Goal: Task Accomplishment & Management: Manage account settings

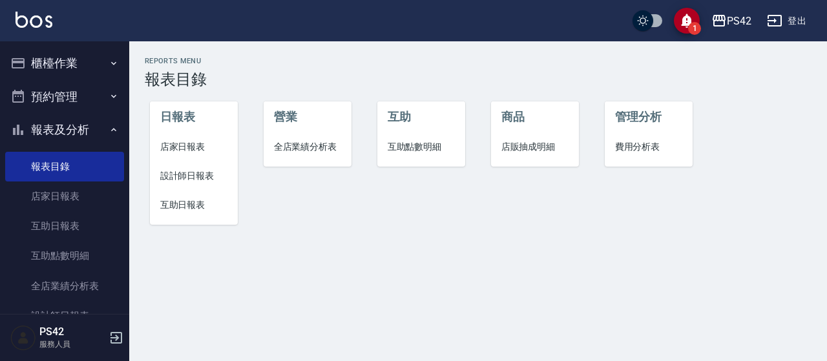
click at [66, 65] on button "櫃檯作業" at bounding box center [64, 64] width 119 height 34
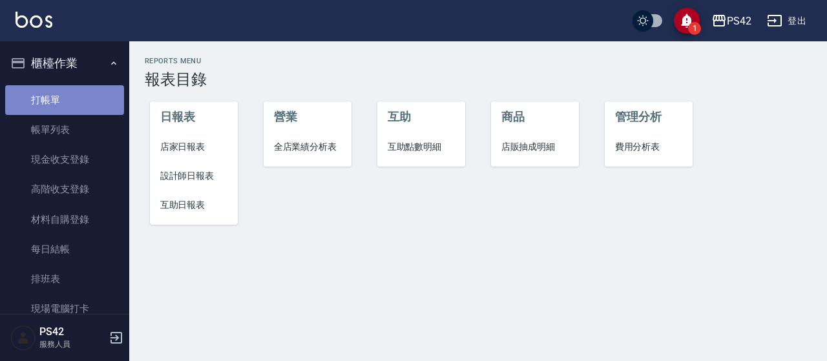
click at [74, 102] on link "打帳單" at bounding box center [64, 100] width 119 height 30
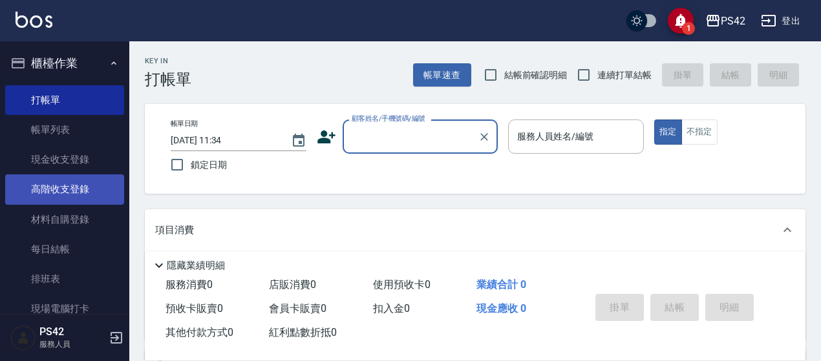
scroll to position [258, 0]
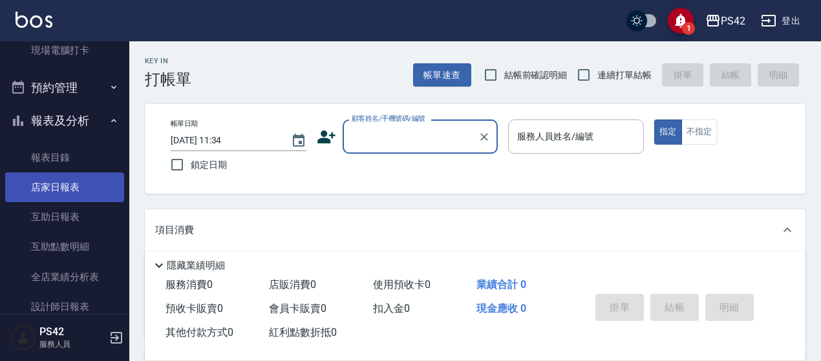
click at [67, 185] on link "店家日報表" at bounding box center [64, 188] width 119 height 30
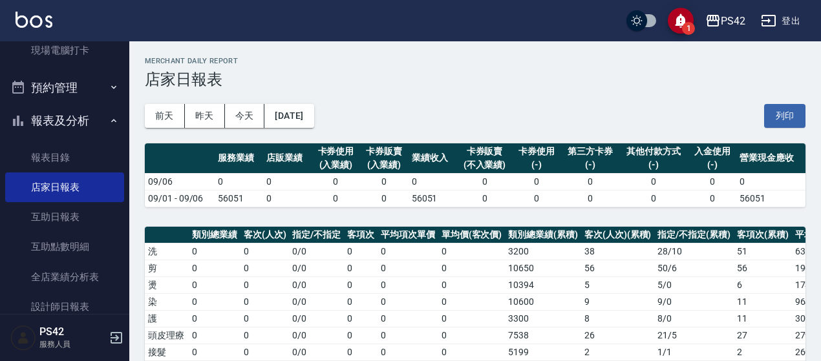
click at [466, 90] on div "前天 昨天 今天 2025/09/06 列印" at bounding box center [475, 116] width 660 height 55
click at [783, 21] on button "登出" at bounding box center [780, 21] width 50 height 24
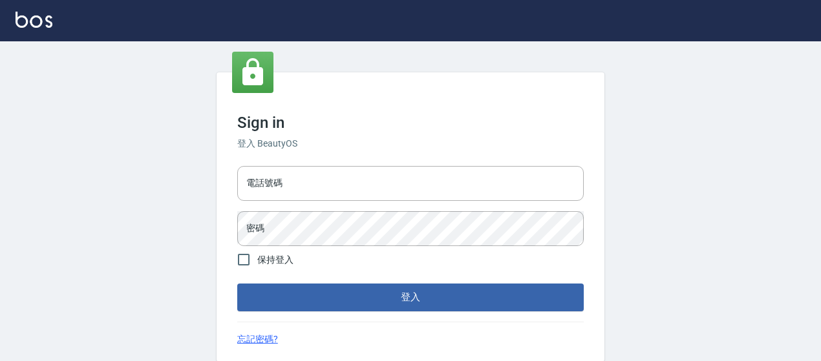
type input "0426657169"
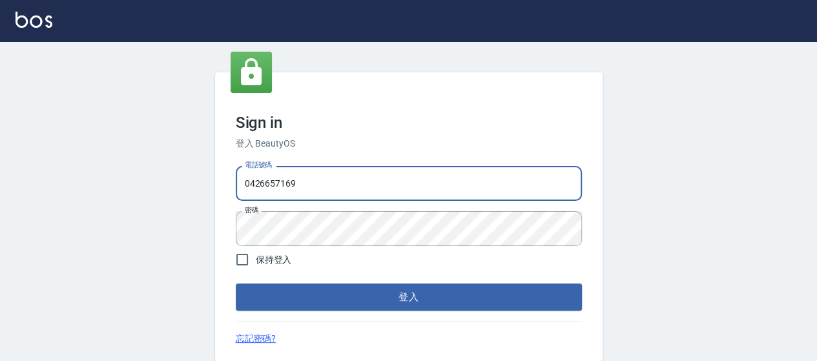
drag, startPoint x: 328, startPoint y: 185, endPoint x: 17, endPoint y: 235, distance: 314.8
click at [2, 241] on div "Sign in 登入 BeautyOS 電話號碼 0426657169 電話號碼 密碼 密碼 保持登入 登入 忘記密碼?" at bounding box center [408, 216] width 817 height 351
type input "0929222008"
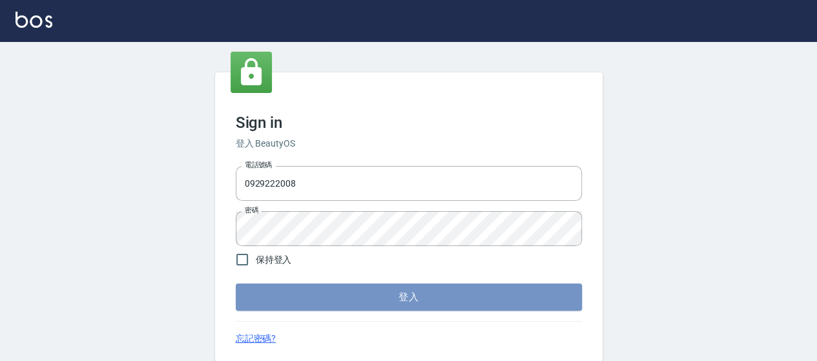
click at [418, 306] on button "登入" at bounding box center [409, 297] width 346 height 27
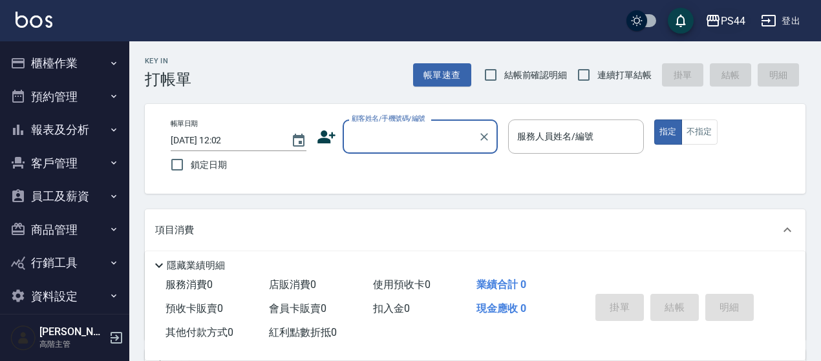
click at [735, 21] on div "PS44" at bounding box center [732, 21] width 25 height 16
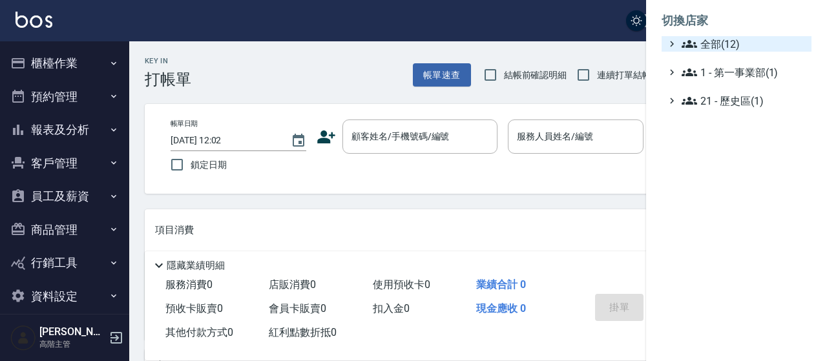
click at [704, 45] on span "全部(12)" at bounding box center [744, 44] width 125 height 16
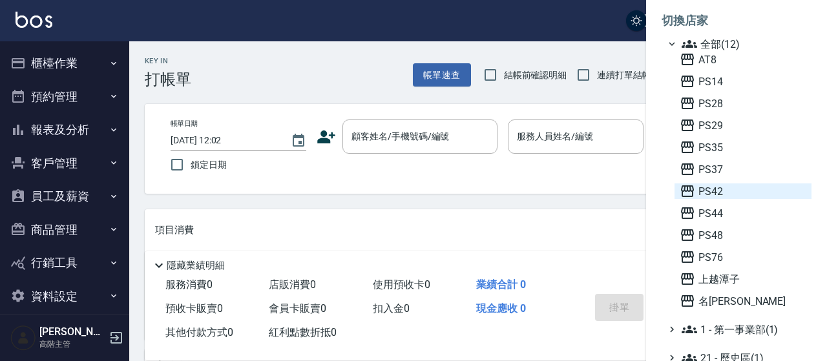
click at [713, 195] on span "PS42" at bounding box center [743, 191] width 127 height 16
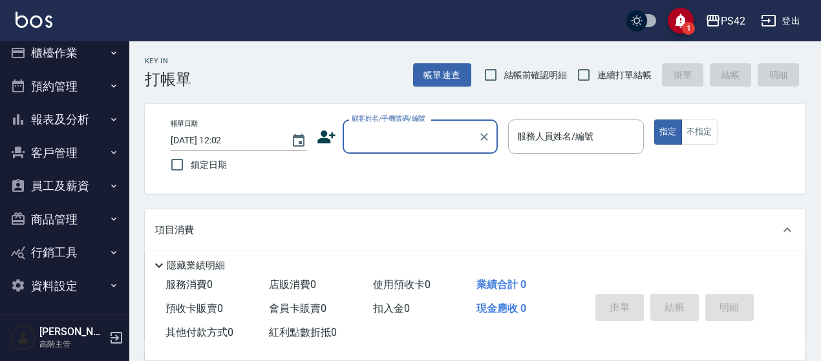
scroll to position [14, 0]
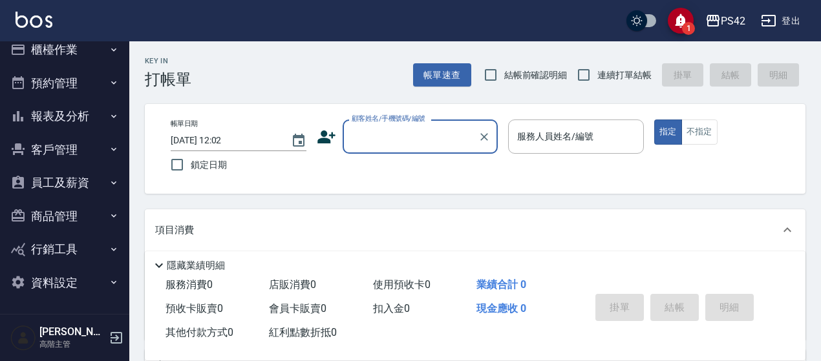
click at [54, 289] on button "資料設定" at bounding box center [64, 283] width 119 height 34
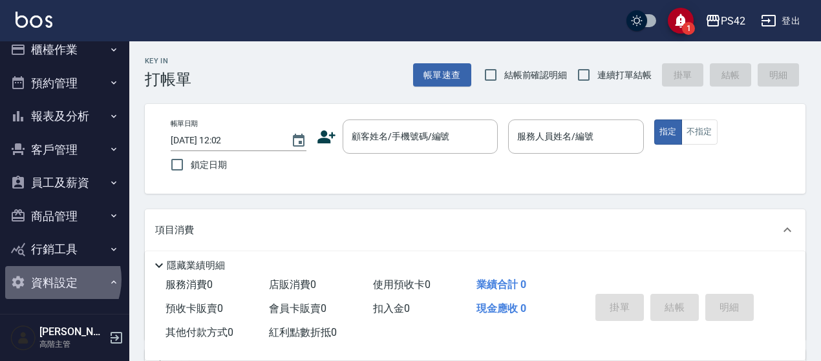
click at [54, 282] on button "資料設定" at bounding box center [64, 283] width 119 height 34
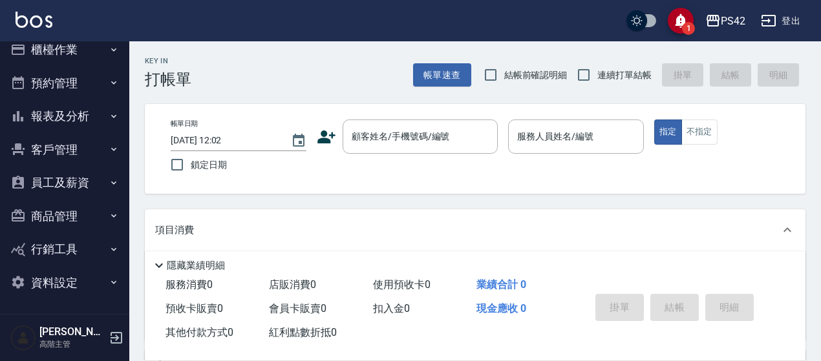
click at [68, 281] on button "資料設定" at bounding box center [64, 283] width 119 height 34
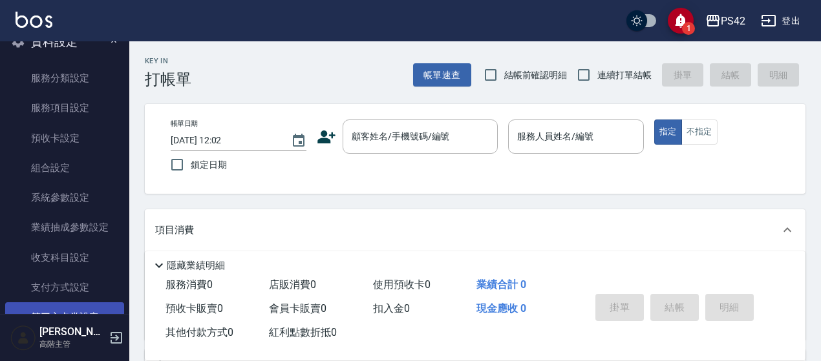
scroll to position [194, 0]
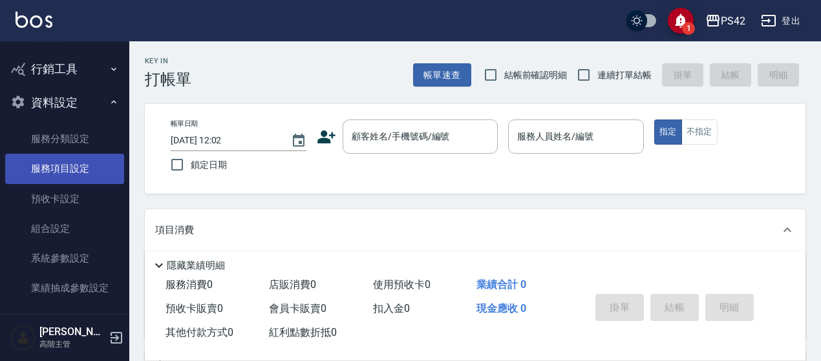
click at [65, 166] on link "服務項目設定" at bounding box center [64, 169] width 119 height 30
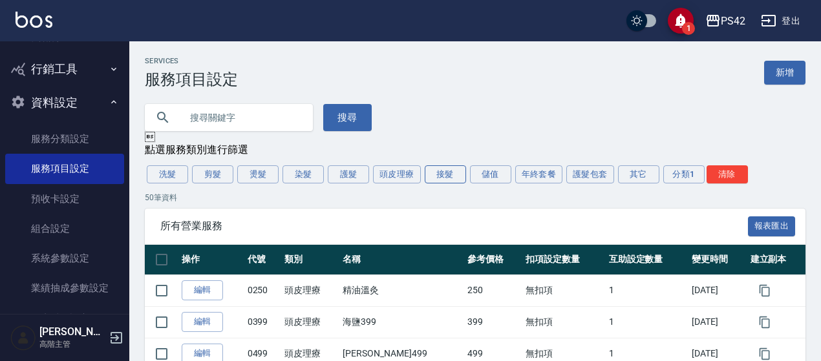
click at [459, 174] on button "接髮" at bounding box center [444, 174] width 41 height 18
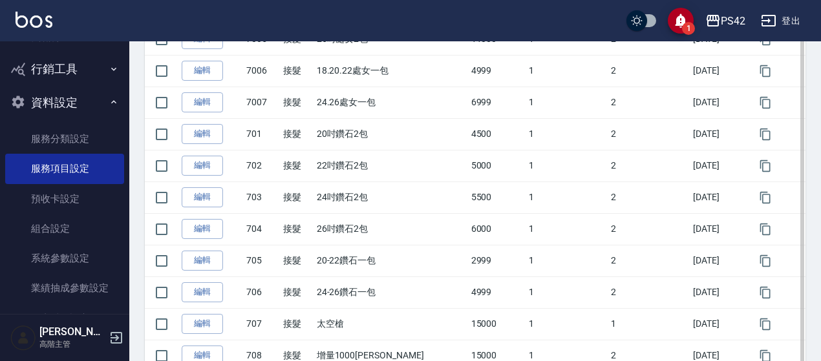
scroll to position [313, 0]
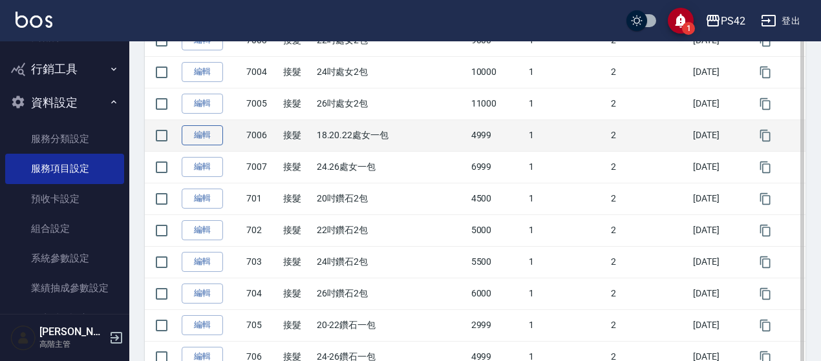
click at [215, 141] on link "編輯" at bounding box center [202, 135] width 41 height 20
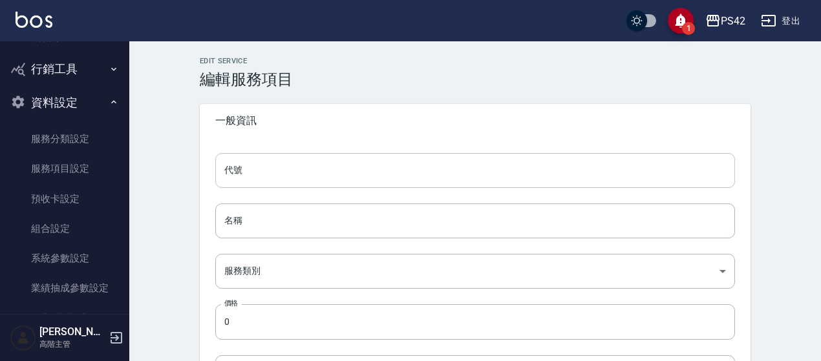
type input "7006"
type input "18.20.22處女一包"
type input "626c8179-b856-4d38-b303-39a018c42150"
type input "4999"
type input "FALSE"
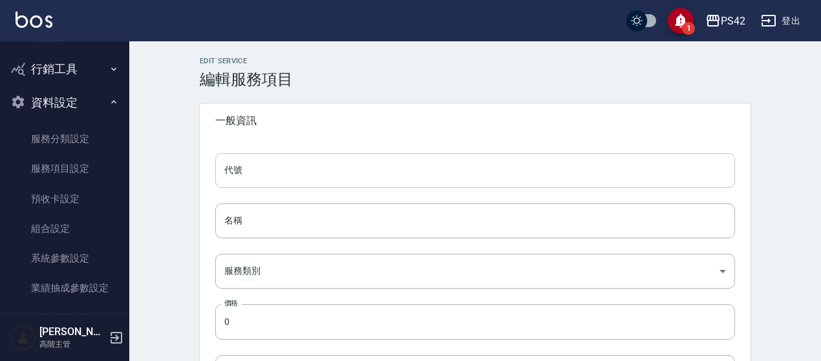
type input "none"
type input "UNSET"
type input "none"
type input "洗髮"
type input "1"
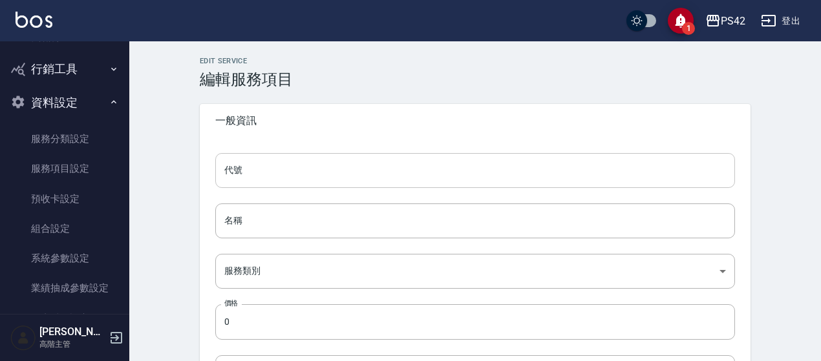
type input "點數"
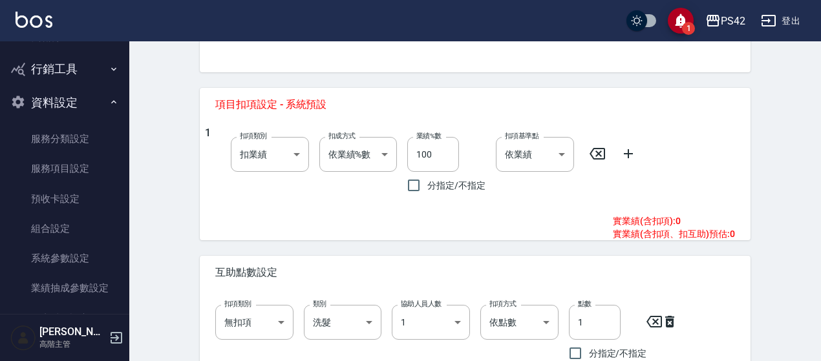
scroll to position [697, 0]
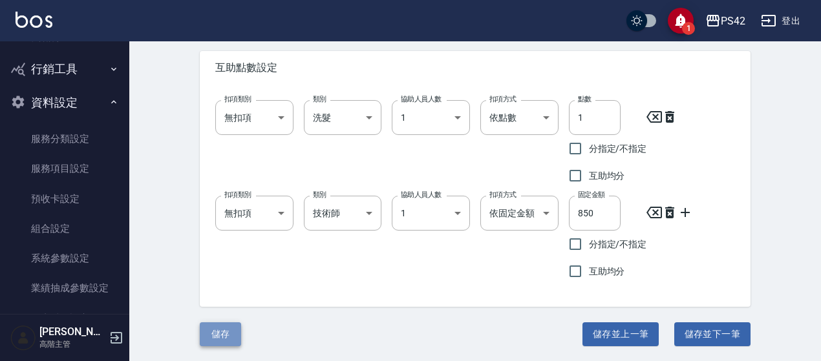
click at [222, 339] on button "儲存" at bounding box center [220, 334] width 41 height 24
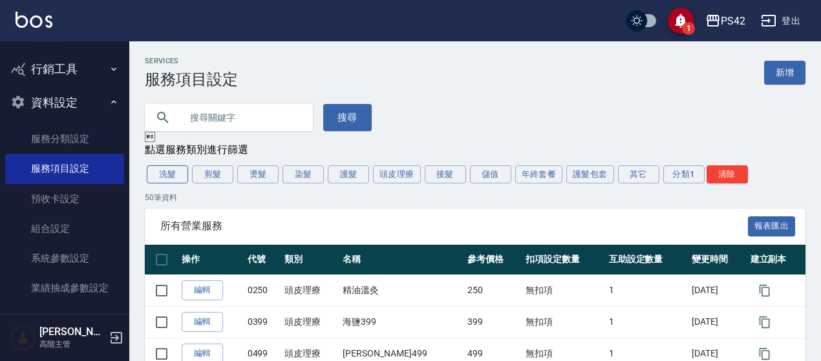
click at [164, 178] on button "洗髮" at bounding box center [167, 174] width 41 height 18
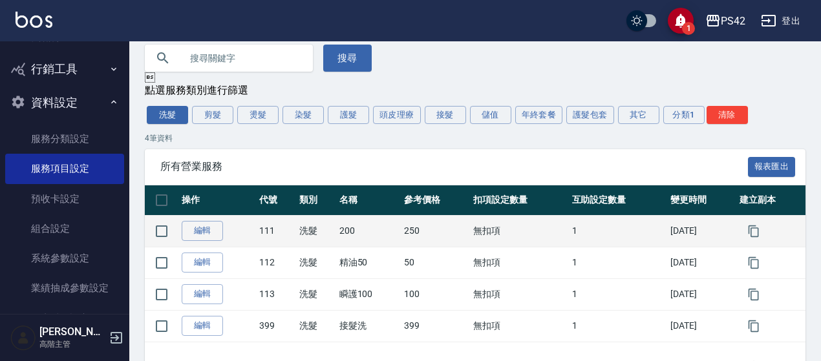
scroll to position [102, 0]
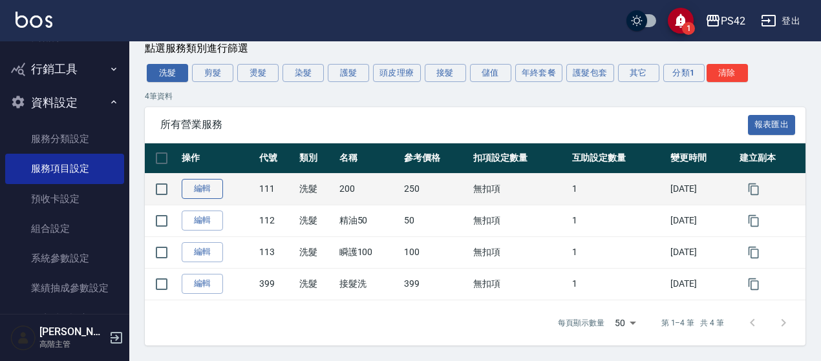
click at [209, 193] on link "編輯" at bounding box center [202, 189] width 41 height 20
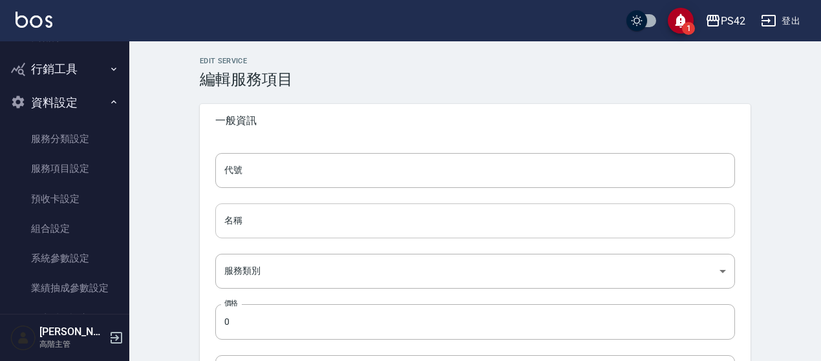
type input "111"
type input "200"
type input "3d358e99-ce9c-49a5-a692-94b44e42992c"
type input "250"
type input "FALSE"
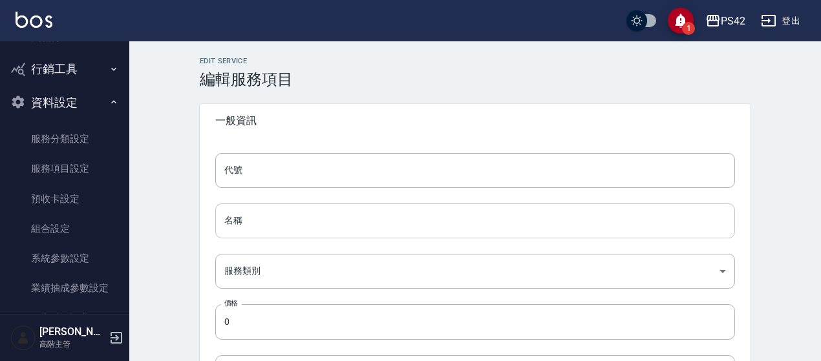
type input "none"
type input "UNSET"
type input "none"
type input "洗髮"
type input "1"
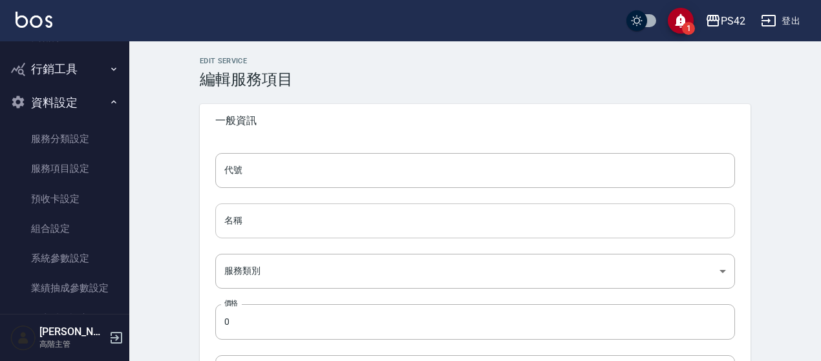
type input "點數"
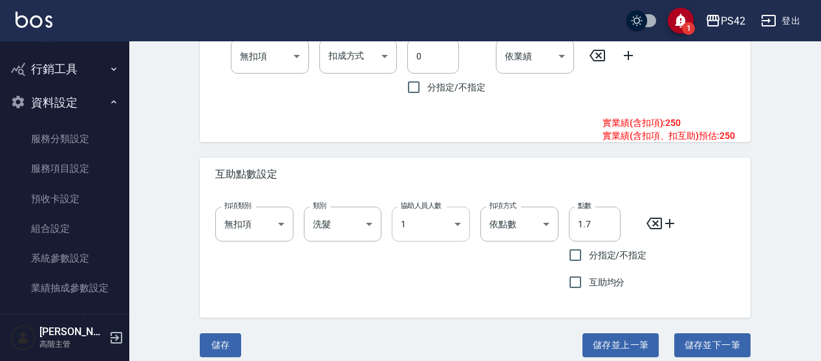
scroll to position [601, 0]
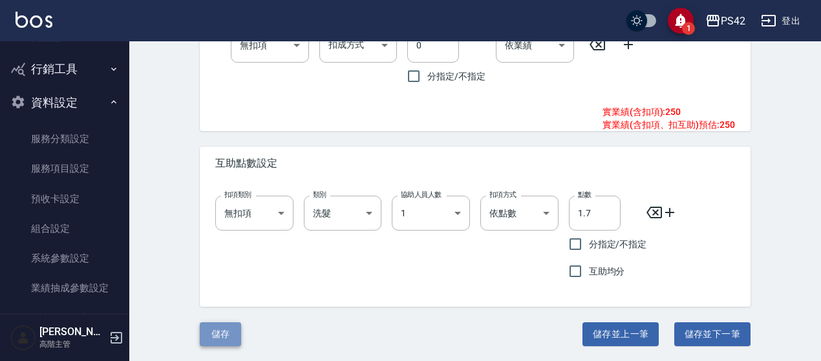
click at [214, 337] on button "儲存" at bounding box center [220, 334] width 41 height 24
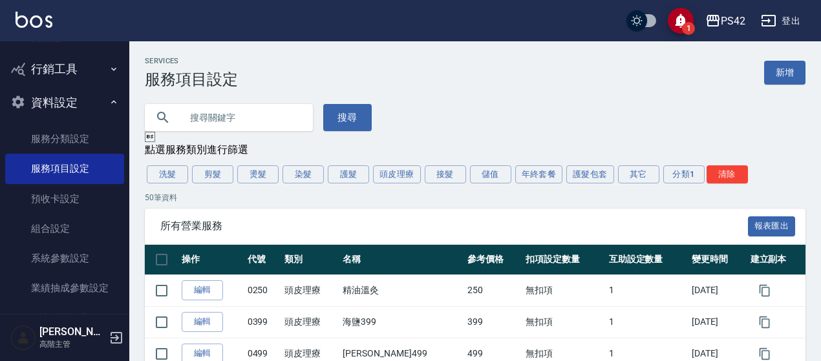
click at [789, 75] on link "新增" at bounding box center [784, 73] width 41 height 24
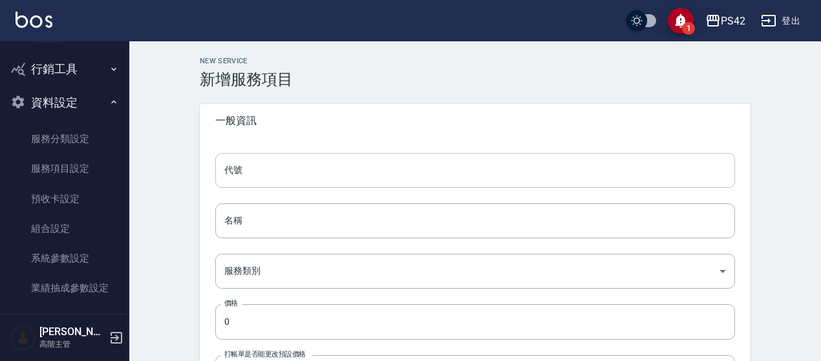
click at [265, 178] on input "代號" at bounding box center [474, 170] width 519 height 35
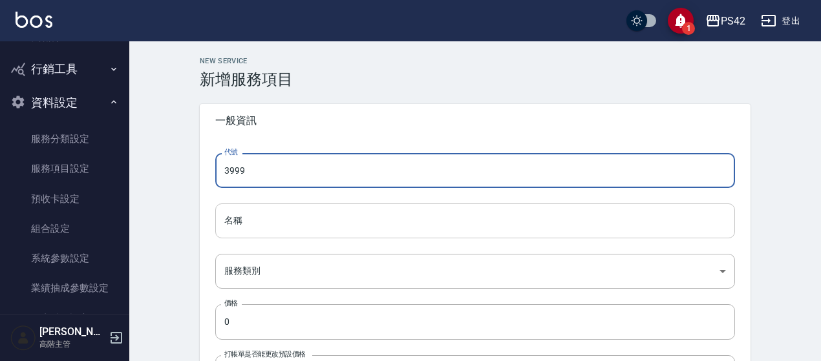
type input "3999"
drag, startPoint x: 236, startPoint y: 214, endPoint x: 253, endPoint y: 216, distance: 17.0
click at [236, 214] on input "名稱" at bounding box center [474, 221] width 519 height 35
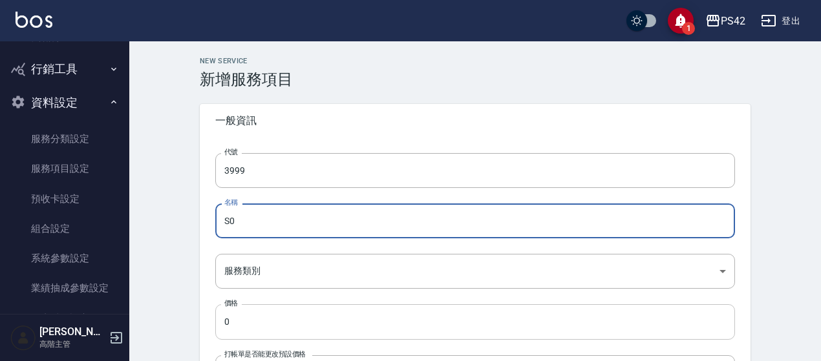
type input "S"
type input "F"
click at [244, 223] on input "男士接髮" at bounding box center [474, 221] width 519 height 35
click at [293, 214] on input "男士接髮" at bounding box center [474, 221] width 519 height 35
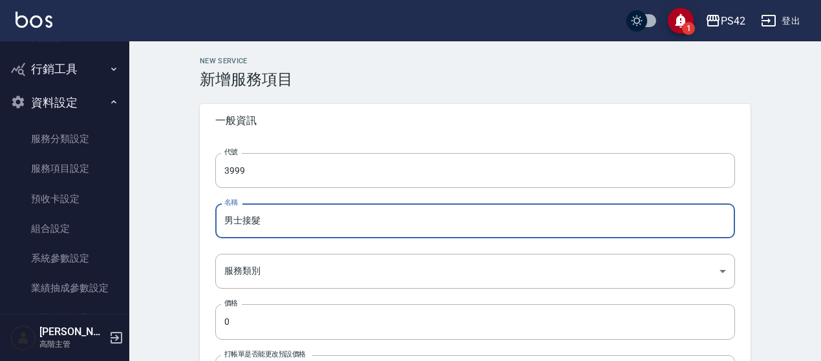
drag, startPoint x: 200, startPoint y: 216, endPoint x: 171, endPoint y: 218, distance: 28.5
type input "男士接髮"
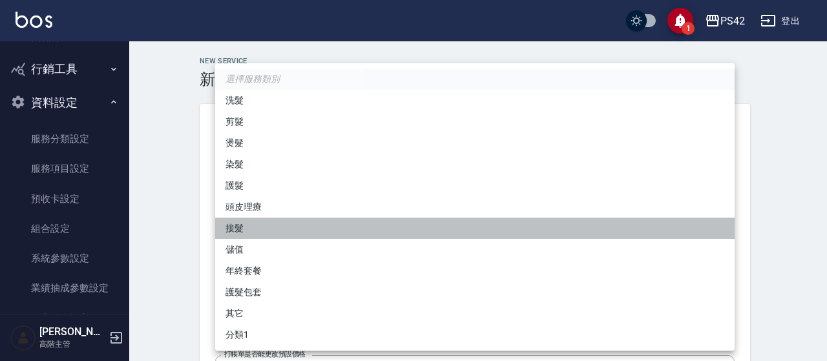
click at [243, 225] on li "接髮" at bounding box center [474, 228] width 519 height 21
type input "626c8179-b856-4d38-b303-39a018c42150"
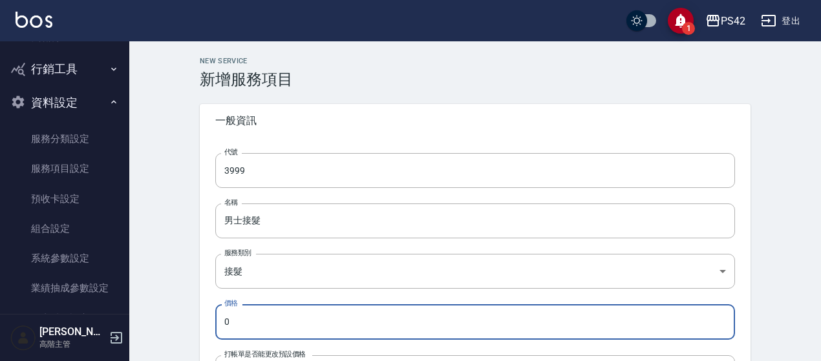
click at [235, 315] on input "0" at bounding box center [474, 321] width 519 height 35
type input "03999"
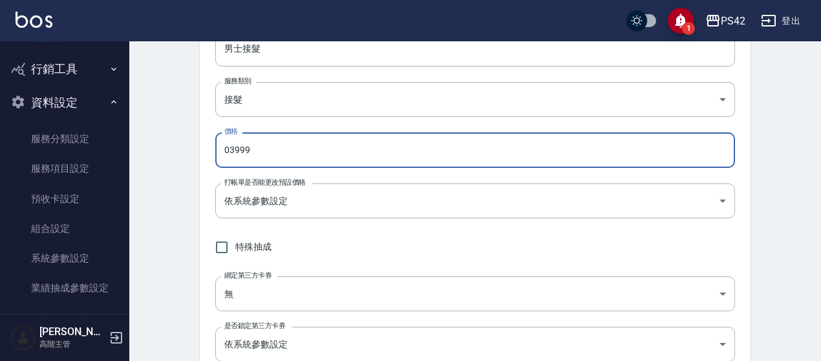
scroll to position [258, 0]
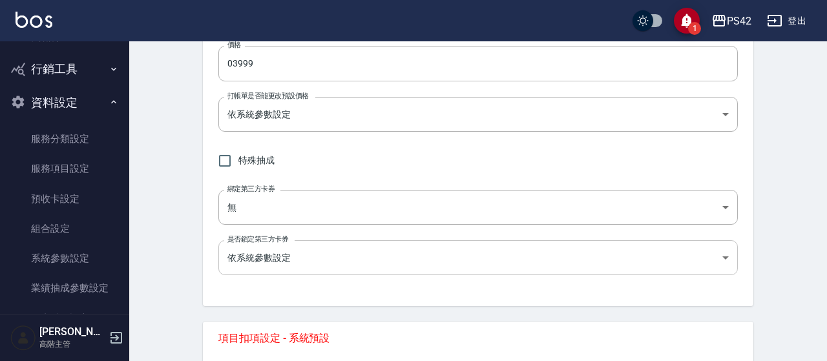
click at [274, 260] on body "1 PS42 登出 櫃檯作業 打帳單 帳單列表 掛單列表 座位開單 營業儀表板 現金收支登錄 高階收支登錄 材料自購登錄 每日結帳 排班表 現場電腦打卡 掃碼…" at bounding box center [413, 196] width 827 height 909
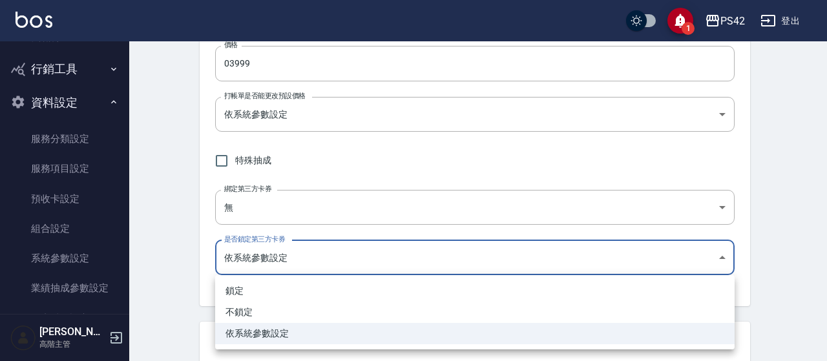
click at [274, 261] on div at bounding box center [413, 180] width 827 height 361
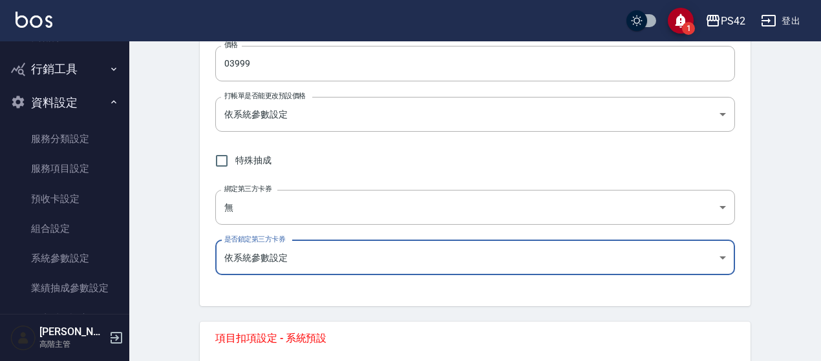
click at [158, 230] on div "New Service 新增服務項目 一般資訊 代號 3999 代號 名稱 男士接髮 名稱 服務類別 接髮 626c8179-b856-4d38-b303-3…" at bounding box center [474, 217] width 691 height 868
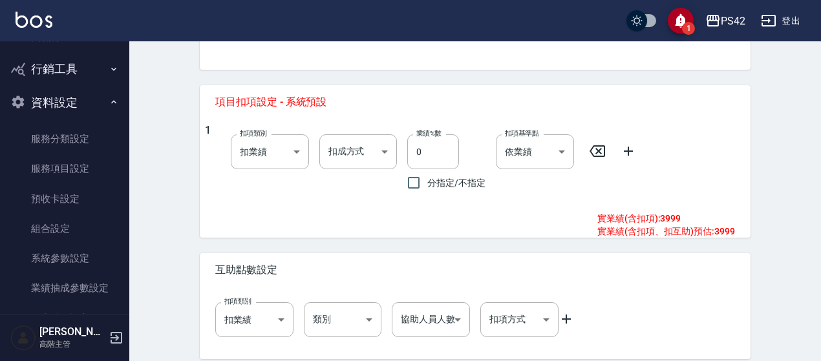
scroll to position [483, 0]
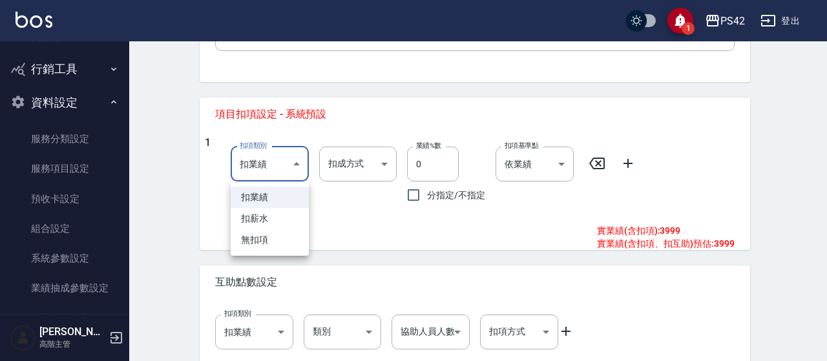
click at [261, 244] on li "無扣項" at bounding box center [270, 239] width 78 height 21
type input "none"
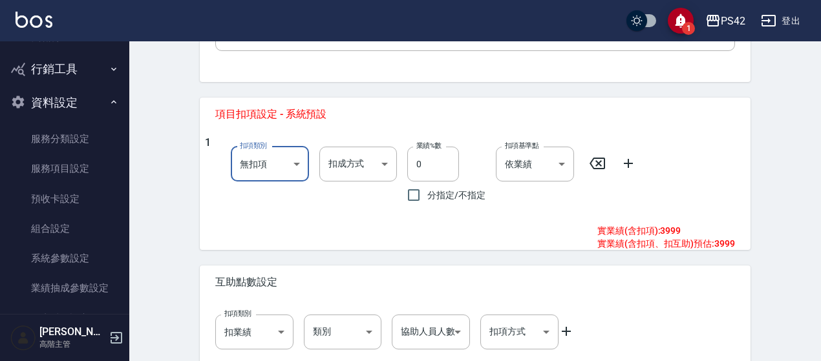
click at [357, 236] on div "1 扣項類別 無扣項 none 扣項類別 扣成方式 ​ 扣成方式 業績%數 0 業績%數 分指定/不指定 扣項基準點 依業績 0 扣項基準點 實業績(含扣項)…" at bounding box center [475, 185] width 550 height 109
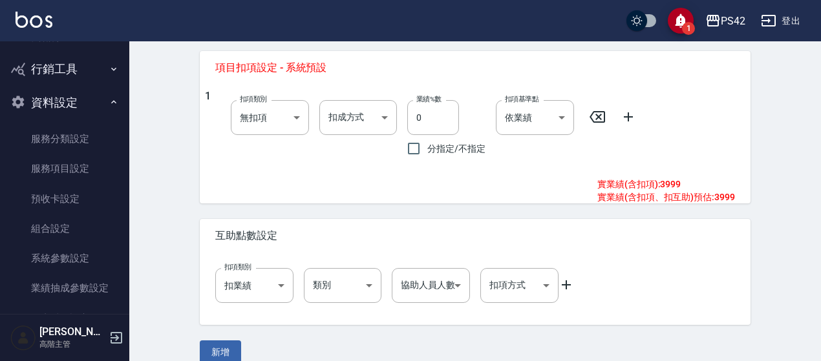
scroll to position [547, 0]
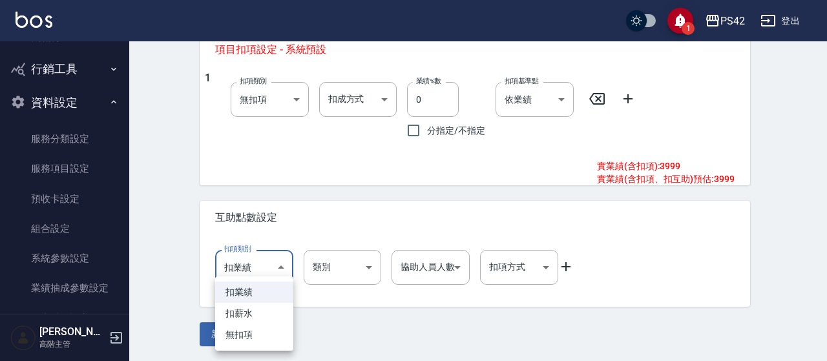
click at [254, 339] on li "無扣項" at bounding box center [254, 334] width 78 height 21
type input "none"
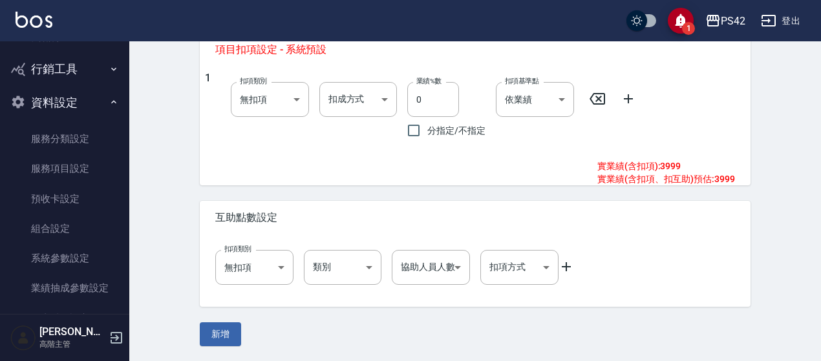
click at [351, 322] on div "新增" at bounding box center [475, 334] width 550 height 24
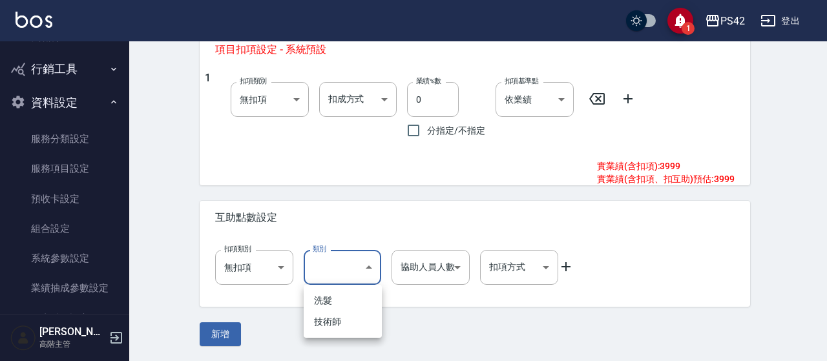
drag, startPoint x: 342, startPoint y: 303, endPoint x: 363, endPoint y: 298, distance: 21.2
click at [344, 303] on li "洗髮" at bounding box center [343, 300] width 78 height 21
type input "洗髮"
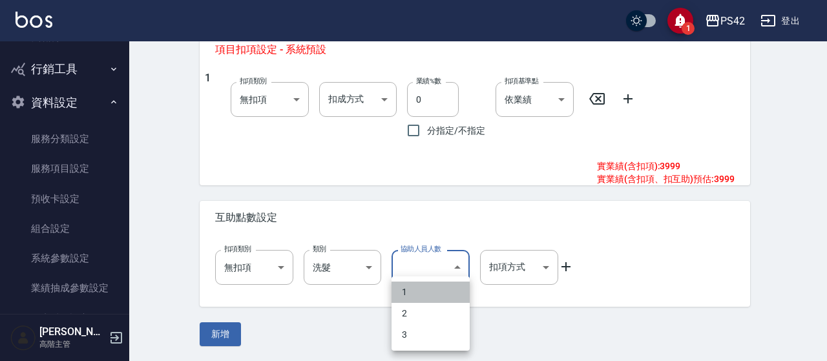
click at [411, 290] on li "1" at bounding box center [431, 292] width 78 height 21
type input "1"
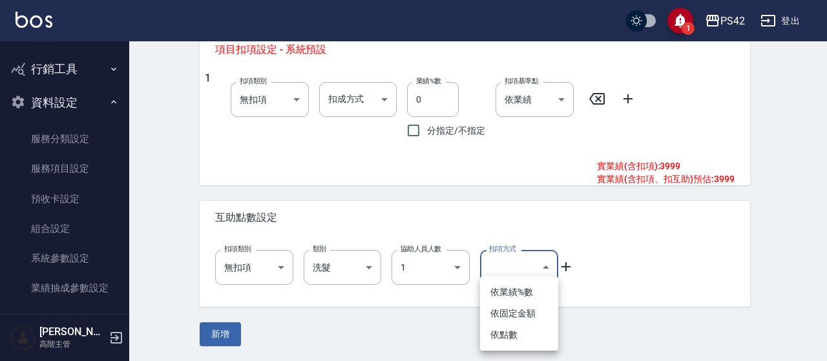
click at [513, 336] on li "依點數" at bounding box center [519, 334] width 78 height 21
type input "點數"
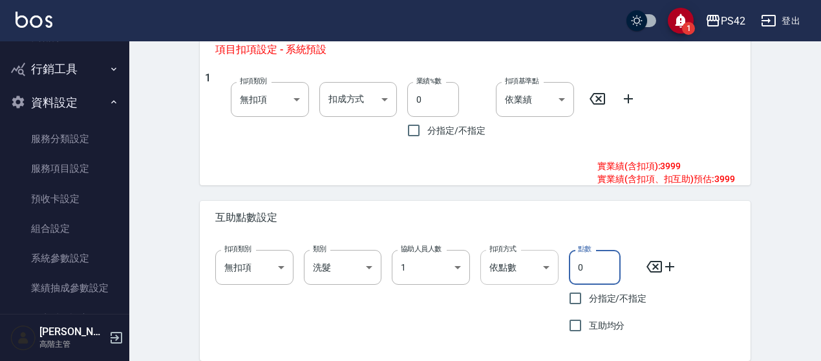
drag, startPoint x: 584, startPoint y: 269, endPoint x: 558, endPoint y: 273, distance: 26.9
click at [558, 273] on div "扣項類別 無扣項 none 扣項類別 類別 洗髮 洗髮 類別 協助人員人數 1 1 協助人員人數 扣項方式 依點數 點數 扣項方式 點數 0 點數 分指定/不…" at bounding box center [470, 289] width 530 height 99
type input "1.5"
click at [738, 254] on div "扣項類別 無扣項 none 扣項類別 類別 洗髮 洗髮 類別 協助人員人數 1 1 協助人員人數 扣項方式 依點數 點數 扣項方式 點數 1.5 點數 分指定…" at bounding box center [475, 298] width 550 height 127
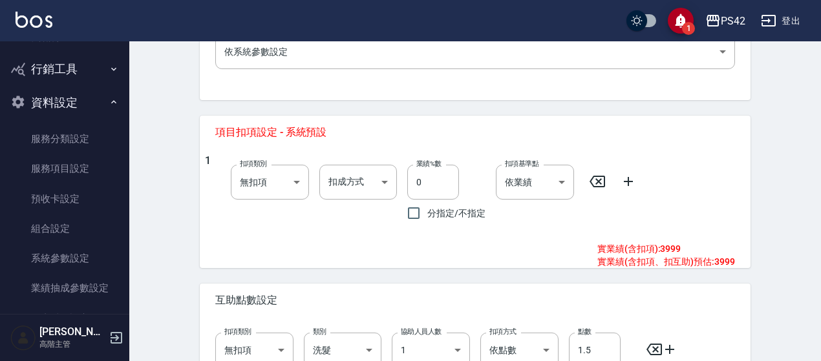
scroll to position [601, 0]
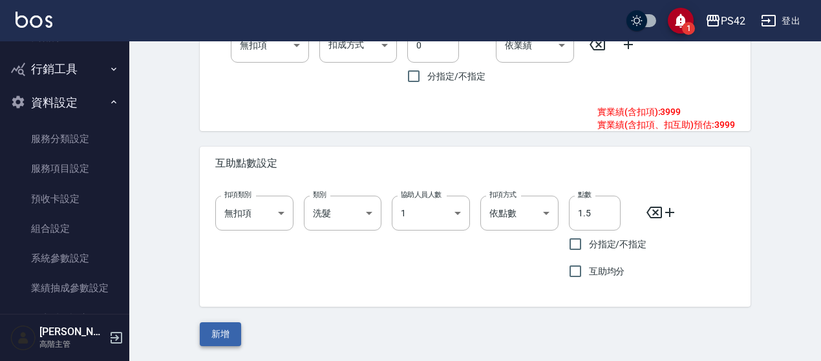
click at [214, 336] on button "新增" at bounding box center [220, 334] width 41 height 24
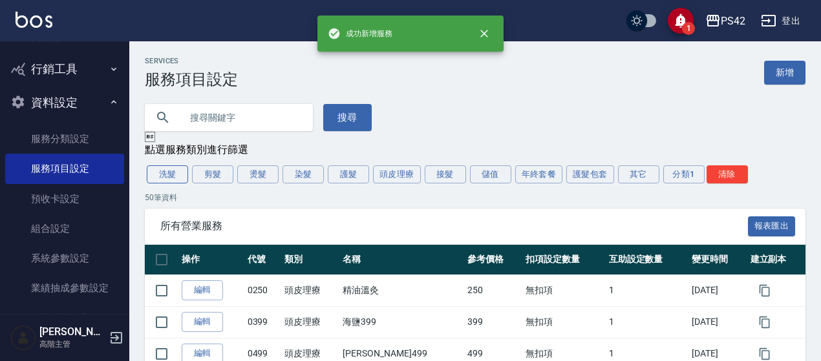
click at [172, 176] on button "洗髮" at bounding box center [167, 174] width 41 height 18
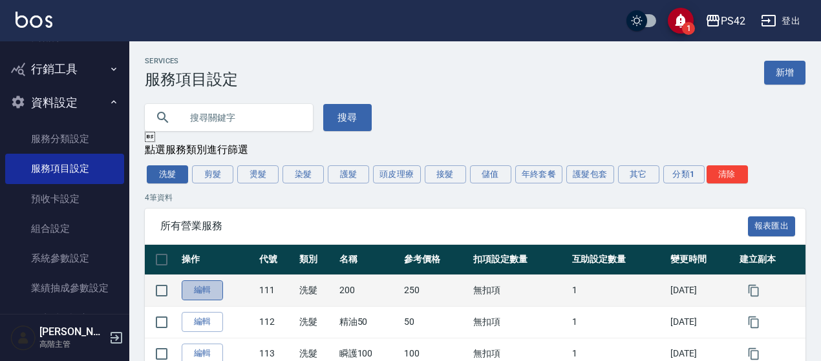
click at [202, 295] on link "編輯" at bounding box center [202, 290] width 41 height 20
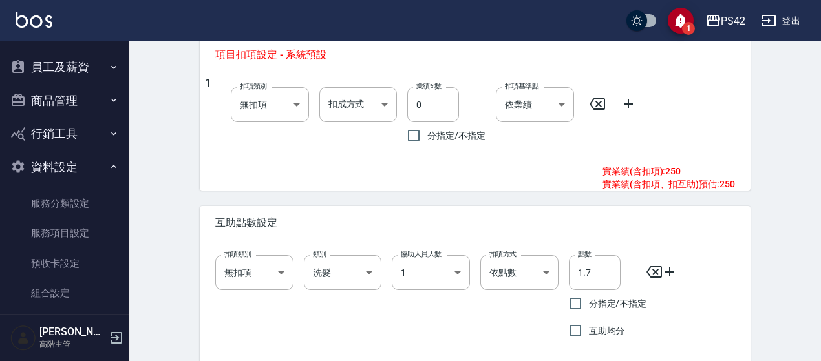
scroll to position [601, 0]
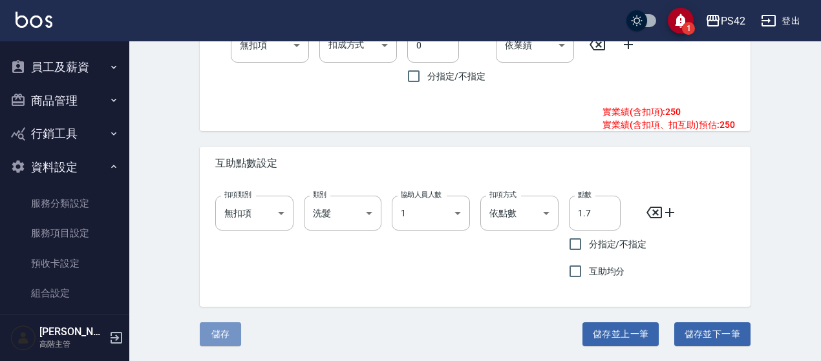
drag, startPoint x: 226, startPoint y: 335, endPoint x: 211, endPoint y: 281, distance: 56.4
click at [227, 335] on button "儲存" at bounding box center [220, 334] width 41 height 24
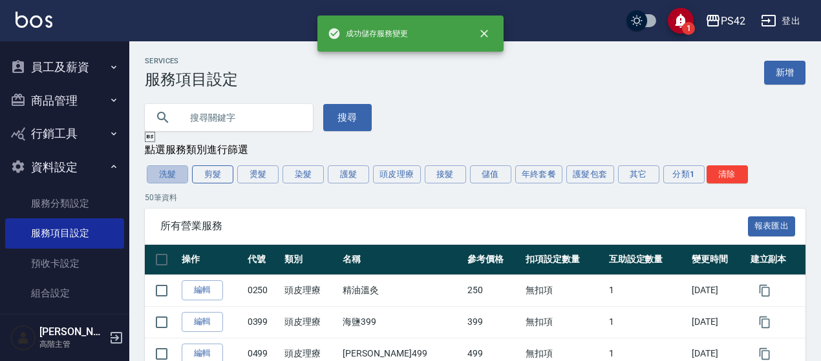
drag, startPoint x: 166, startPoint y: 175, endPoint x: 205, endPoint y: 181, distance: 39.8
click at [165, 175] on button "洗髮" at bounding box center [167, 174] width 41 height 18
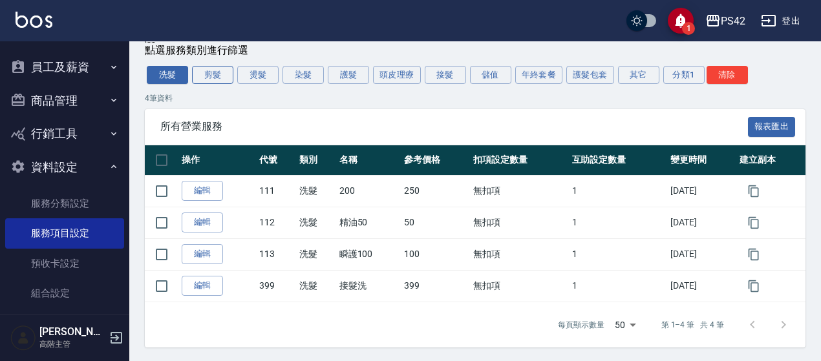
scroll to position [102, 0]
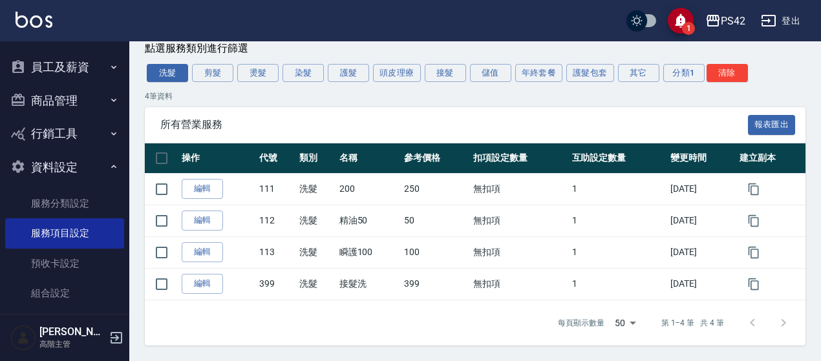
click at [220, 70] on button "剪髮" at bounding box center [212, 73] width 41 height 18
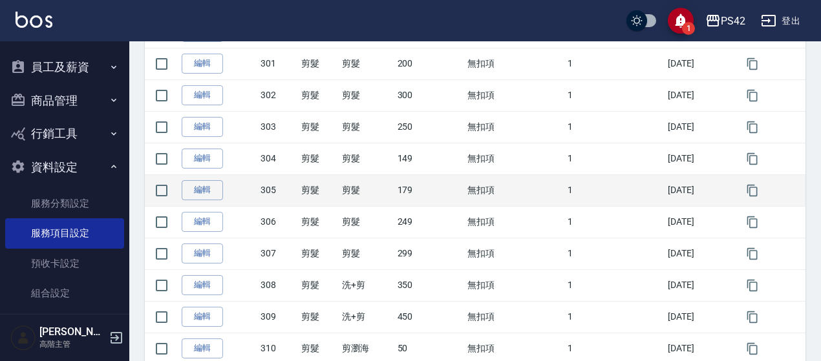
scroll to position [322, 0]
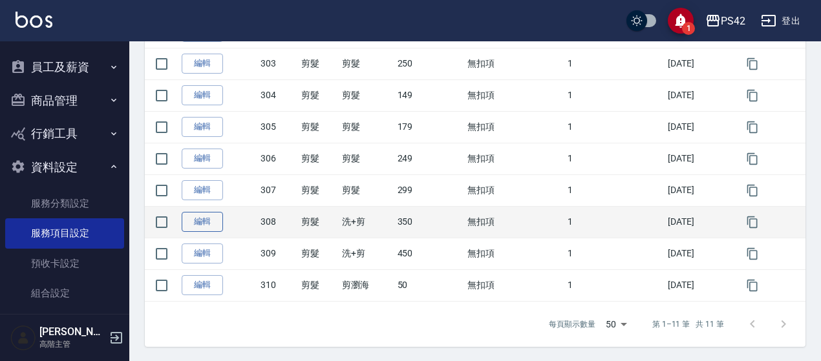
click at [194, 220] on link "編輯" at bounding box center [202, 222] width 41 height 20
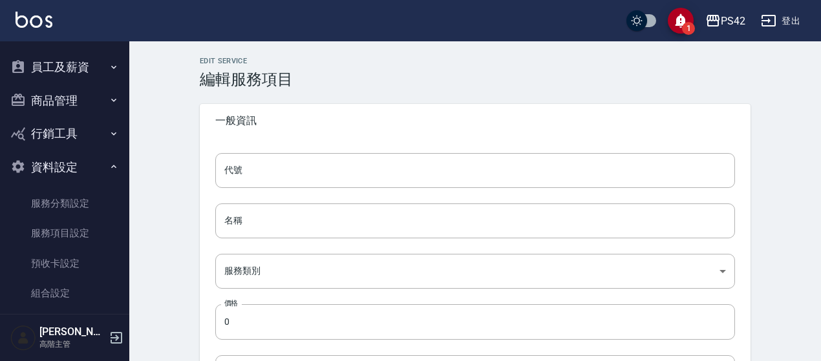
type input "308"
type input "洗+剪"
type input "ff15faf2-06fd-4b14-b898-928fdd9eed93"
type input "350"
type input "FALSE"
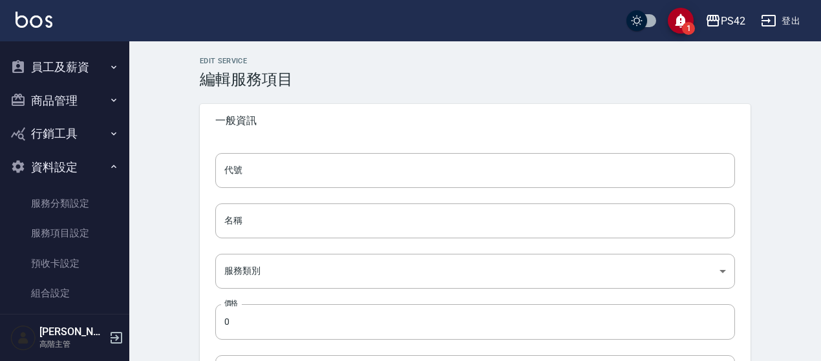
type input "none"
type input "UNSET"
type input "none"
type input "洗髮"
type input "1"
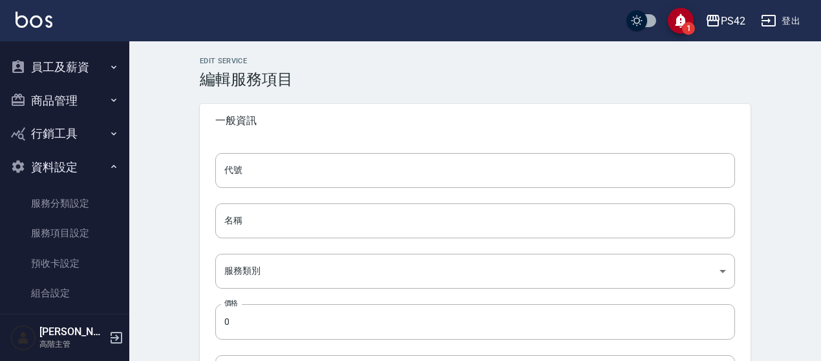
type input "點數"
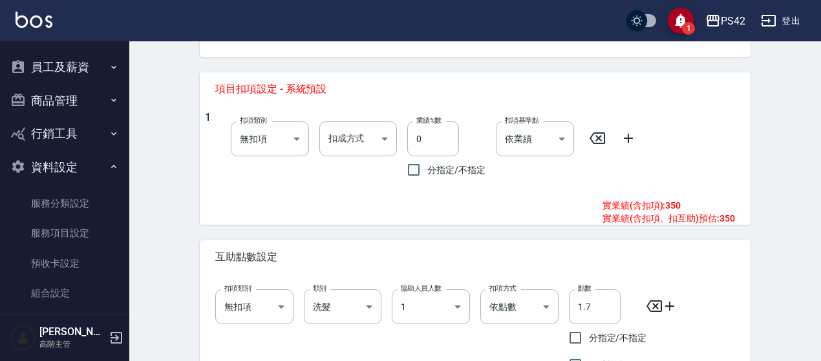
scroll to position [601, 0]
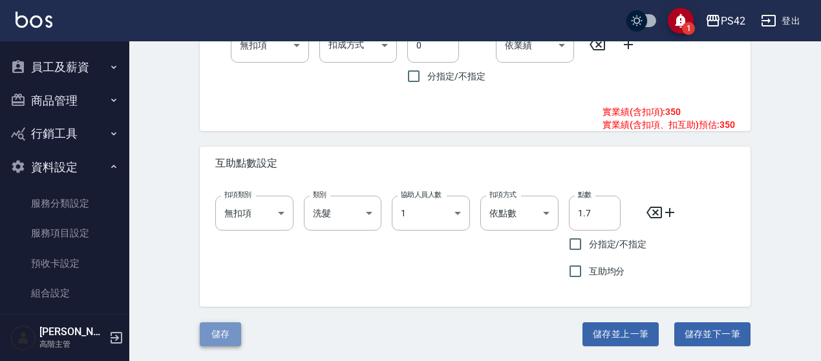
click at [220, 333] on button "儲存" at bounding box center [220, 334] width 41 height 24
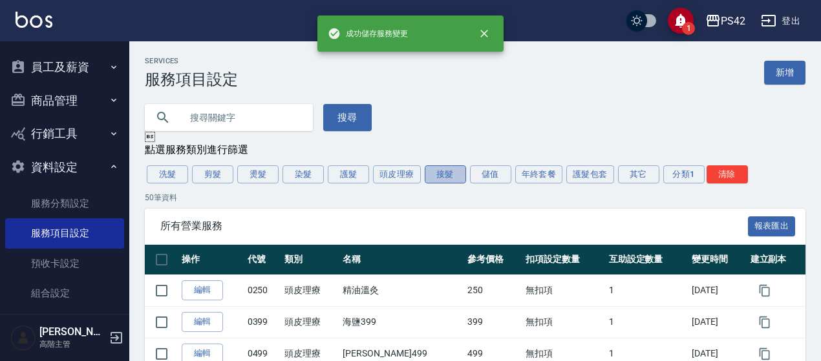
click at [443, 178] on button "接髮" at bounding box center [444, 174] width 41 height 18
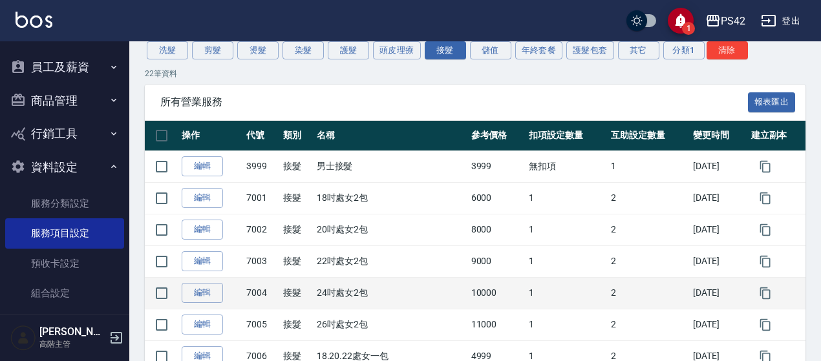
scroll to position [65, 0]
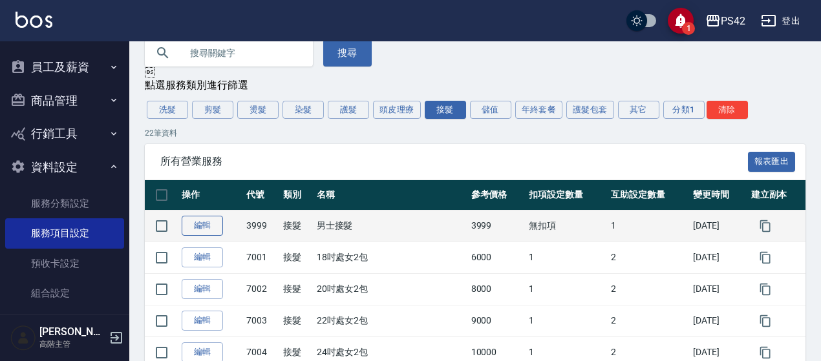
click at [194, 231] on link "編輯" at bounding box center [202, 226] width 41 height 20
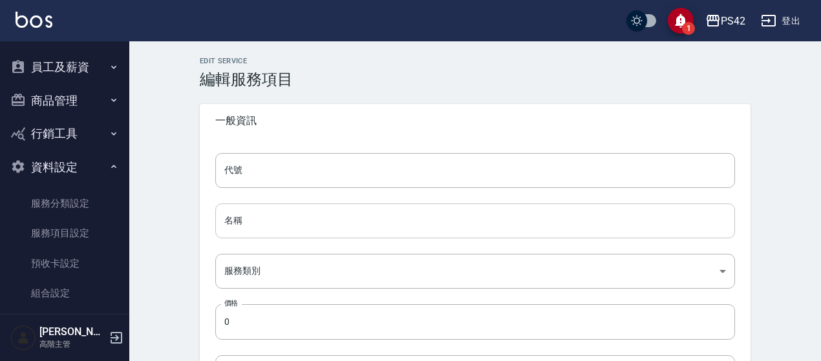
type input "3999"
type input "男士接髮"
type input "626c8179-b856-4d38-b303-39a018c42150"
type input "3999"
type input "FALSE"
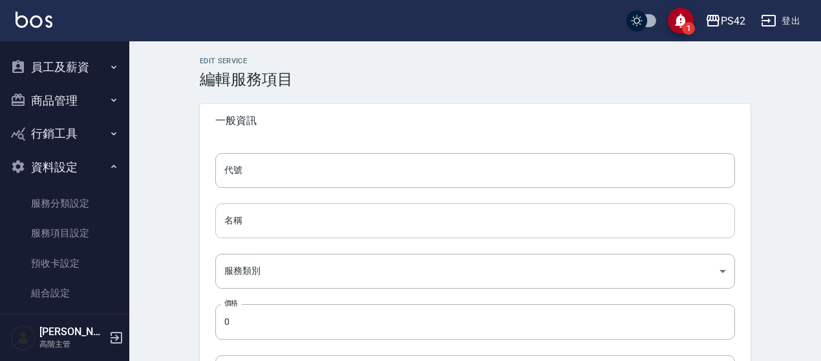
type input "none"
type input "UNSET"
type input "none"
type input "洗髮"
type input "1"
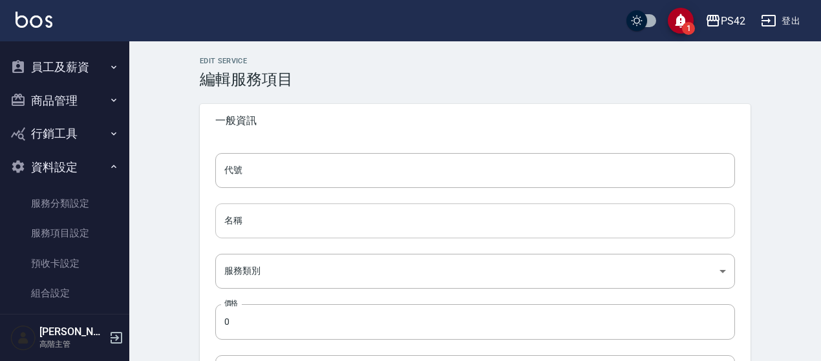
type input "點數"
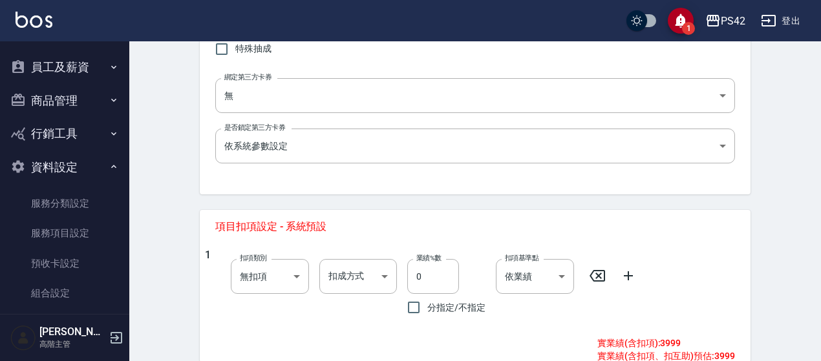
scroll to position [581, 0]
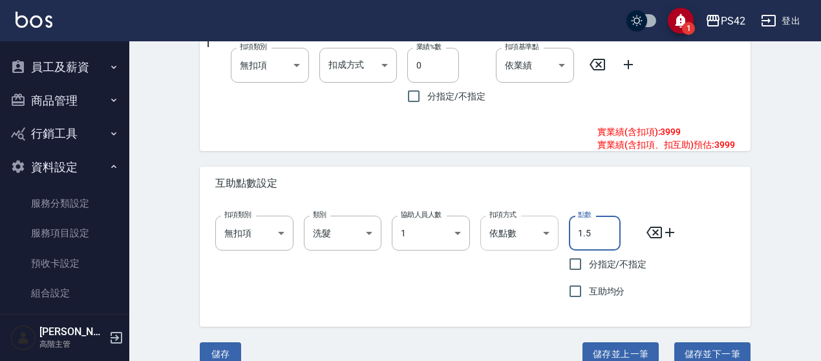
drag, startPoint x: 589, startPoint y: 234, endPoint x: 556, endPoint y: 238, distance: 33.9
click at [552, 241] on div "扣項類別 無扣項 none 扣項類別 類別 洗髮 洗髮 類別 協助人員人數 1 1 協助人員人數 扣項方式 依點數 點數 扣項方式 點數 1.5 點數 分指定…" at bounding box center [470, 254] width 530 height 99
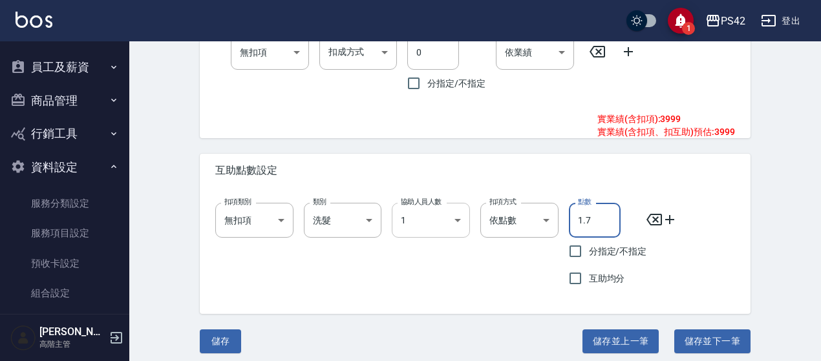
scroll to position [601, 0]
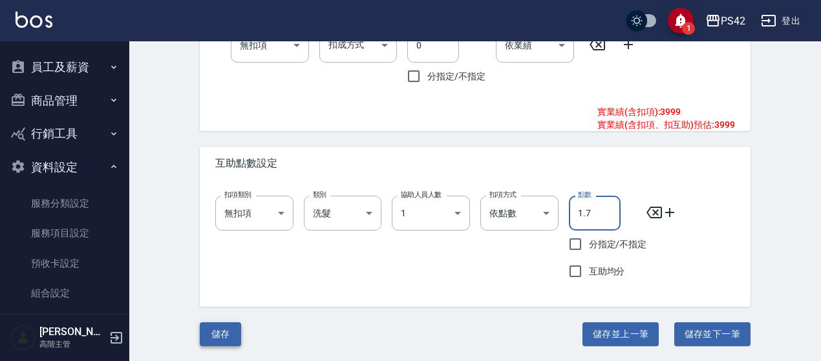
type input "1.7"
click at [226, 333] on button "儲存" at bounding box center [220, 334] width 41 height 24
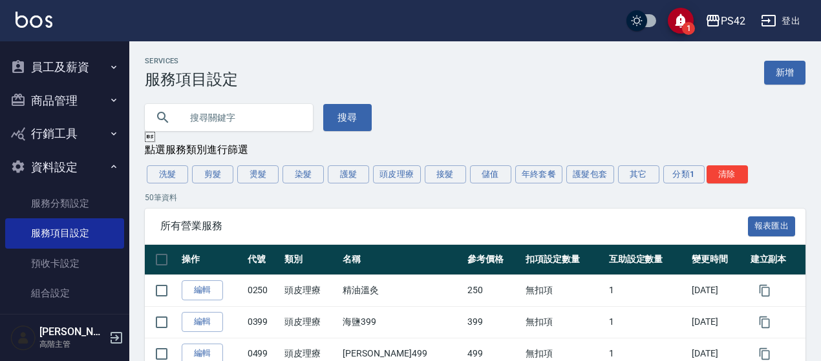
click at [197, 120] on input "text" at bounding box center [241, 117] width 121 height 35
type input "3999"
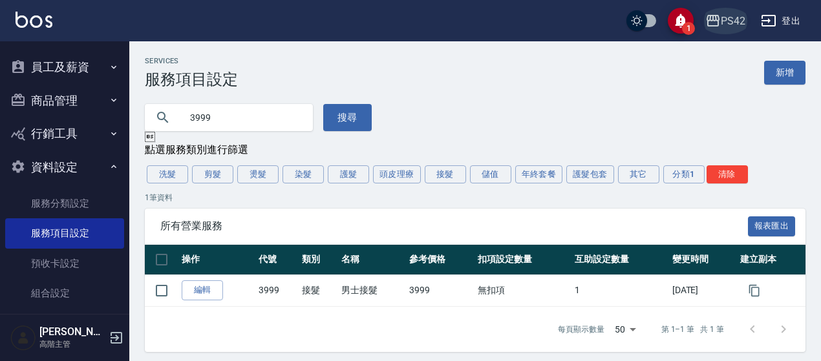
click at [734, 14] on div "PS42" at bounding box center [732, 21] width 25 height 16
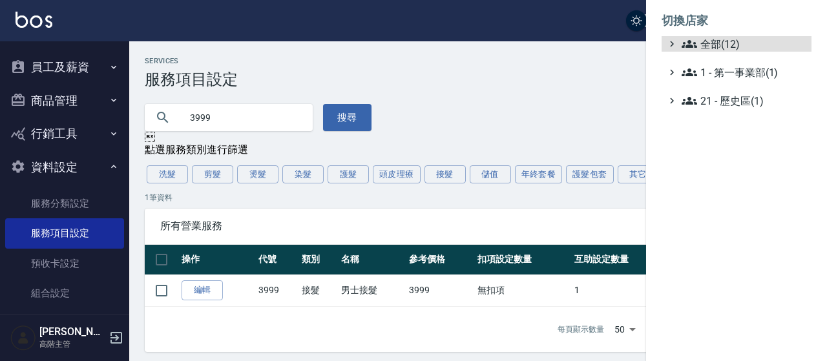
click at [700, 54] on ul "全部(12) 1 - 第一事業部(1) 21 - 歷史區(1)" at bounding box center [737, 72] width 150 height 72
click at [707, 50] on span "全部(12)" at bounding box center [744, 44] width 125 height 16
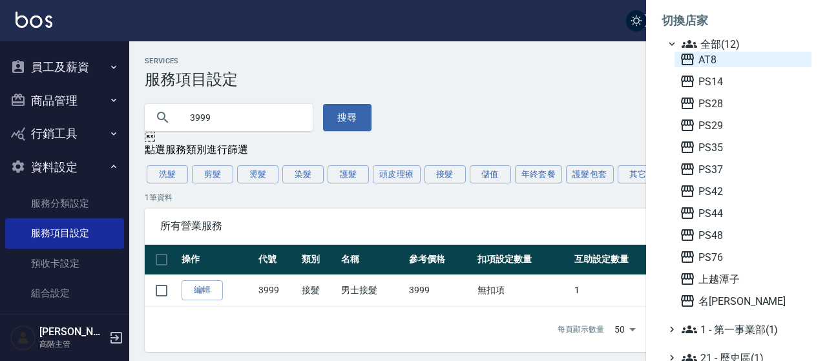
click at [709, 63] on span "AT8" at bounding box center [743, 60] width 127 height 16
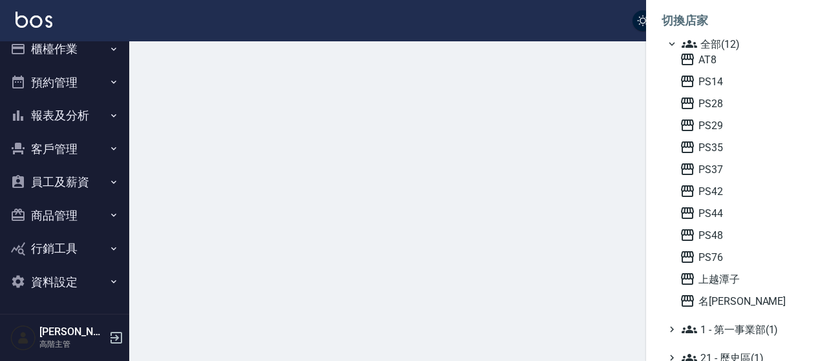
scroll to position [14, 0]
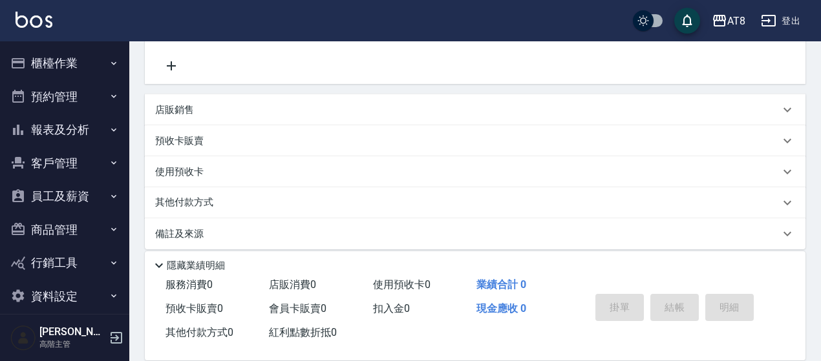
scroll to position [14, 0]
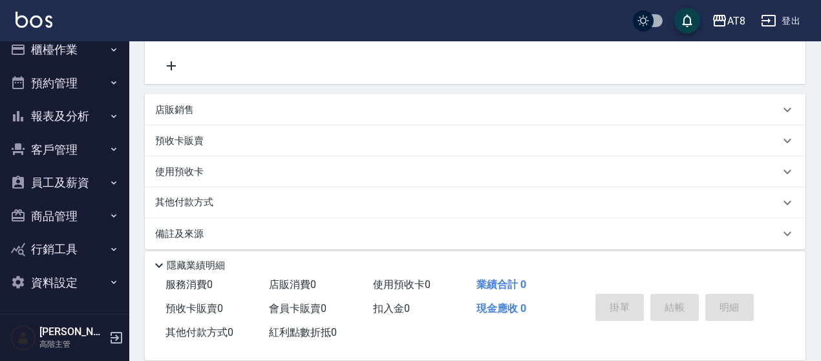
drag, startPoint x: 0, startPoint y: 0, endPoint x: 79, endPoint y: 277, distance: 287.5
click at [79, 277] on button "資料設定" at bounding box center [64, 283] width 119 height 34
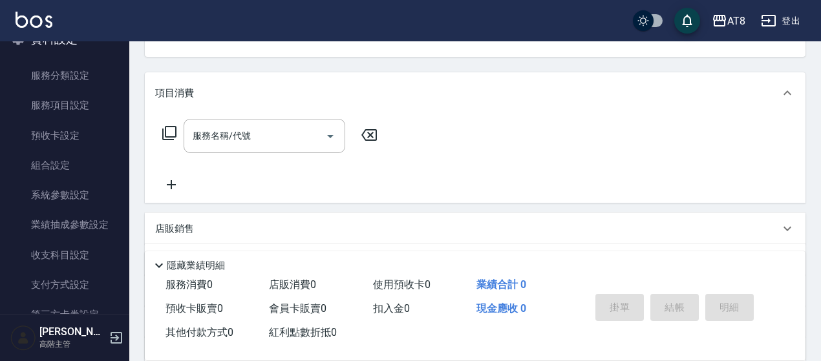
scroll to position [129, 0]
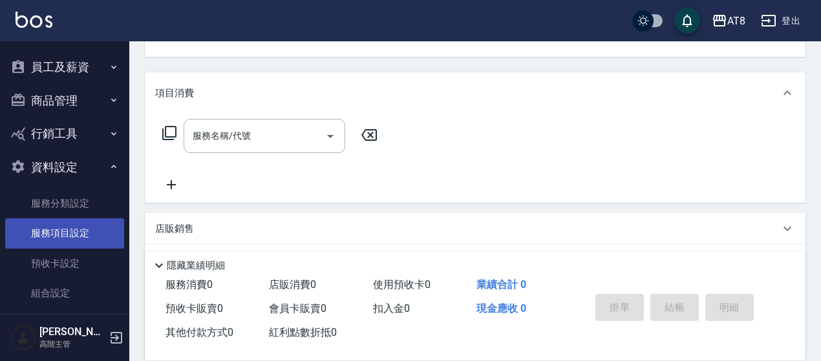
click at [62, 229] on link "服務項目設定" at bounding box center [64, 233] width 119 height 30
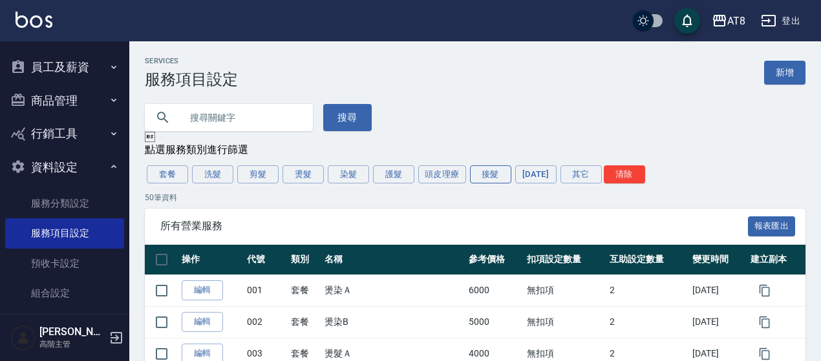
click at [486, 176] on button "接髮" at bounding box center [490, 174] width 41 height 18
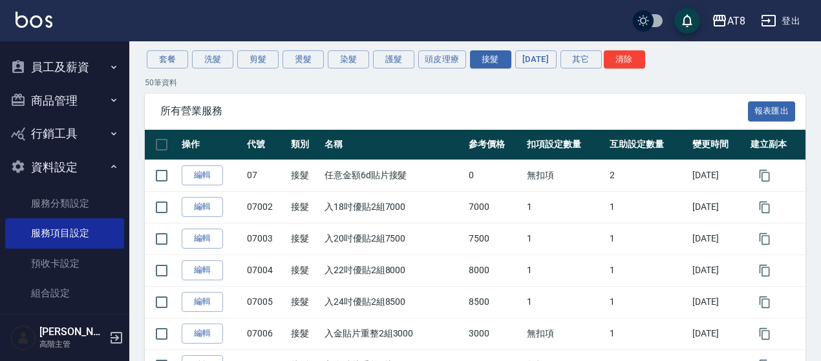
scroll to position [62, 0]
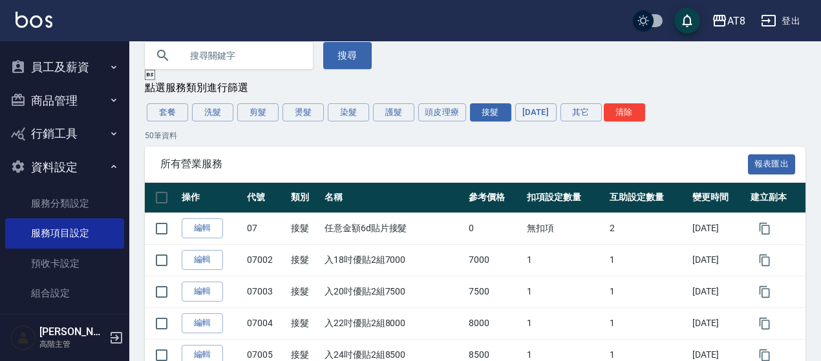
click at [209, 116] on button "洗髮" at bounding box center [212, 112] width 41 height 18
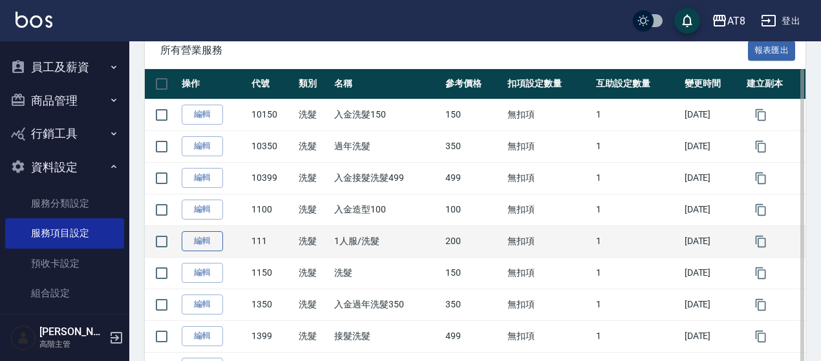
scroll to position [129, 0]
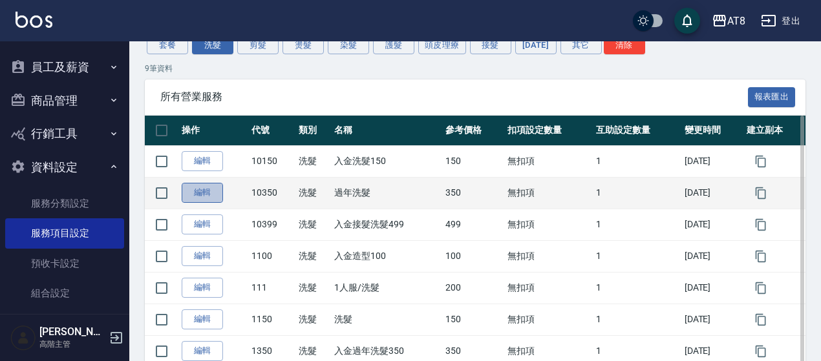
click at [213, 191] on link "編輯" at bounding box center [202, 193] width 41 height 20
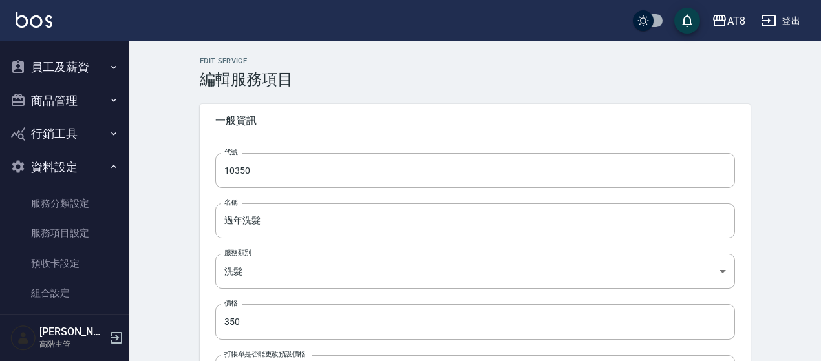
type input "10350"
type input "過年洗髮"
type input "99bd2132-9053-4a10-819f-8af1b9c6df11"
type input "350"
type input "FALSE"
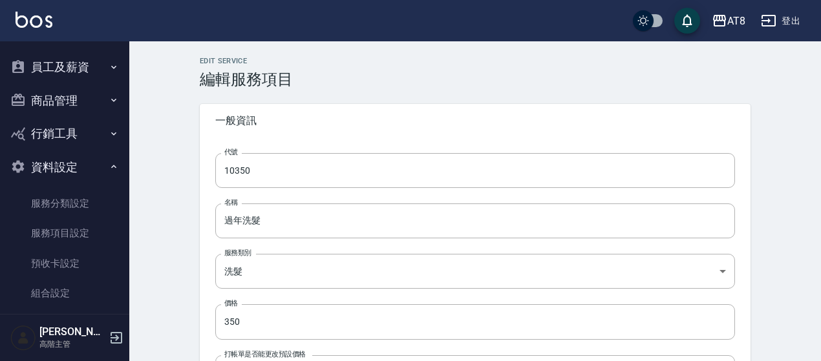
type input "none"
type input "UNSET"
type input "onSalary"
type input "技術協助"
type input "1"
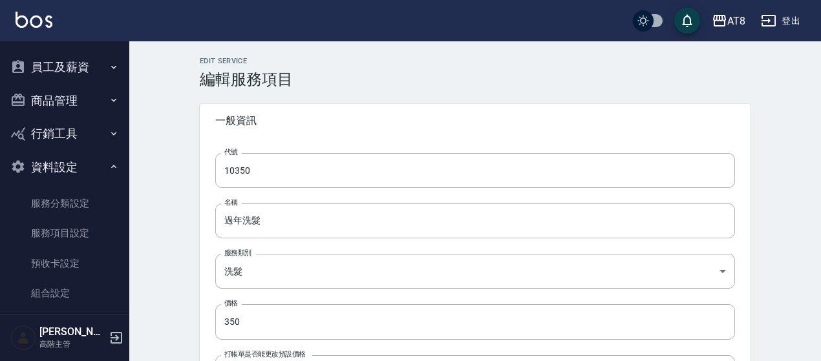
type input "點數"
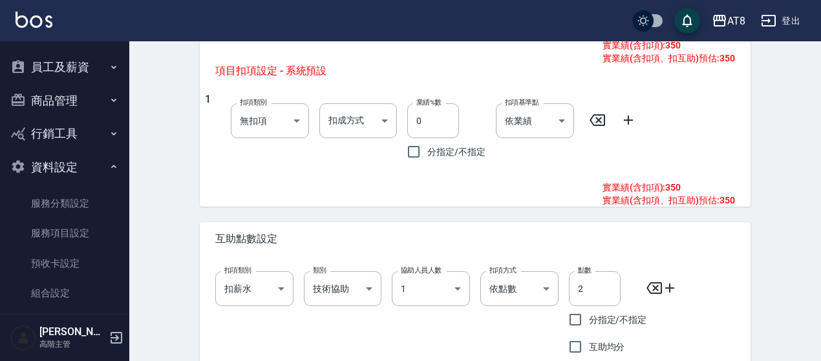
scroll to position [744, 0]
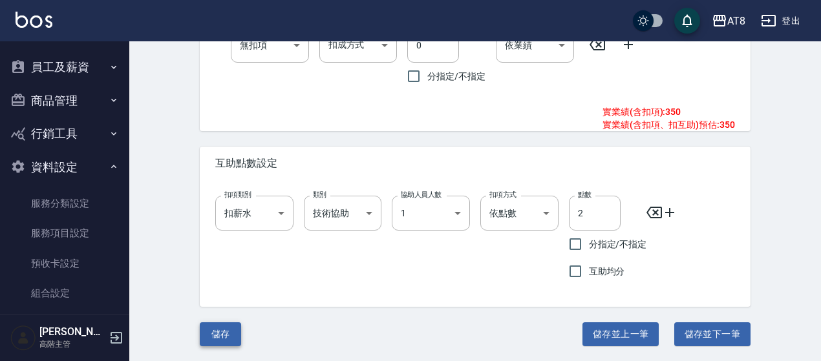
click at [216, 342] on button "儲存" at bounding box center [220, 334] width 41 height 24
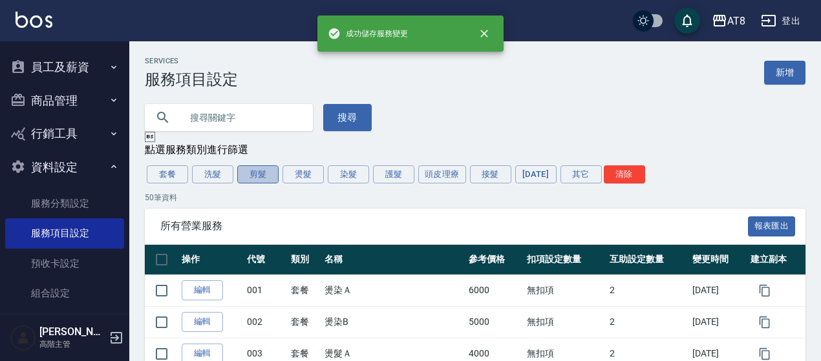
click at [253, 170] on button "剪髮" at bounding box center [257, 174] width 41 height 18
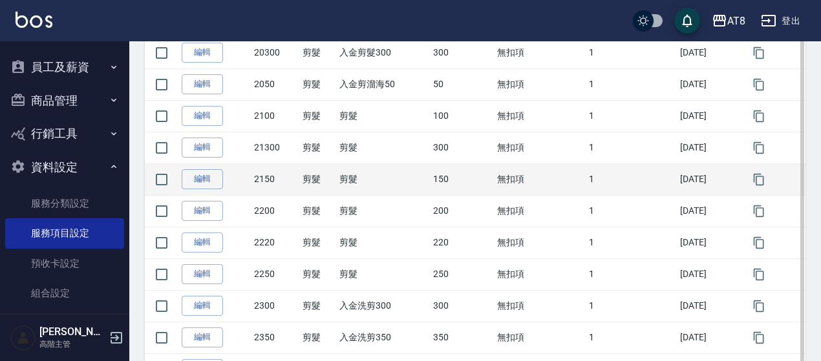
scroll to position [452, 0]
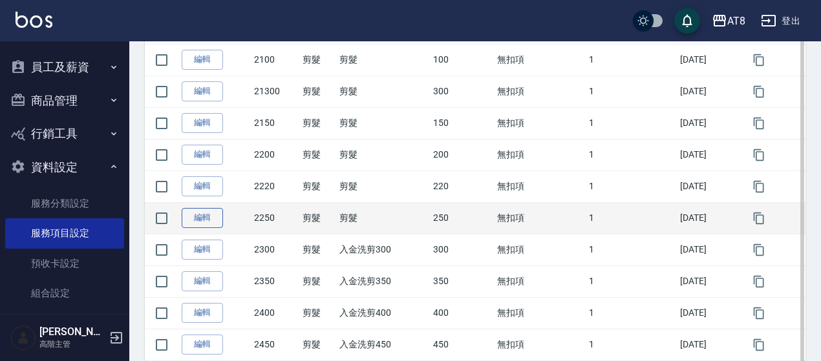
click at [203, 220] on link "編輯" at bounding box center [202, 218] width 41 height 20
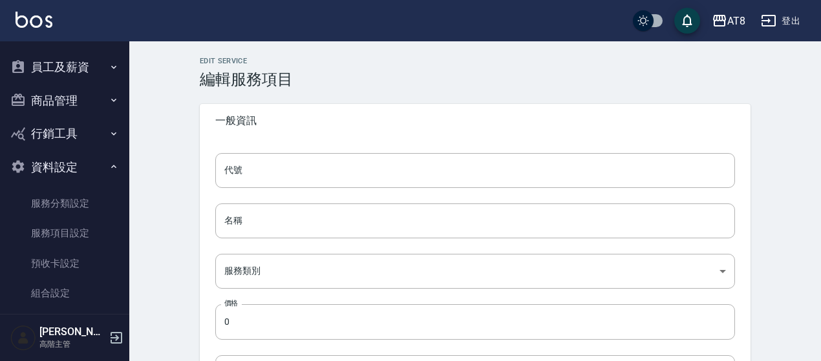
type input "2250"
type input "剪髮"
type input "f2c281e4-9903-4512-8af6-0ecceb6f5058"
type input "250"
type input "FALSE"
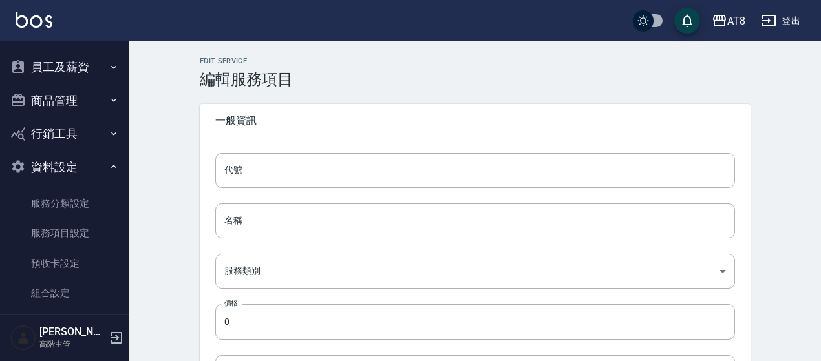
type input "none"
type input "UNSET"
type input "onSalary"
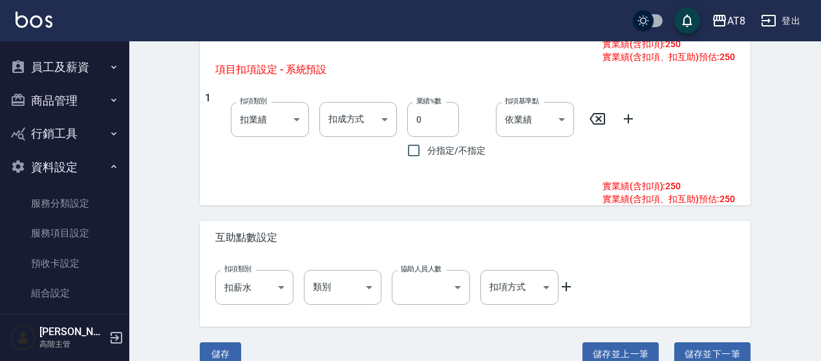
scroll to position [689, 0]
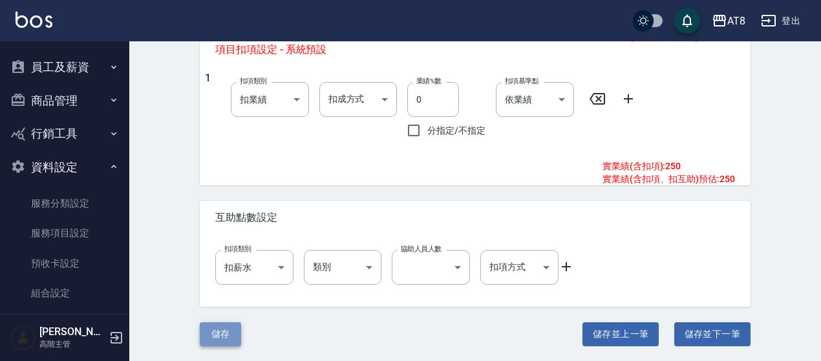
click at [228, 339] on button "儲存" at bounding box center [220, 334] width 41 height 24
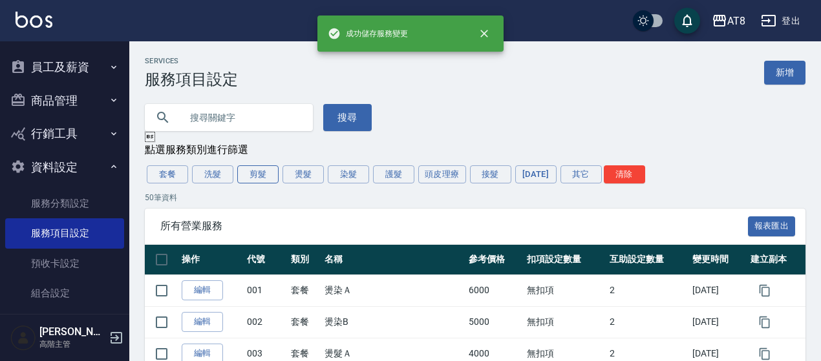
click at [261, 178] on button "剪髮" at bounding box center [257, 174] width 41 height 18
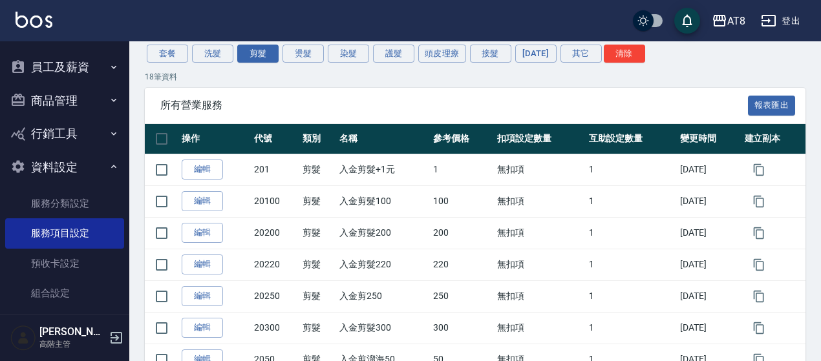
scroll to position [90, 0]
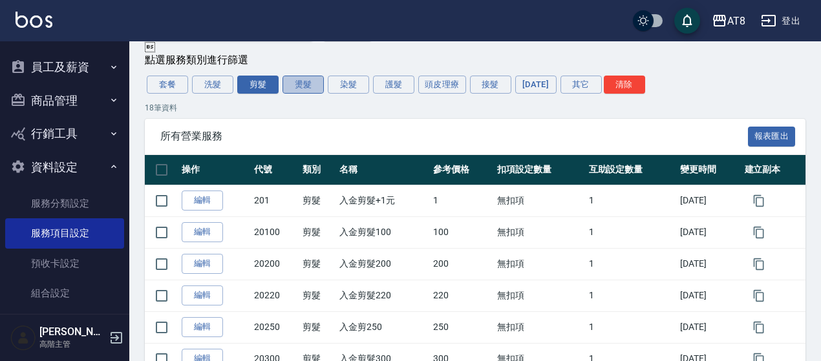
click at [315, 89] on button "燙髮" at bounding box center [302, 85] width 41 height 18
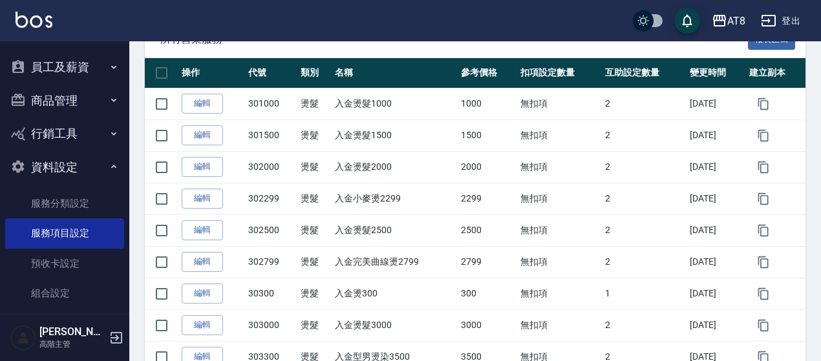
scroll to position [194, 0]
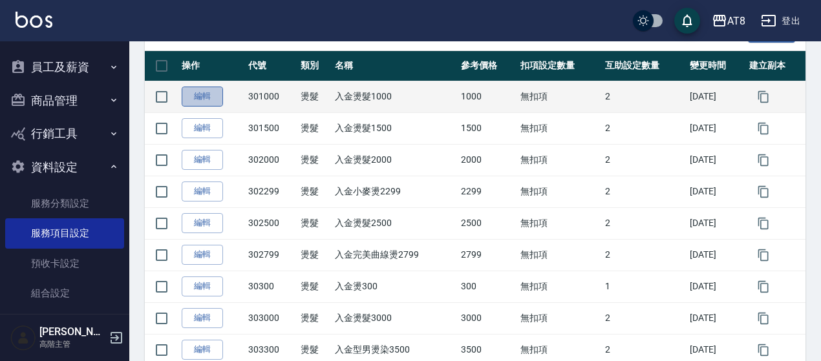
click at [196, 99] on link "編輯" at bounding box center [202, 97] width 41 height 20
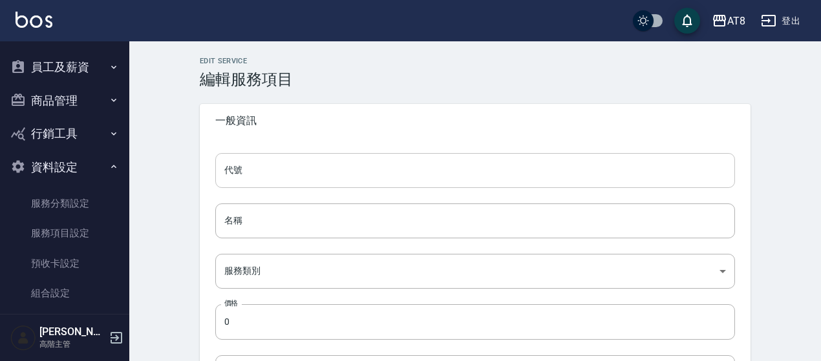
type input "301000"
type input "入金燙髮1000"
type input "08a96649-f37b-420c-9cd0-47175c68bc4c"
type input "1000"
type input "FALSE"
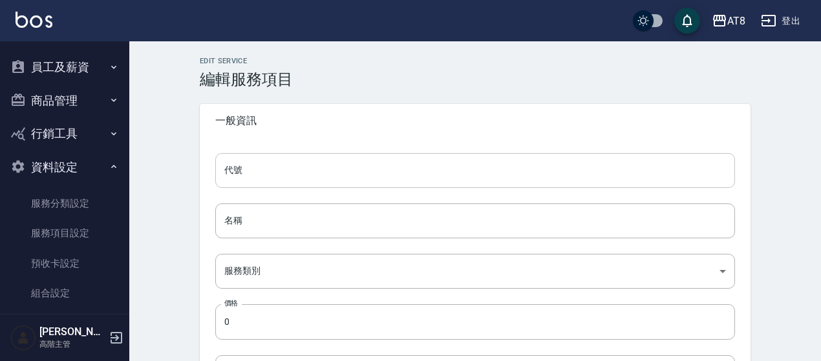
type input "none"
type input "UNSET"
type input "onSalary"
type input "洗"
type input "1"
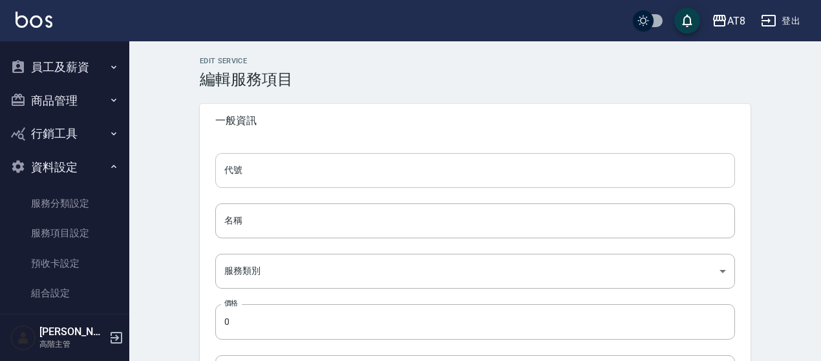
type input "點數"
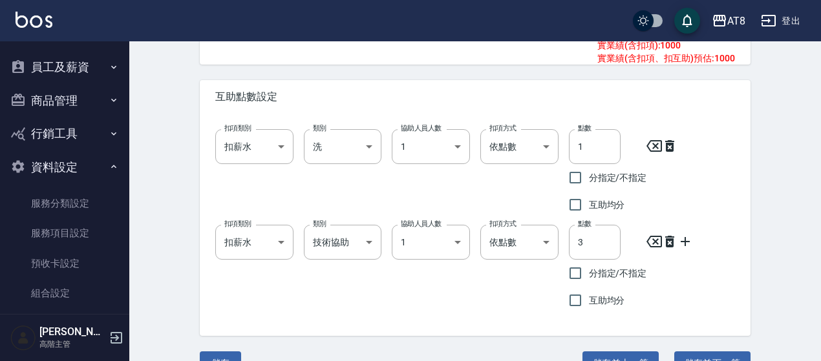
scroll to position [839, 0]
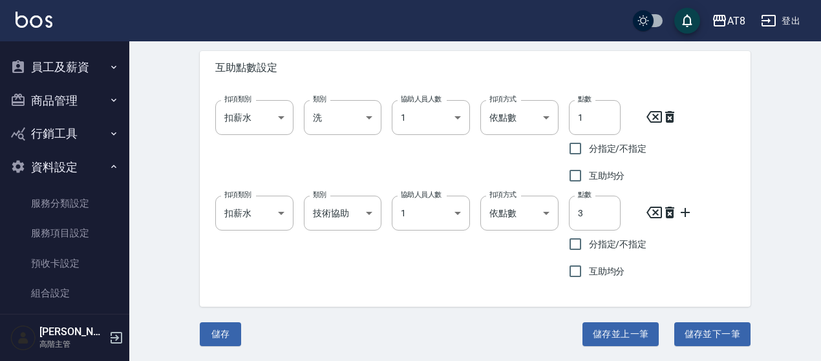
click at [234, 332] on button "儲存" at bounding box center [220, 334] width 41 height 24
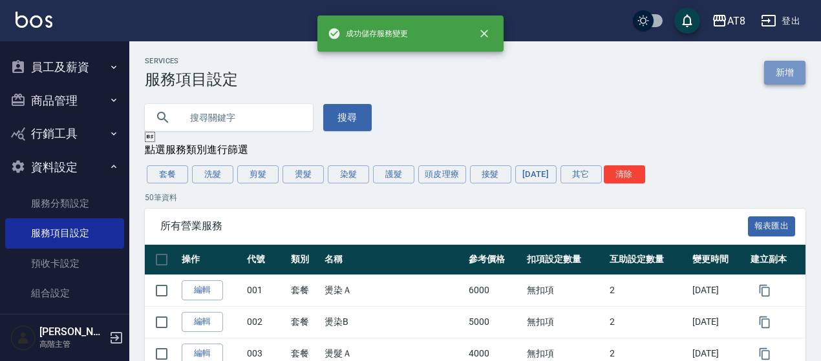
click at [788, 67] on link "新增" at bounding box center [784, 73] width 41 height 24
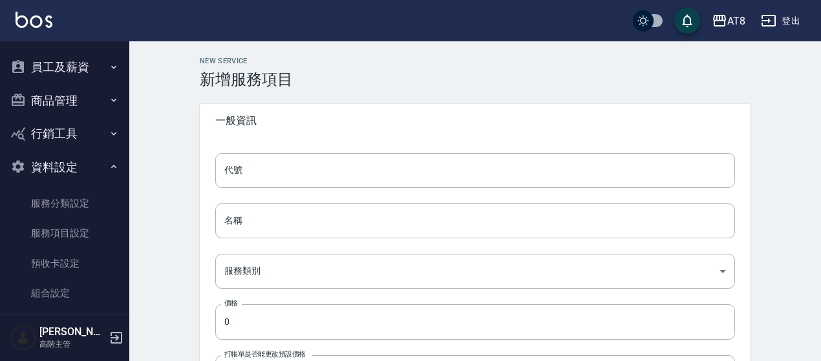
click at [260, 185] on input "代號" at bounding box center [474, 170] width 519 height 35
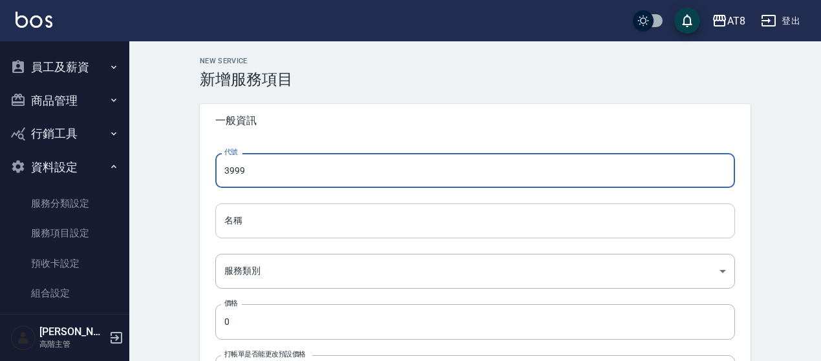
type input "3999"
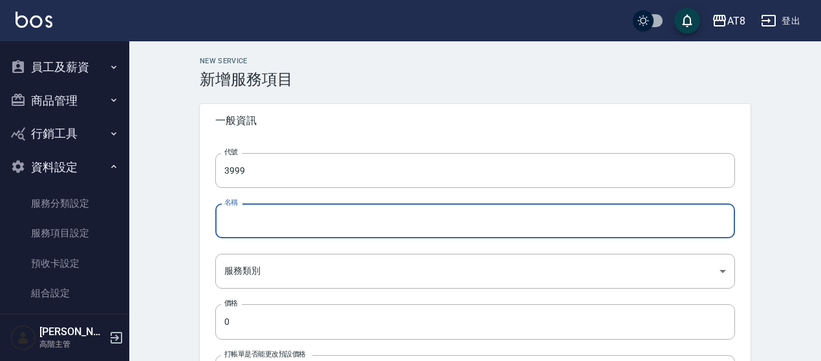
click at [240, 235] on input "名稱" at bounding box center [474, 221] width 519 height 35
paste input "男士接髮"
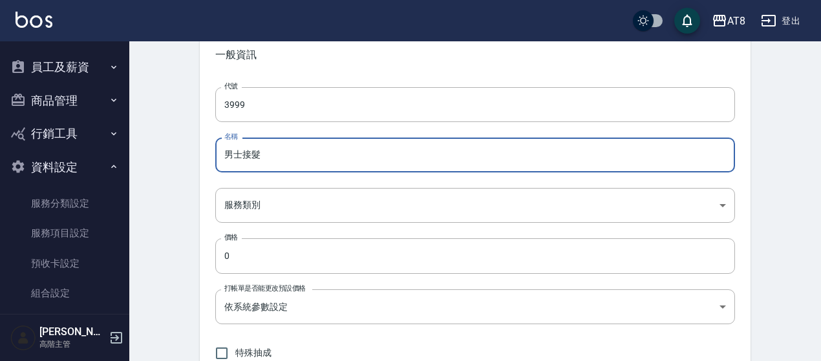
scroll to position [194, 0]
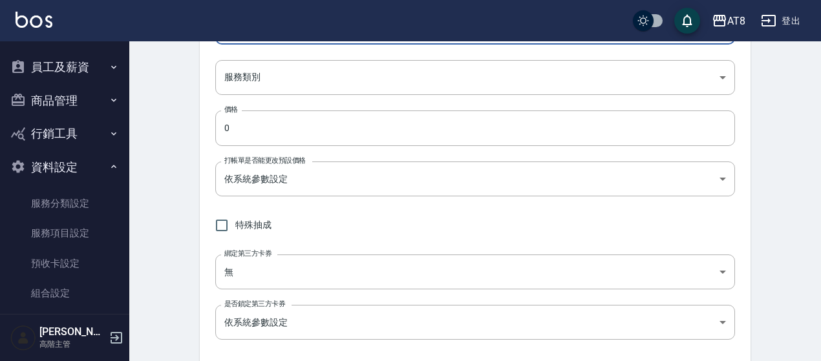
type input "男士接髮"
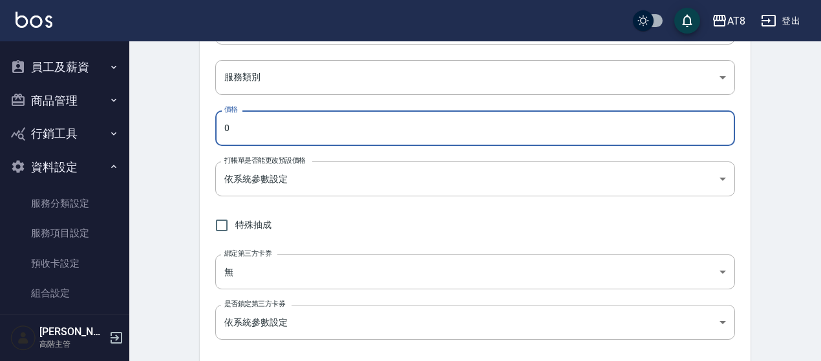
drag, startPoint x: 181, startPoint y: 136, endPoint x: 181, endPoint y: 123, distance: 12.9
click at [180, 137] on div "New Service 新增服務項目 一般資訊 代號 3999 代號 名稱 男士接髮 名稱 服務類別 ​ 服務類別 價格 0 價格 打帳單是否能更改預設價格 …" at bounding box center [474, 353] width 691 height 1010
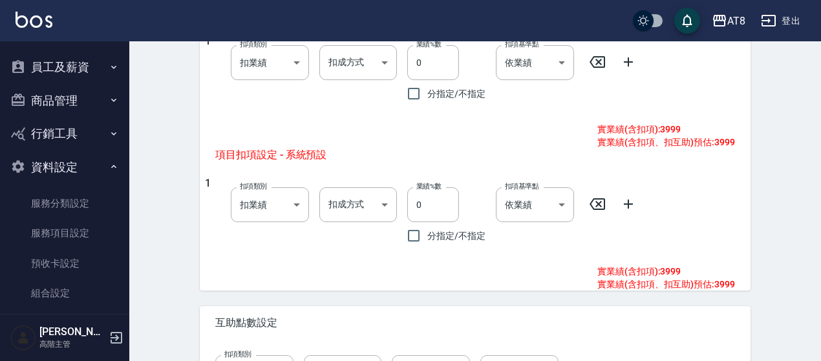
scroll to position [689, 0]
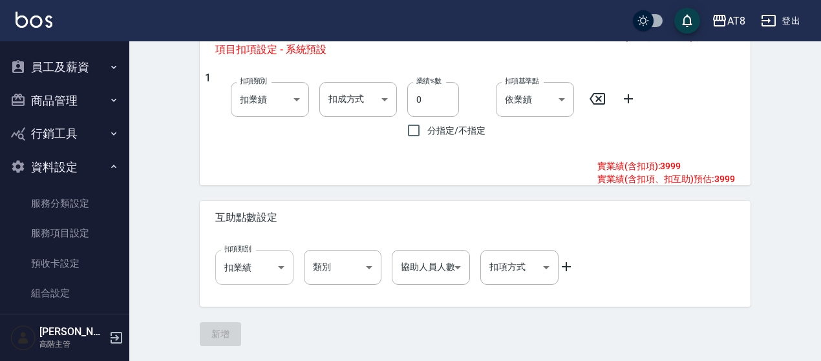
type input "3999"
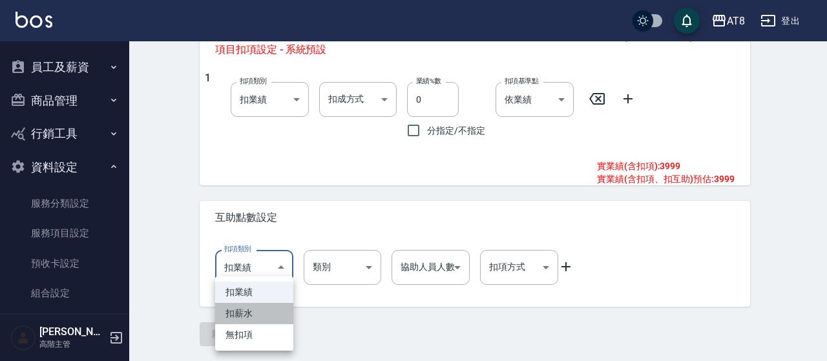
click at [260, 317] on li "扣薪水" at bounding box center [254, 313] width 78 height 21
type input "onSalary"
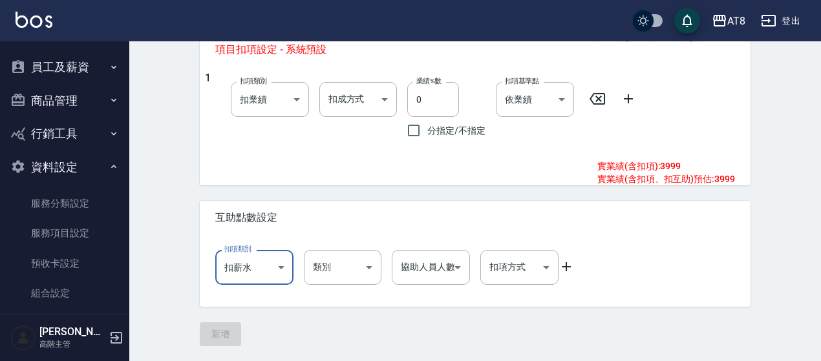
drag, startPoint x: 355, startPoint y: 311, endPoint x: 355, endPoint y: 280, distance: 31.0
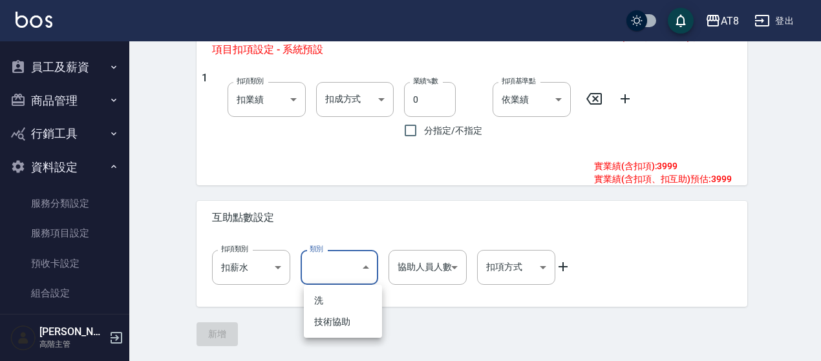
click at [348, 303] on li "洗" at bounding box center [343, 300] width 78 height 21
type input "洗"
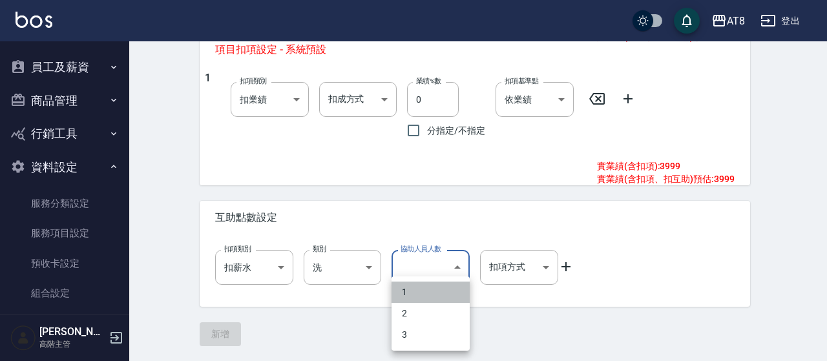
click at [416, 295] on li "1" at bounding box center [431, 292] width 78 height 21
type input "1"
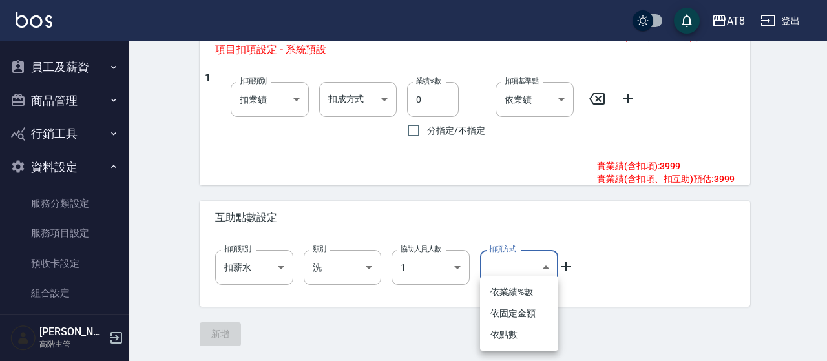
click at [512, 334] on li "依點數" at bounding box center [519, 334] width 78 height 21
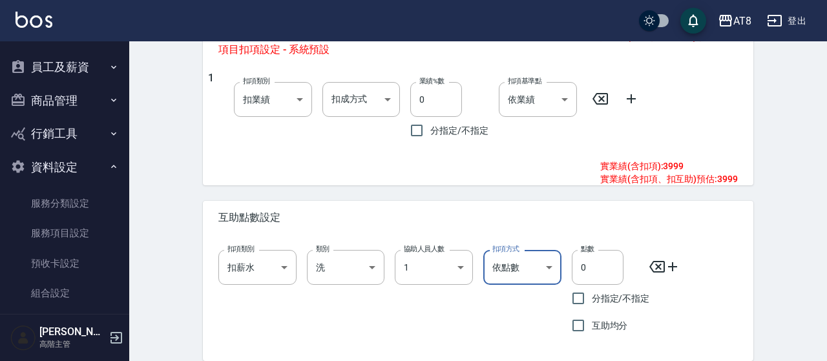
type input "點數"
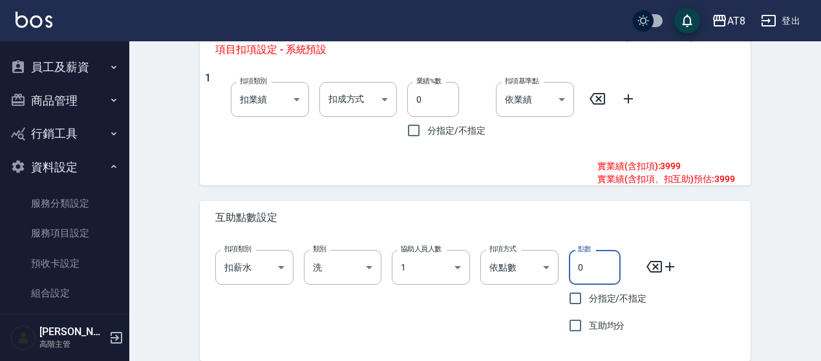
drag, startPoint x: 579, startPoint y: 266, endPoint x: 554, endPoint y: 249, distance: 29.7
click at [590, 269] on input "0" at bounding box center [595, 267] width 52 height 35
type input "1"
click at [638, 232] on div "互助點數設定" at bounding box center [475, 218] width 550 height 34
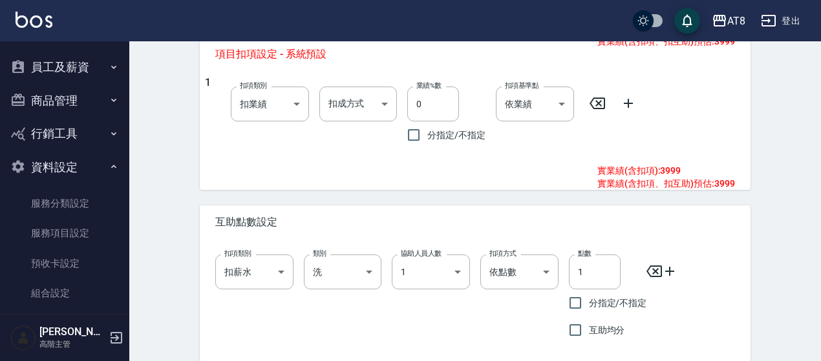
scroll to position [614, 0]
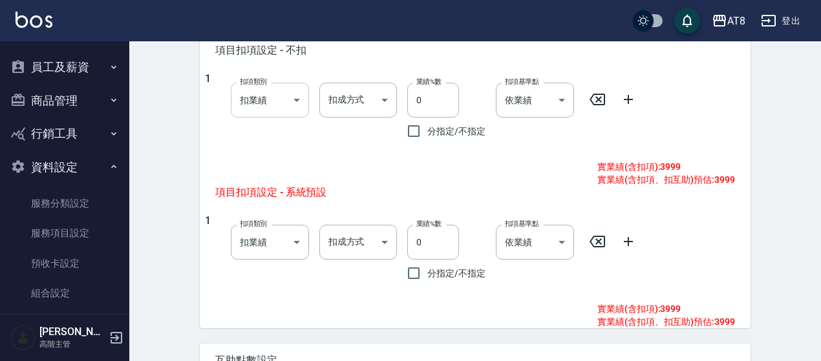
scroll to position [485, 0]
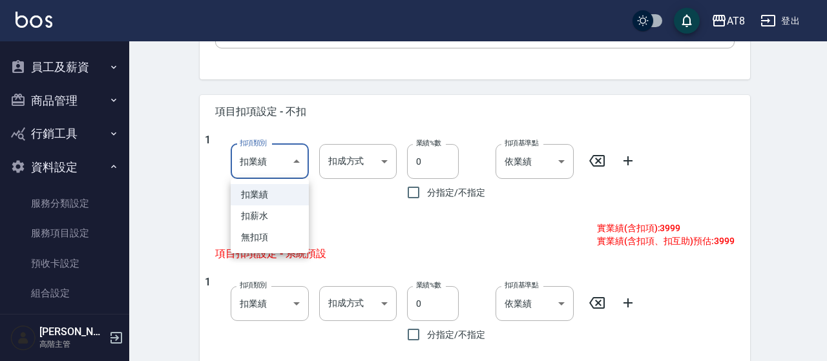
click at [296, 170] on body "AT8 登出 櫃檯作業 打帳單 帳單列表 掛單列表 座位開單 營業儀表板 現金收支登錄 高階收支登錄 材料自購登錄 每日結帳 排班表 現場電腦打卡 掃碼打卡 …" at bounding box center [413, 67] width 827 height 1105
click at [277, 239] on li "無扣項" at bounding box center [270, 237] width 78 height 21
type input "none"
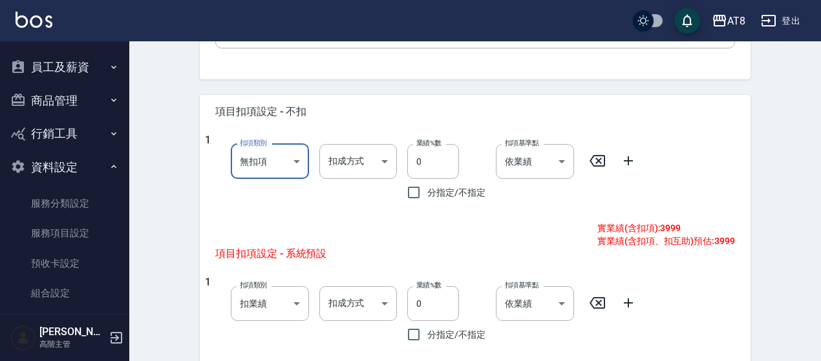
click at [359, 238] on div "項目扣項設定 - 系統預設" at bounding box center [398, 254] width 397 height 34
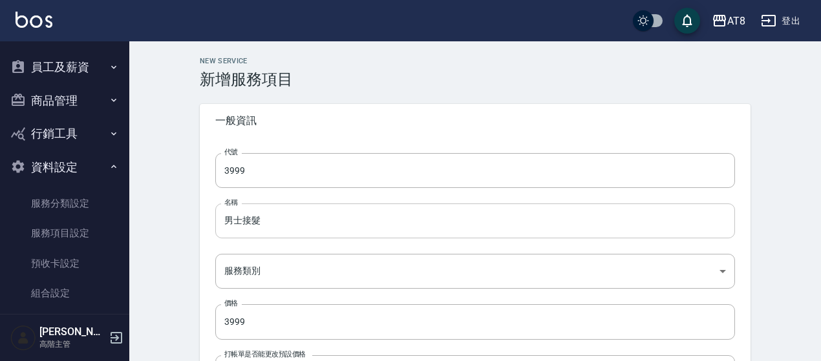
scroll to position [194, 0]
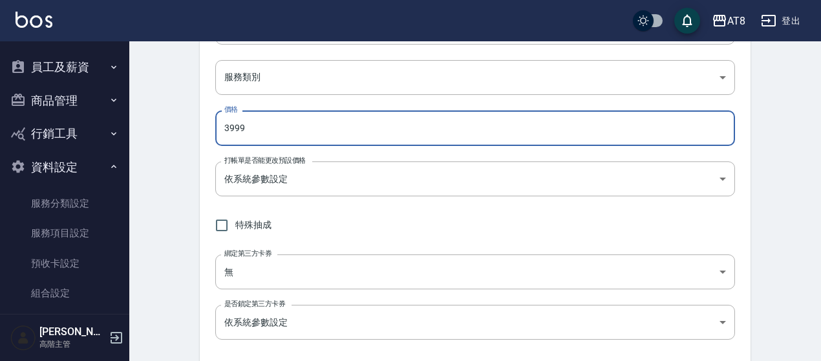
click at [275, 134] on input "3999" at bounding box center [474, 127] width 519 height 35
click at [286, 171] on body "AT8 登出 櫃檯作業 打帳單 帳單列表 掛單列表 座位開單 營業儀表板 現金收支登錄 高階收支登錄 材料自購登錄 每日結帳 排班表 現場電腦打卡 掃碼打卡 …" at bounding box center [410, 358] width 821 height 1105
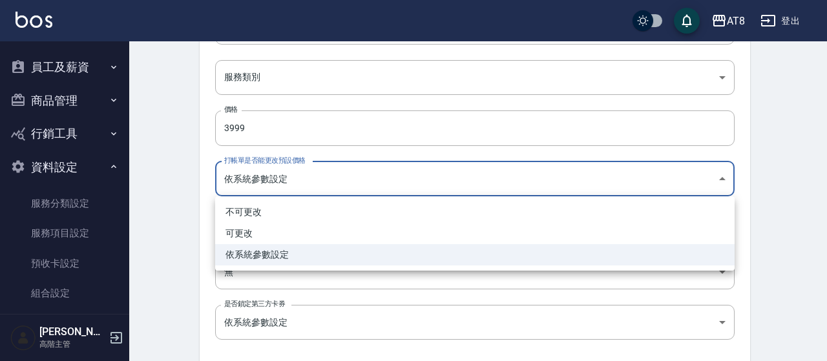
drag, startPoint x: 539, startPoint y: 333, endPoint x: 413, endPoint y: 1, distance: 354.9
click at [533, 328] on div at bounding box center [413, 180] width 827 height 361
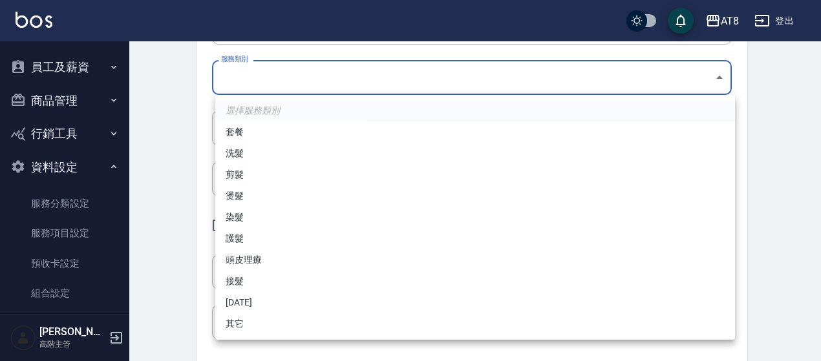
click at [336, 71] on body "AT8 登出 櫃檯作業 打帳單 帳單列表 掛單列表 座位開單 營業儀表板 現金收支登錄 高階收支登錄 材料自購登錄 每日結帳 排班表 現場電腦打卡 掃碼打卡 …" at bounding box center [410, 358] width 821 height 1105
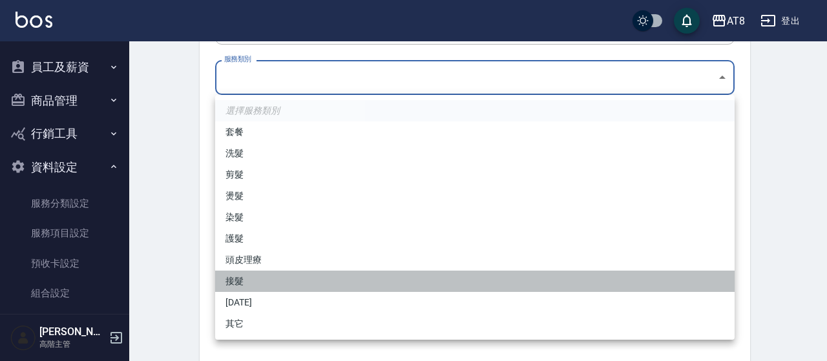
click at [224, 287] on li "接髮" at bounding box center [474, 281] width 519 height 21
type input "c76df697-e2d8-4b4d-84b4-c2666ea54641"
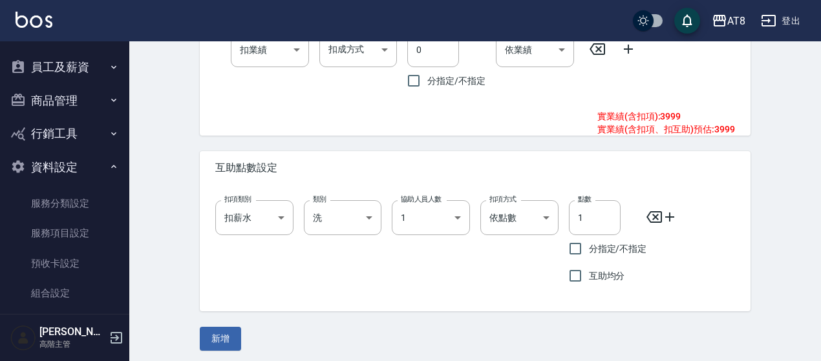
scroll to position [744, 0]
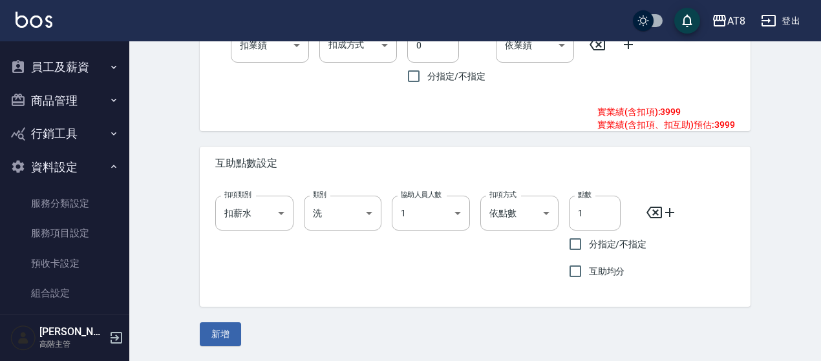
click at [231, 339] on button "新增" at bounding box center [220, 334] width 41 height 24
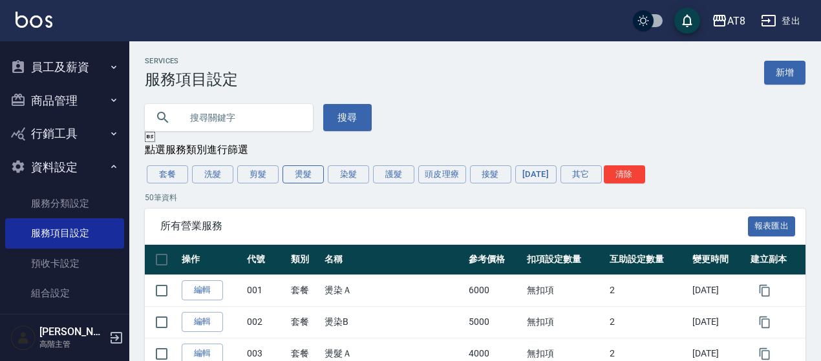
click at [298, 176] on button "燙髮" at bounding box center [302, 174] width 41 height 18
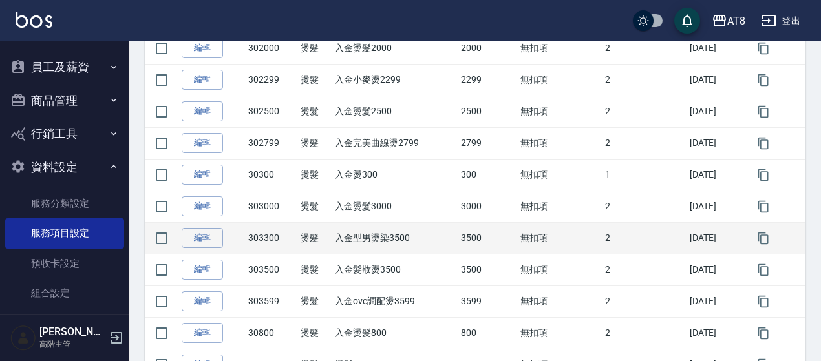
scroll to position [388, 0]
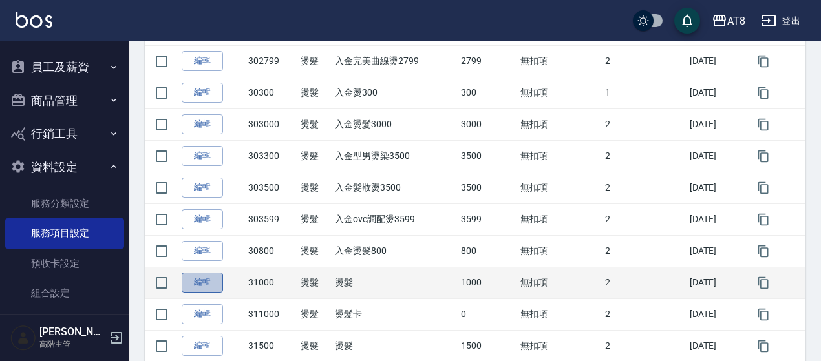
click at [207, 277] on link "編輯" at bounding box center [202, 283] width 41 height 20
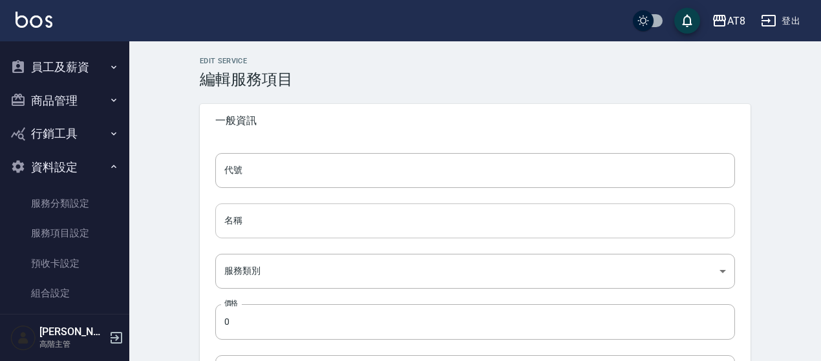
type input "31000"
type input "燙髮"
type input "08a96649-f37b-420c-9cd0-47175c68bc4c"
type input "1000"
type input "FALSE"
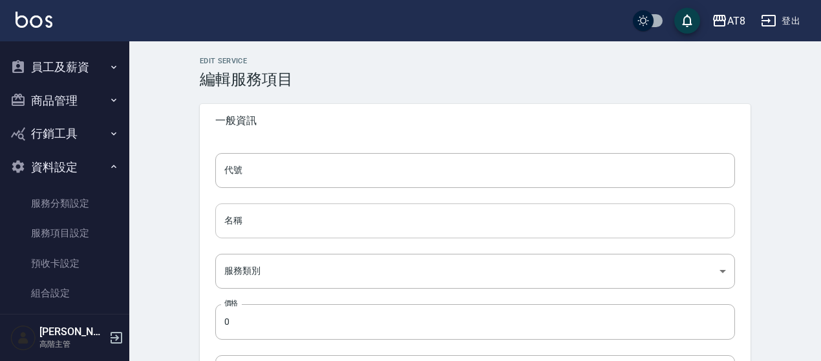
type input "none"
type input "UNSET"
type input "onSalary"
type input "洗"
type input "1"
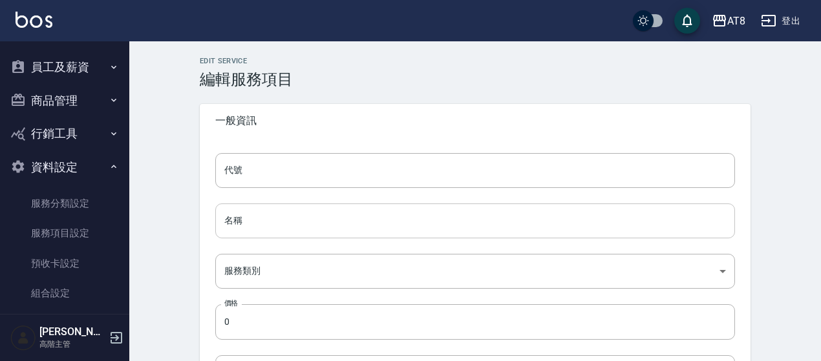
type input "點數"
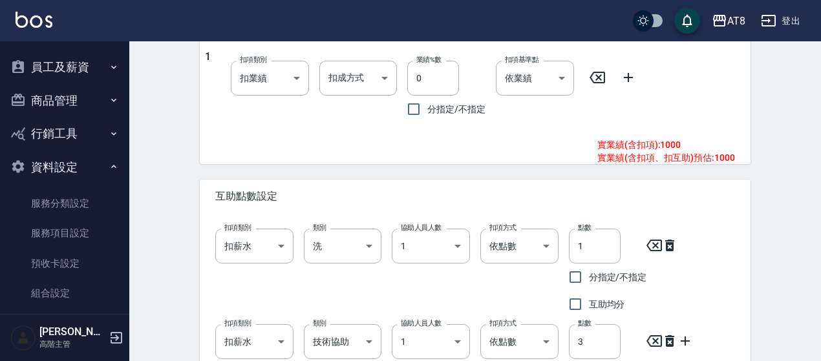
scroll to position [839, 0]
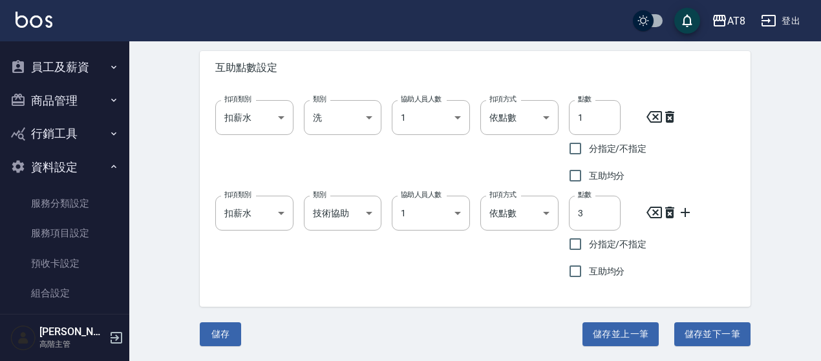
drag, startPoint x: 222, startPoint y: 329, endPoint x: 231, endPoint y: 322, distance: 11.0
click at [222, 329] on button "儲存" at bounding box center [220, 334] width 41 height 24
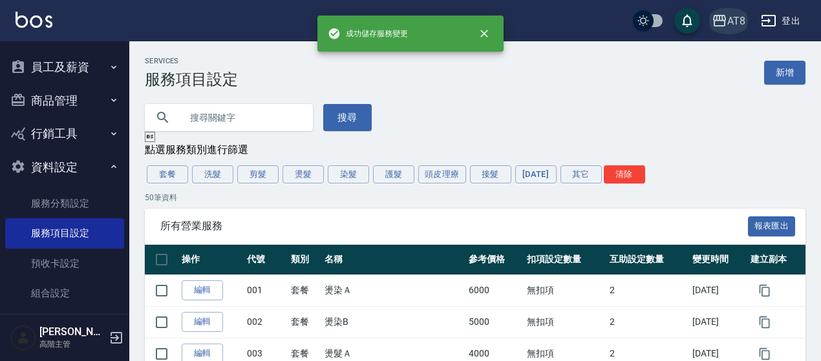
click at [740, 24] on div "AT8" at bounding box center [736, 21] width 18 height 16
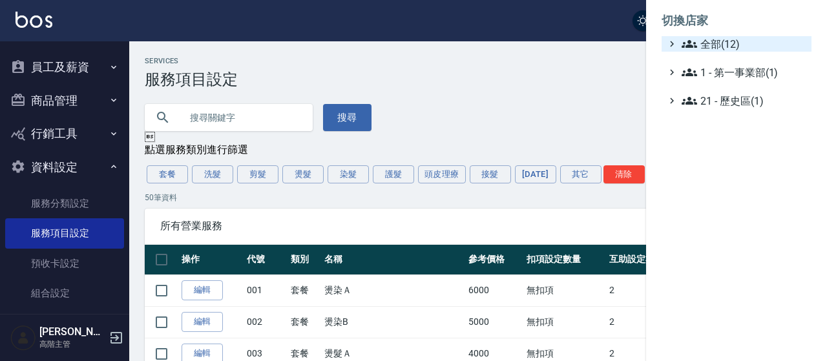
click at [717, 45] on span "全部(12)" at bounding box center [744, 44] width 125 height 16
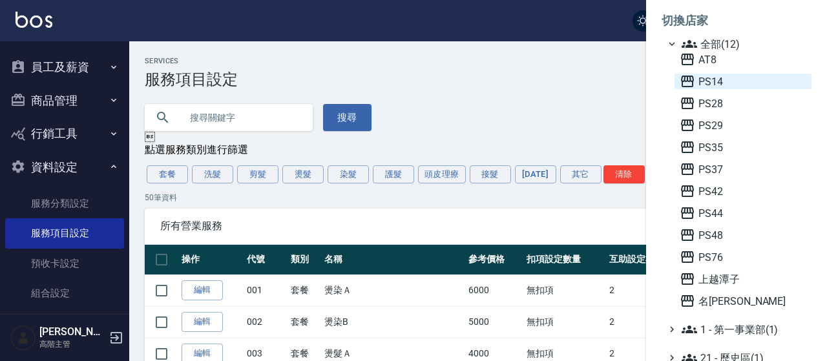
click at [706, 78] on span "PS14" at bounding box center [743, 82] width 127 height 16
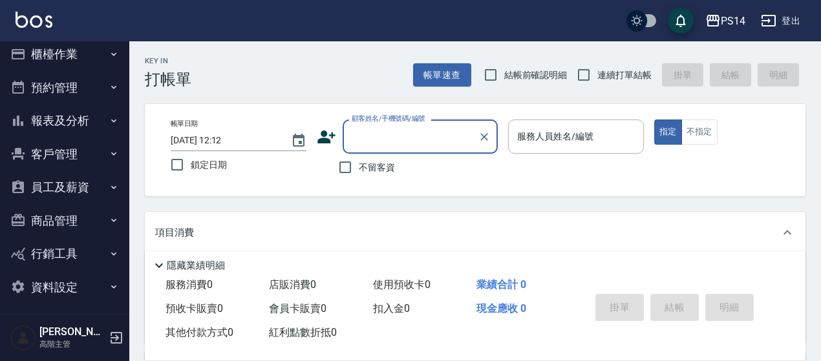
scroll to position [14, 0]
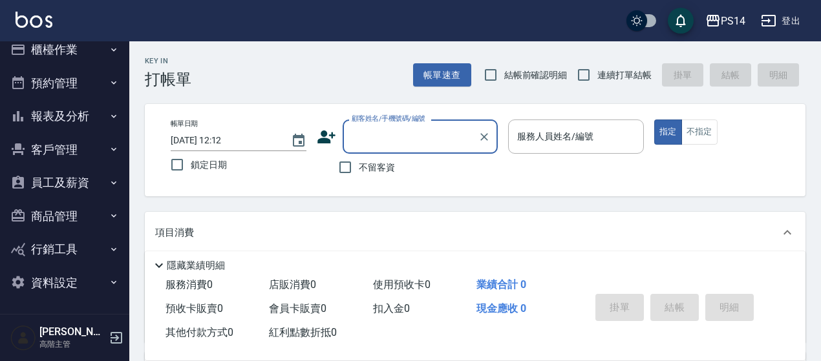
click at [101, 275] on button "資料設定" at bounding box center [64, 283] width 119 height 34
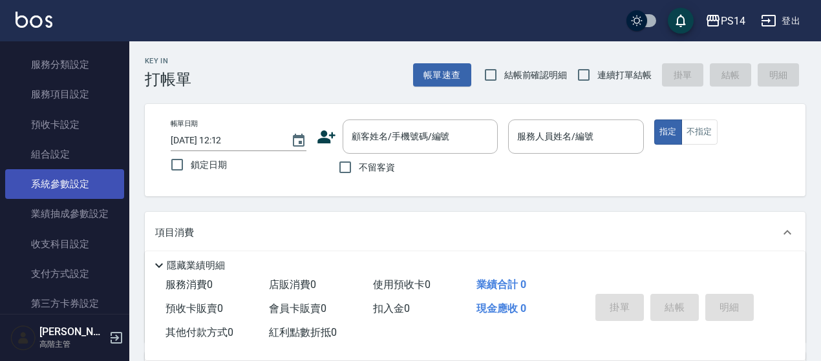
scroll to position [194, 0]
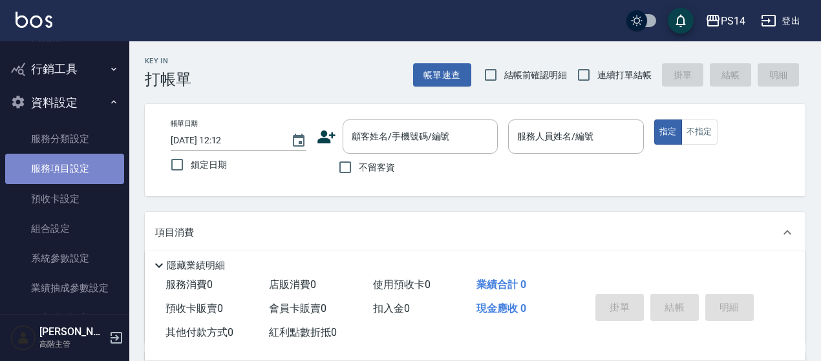
click at [83, 158] on link "服務項目設定" at bounding box center [64, 169] width 119 height 30
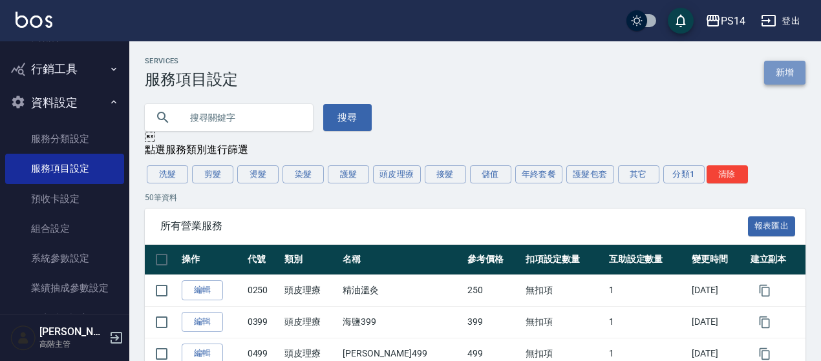
click at [784, 70] on link "新增" at bounding box center [784, 73] width 41 height 24
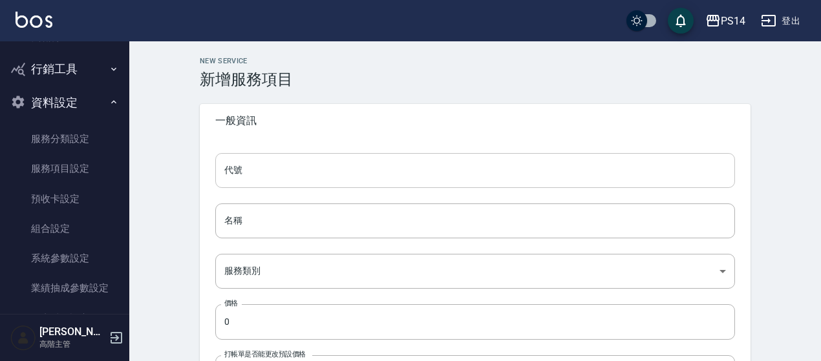
click at [256, 176] on input "代號" at bounding box center [474, 170] width 519 height 35
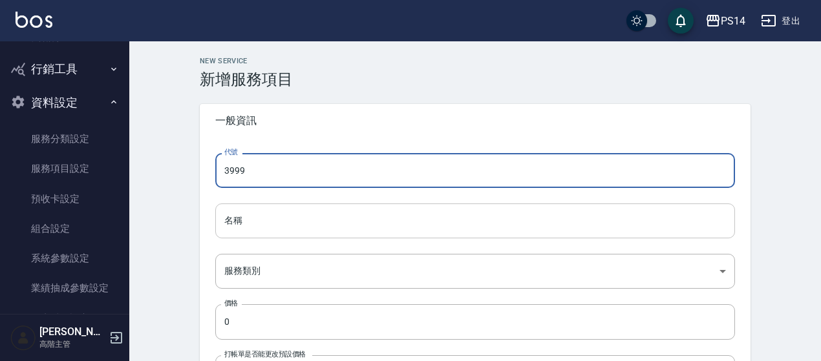
type input "3999"
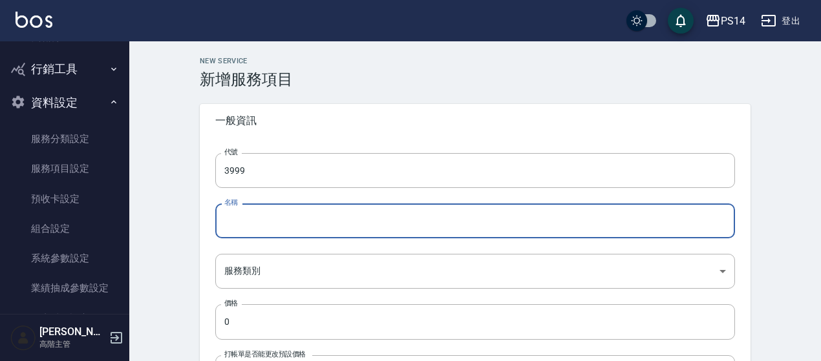
paste input "男士接髮"
type input "男士接髮"
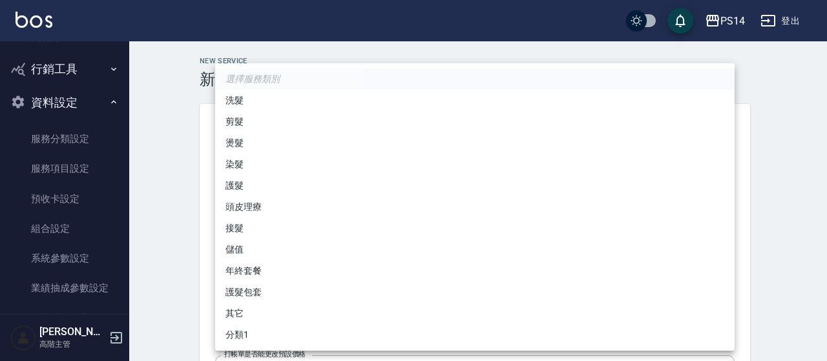
click at [242, 235] on li "接髮" at bounding box center [474, 228] width 519 height 21
type input "d6a4ca95-0107-4585-9243-f87512e3ab65"
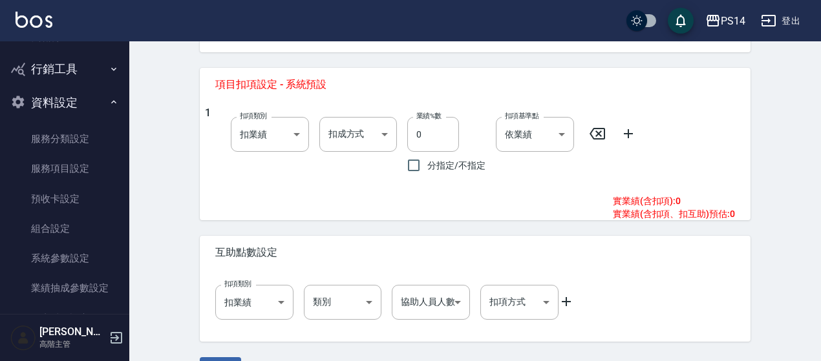
scroll to position [517, 0]
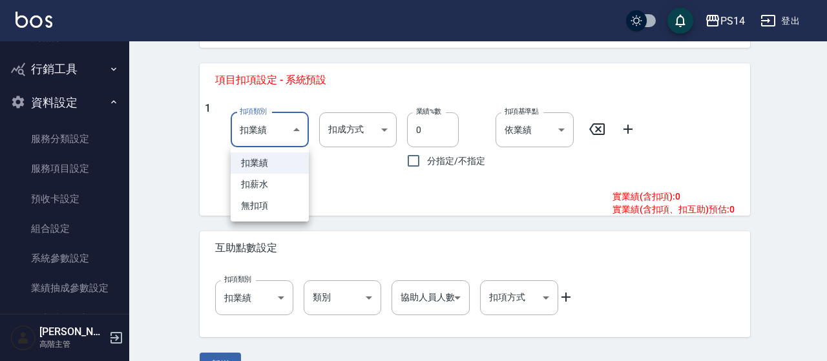
click at [274, 202] on li "無扣項" at bounding box center [270, 205] width 78 height 21
type input "none"
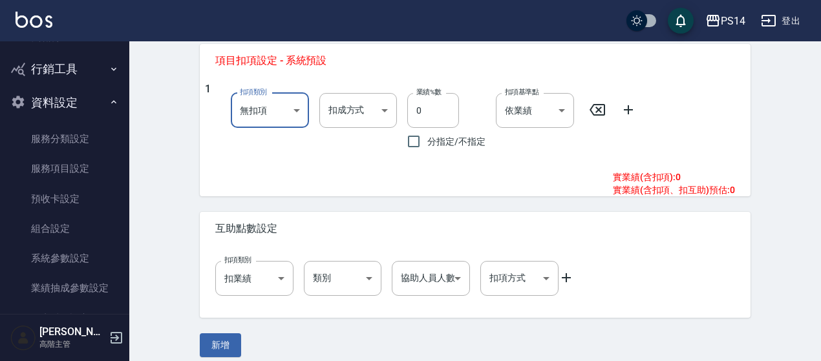
scroll to position [547, 0]
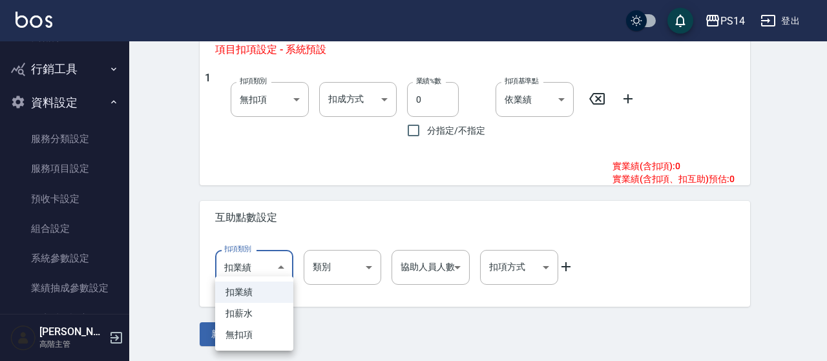
drag, startPoint x: 282, startPoint y: 260, endPoint x: 284, endPoint y: 271, distance: 11.3
click at [264, 337] on li "無扣項" at bounding box center [254, 334] width 78 height 21
type input "none"
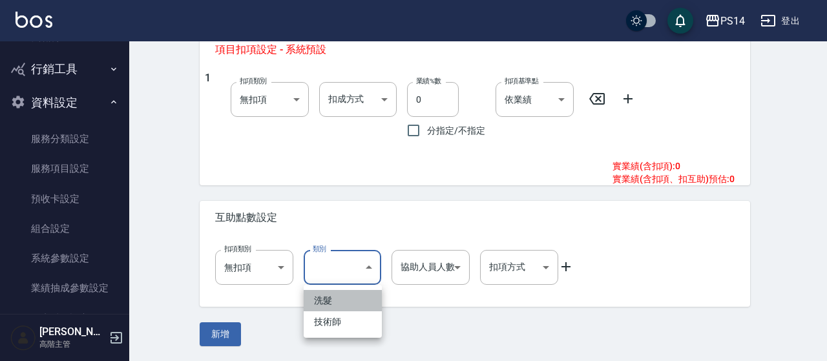
drag, startPoint x: 342, startPoint y: 300, endPoint x: 404, endPoint y: 275, distance: 66.9
click at [342, 300] on li "洗髮" at bounding box center [343, 300] width 78 height 21
type input "洗髮"
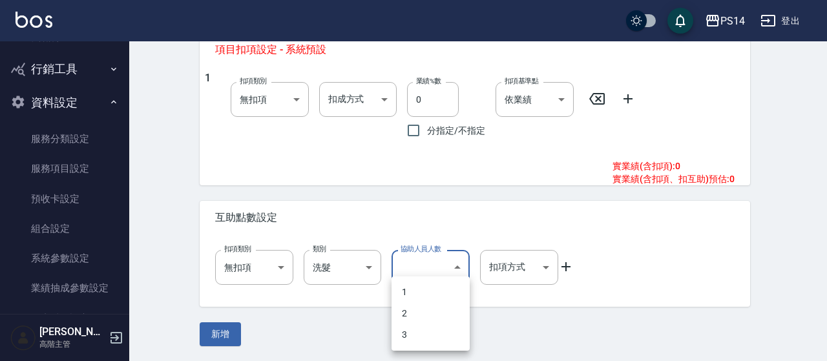
click at [417, 288] on li "1" at bounding box center [431, 292] width 78 height 21
type input "1"
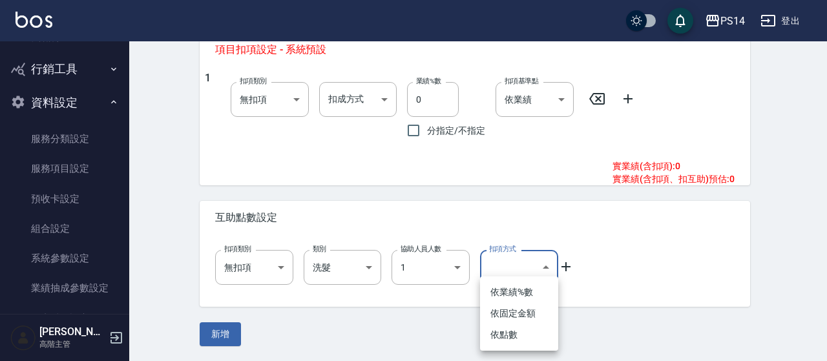
click at [534, 334] on li "依點數" at bounding box center [519, 334] width 78 height 21
type input "點數"
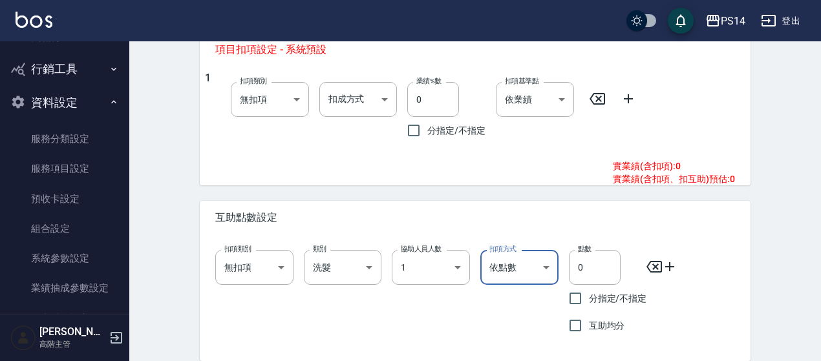
click at [541, 266] on div "扣項類別 無扣項 none 扣項類別 類別 洗髮 洗髮 類別 協助人員人數 1 1 協助人員人數 扣項方式 依點數 點數 扣項方式 點數 0 點數 分指定/不…" at bounding box center [470, 289] width 530 height 99
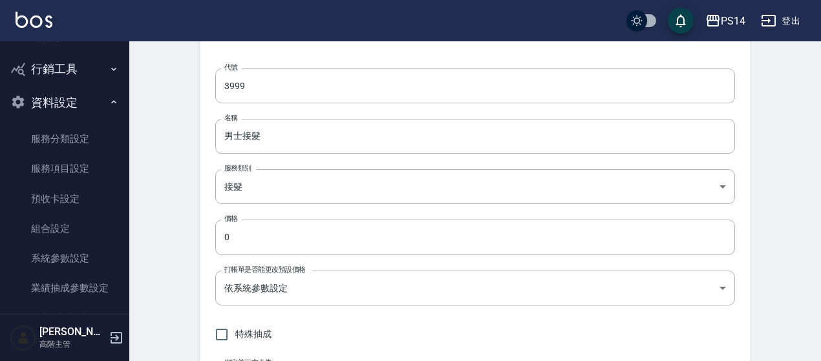
type input "1"
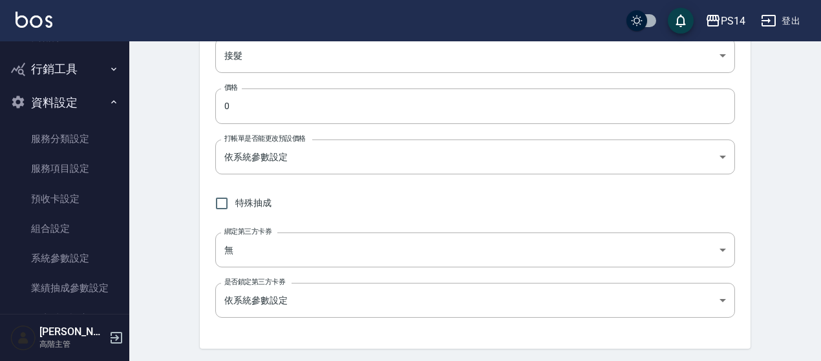
scroll to position [601, 0]
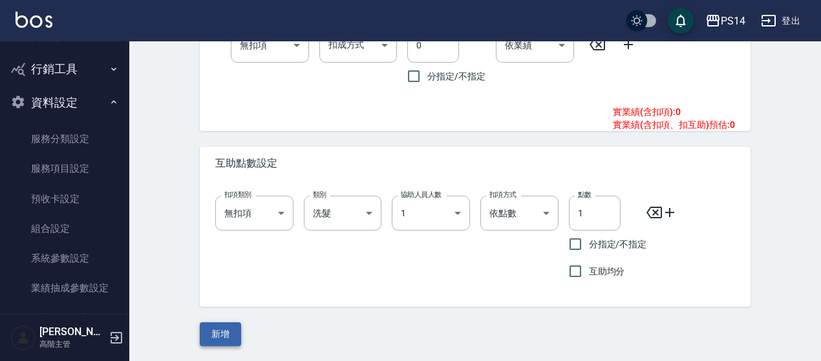
click at [225, 330] on button "新增" at bounding box center [220, 334] width 41 height 24
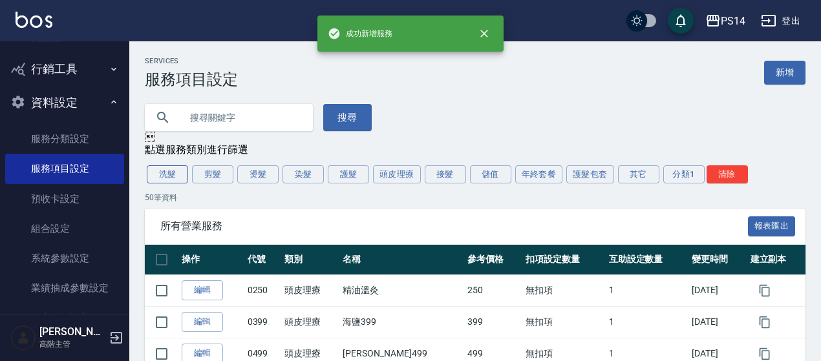
click at [179, 181] on button "洗髮" at bounding box center [167, 174] width 41 height 18
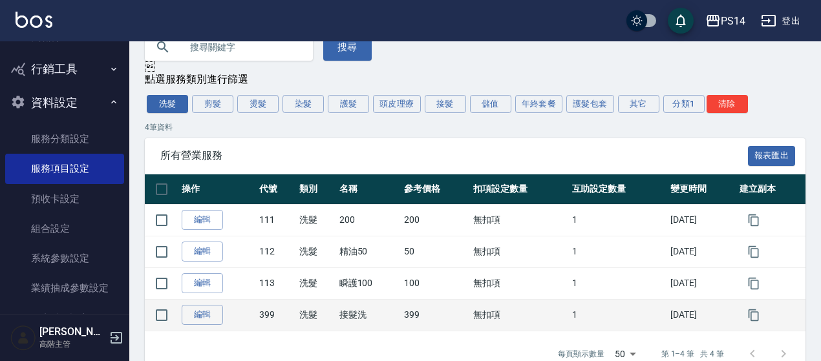
scroll to position [102, 0]
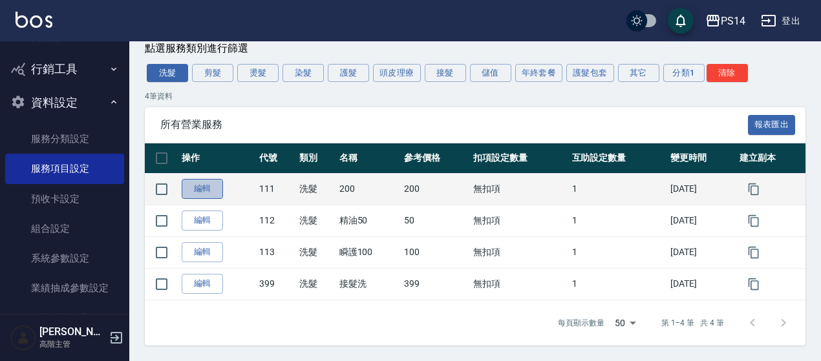
click at [196, 191] on link "編輯" at bounding box center [202, 189] width 41 height 20
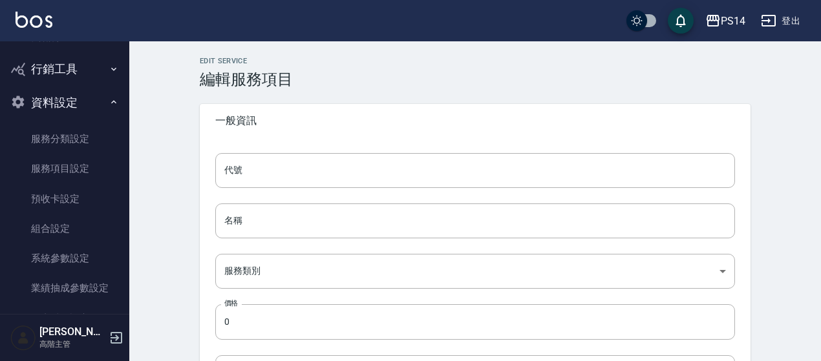
type input "111"
type input "200"
type input "74c53bc9-a3bb-4f82-942b-17aadb65d0e6"
type input "200"
type input "FALSE"
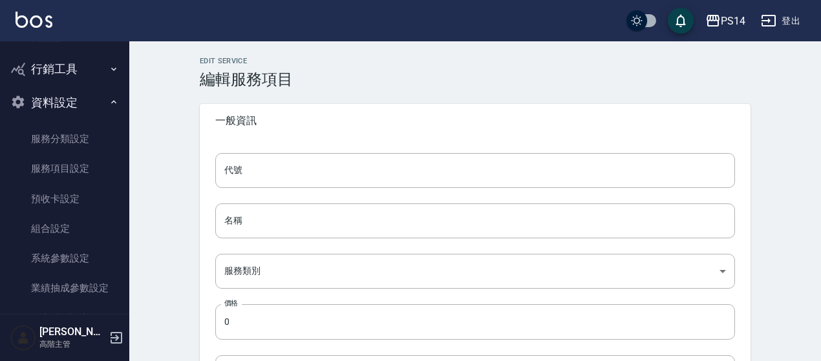
type input "none"
type input "UNSET"
type input "none"
type input "洗髮"
type input "1"
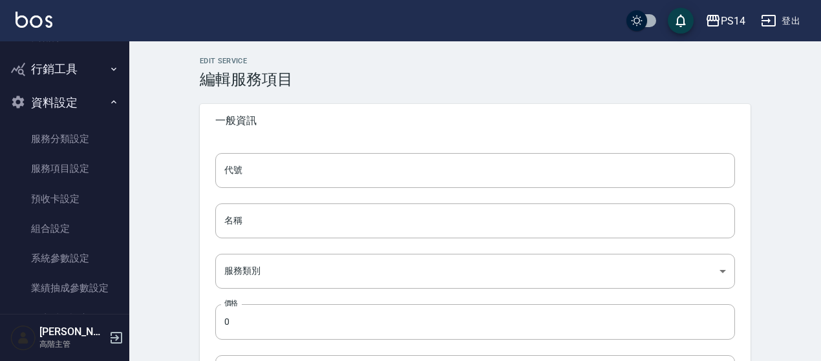
type input "點數"
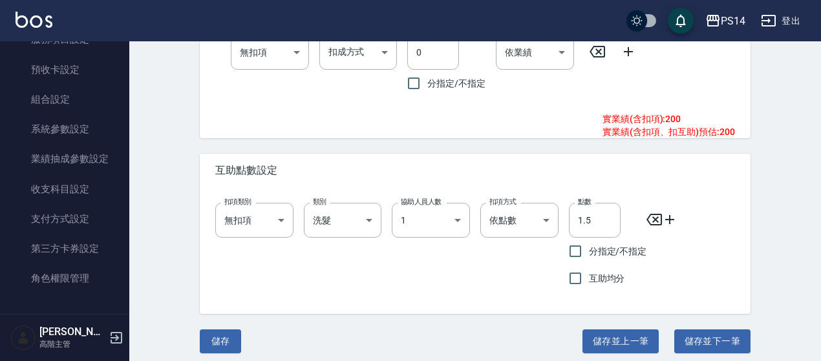
scroll to position [601, 0]
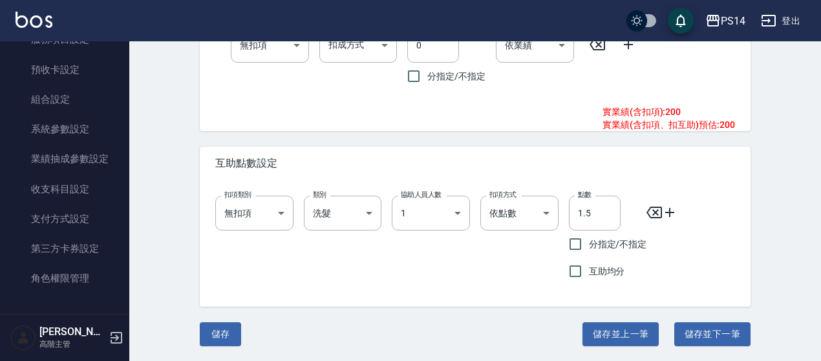
click at [226, 334] on button "儲存" at bounding box center [220, 334] width 41 height 24
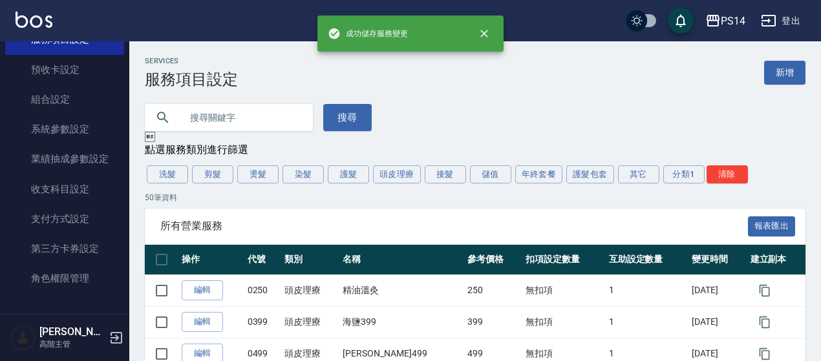
click at [227, 118] on input "text" at bounding box center [241, 117] width 121 height 35
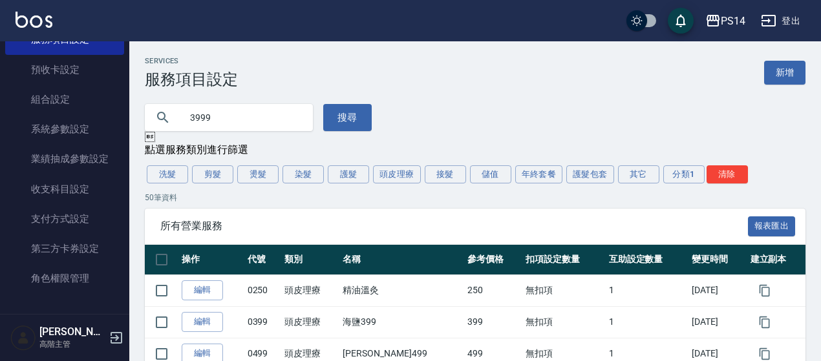
type input "3999"
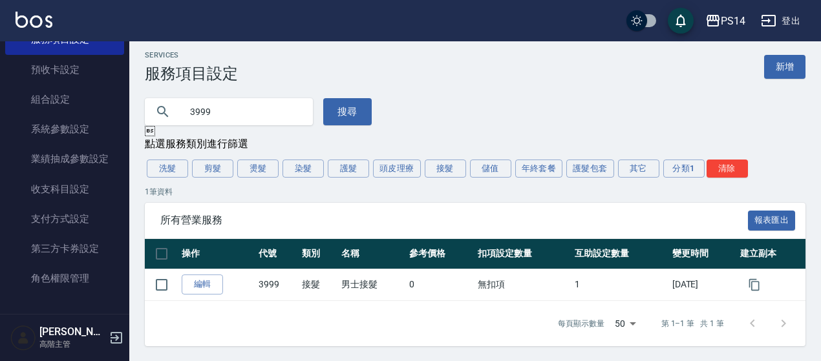
scroll to position [7, 0]
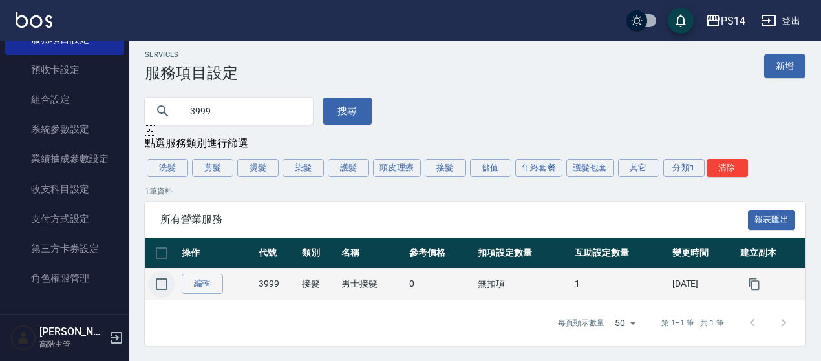
click at [173, 291] on input "checkbox" at bounding box center [161, 284] width 27 height 27
checkbox input "true"
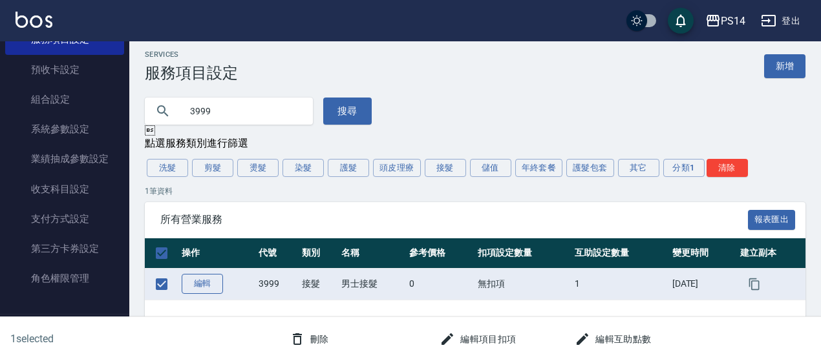
click at [202, 280] on link "編輯" at bounding box center [202, 284] width 41 height 20
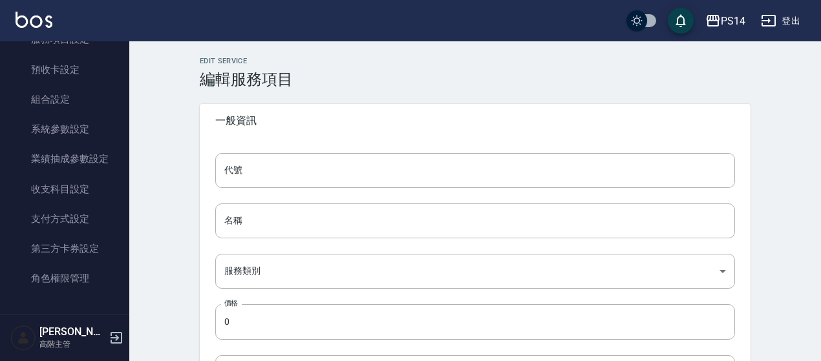
type input "3999"
type input "男士接髮"
type input "d6a4ca95-0107-4585-9243-f87512e3ab65"
type input "FALSE"
type input "none"
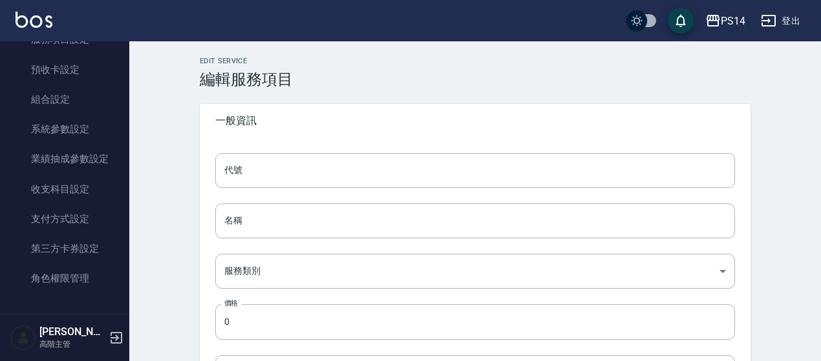
type input "UNSET"
type input "none"
type input "洗髮"
type input "1"
type input "點數"
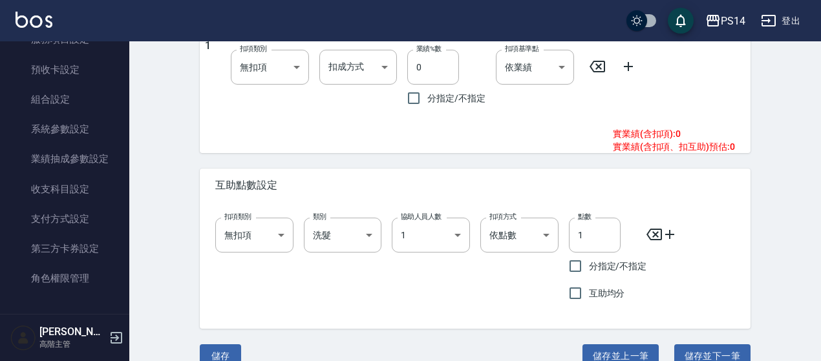
scroll to position [601, 0]
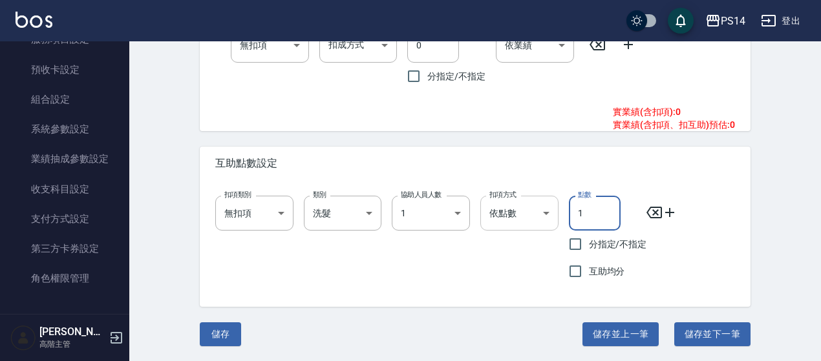
drag, startPoint x: 611, startPoint y: 199, endPoint x: 535, endPoint y: 225, distance: 80.7
click at [535, 225] on div "扣項類別 無扣項 none 扣項類別 類別 洗髮 洗髮 類別 協助人員人數 1 1 協助人員人數 扣項方式 依點數 點數 扣項方式 點數 1 點數 分指定/不…" at bounding box center [470, 234] width 530 height 99
type input "1.5"
click at [231, 334] on button "儲存" at bounding box center [220, 334] width 41 height 24
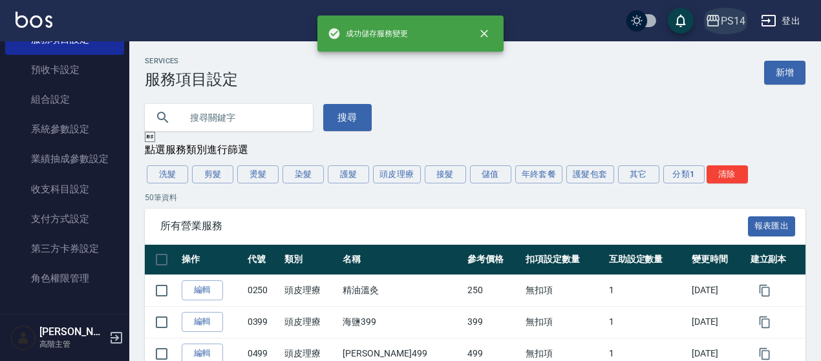
click at [737, 23] on div "PS14" at bounding box center [732, 21] width 25 height 16
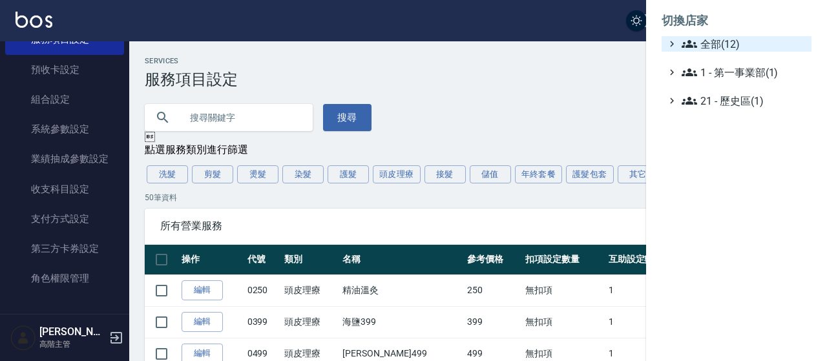
click at [699, 47] on span "全部(12)" at bounding box center [744, 44] width 125 height 16
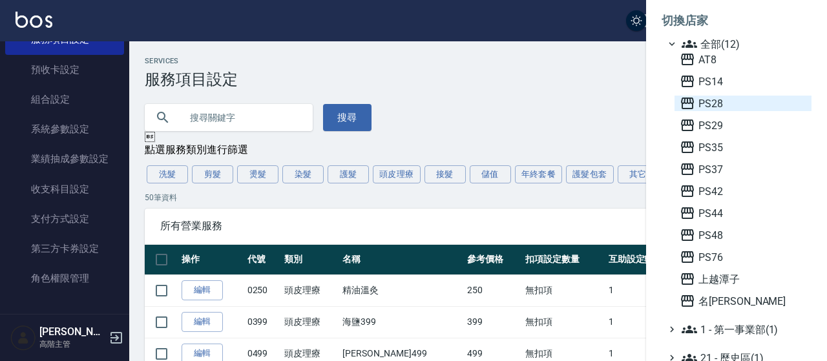
click at [727, 106] on span "PS28" at bounding box center [743, 104] width 127 height 16
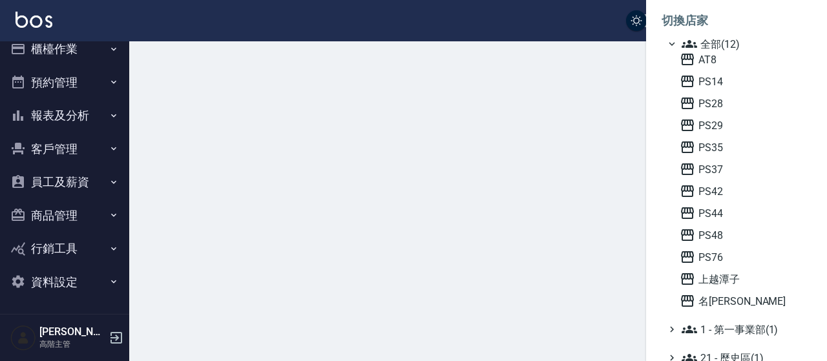
scroll to position [14, 0]
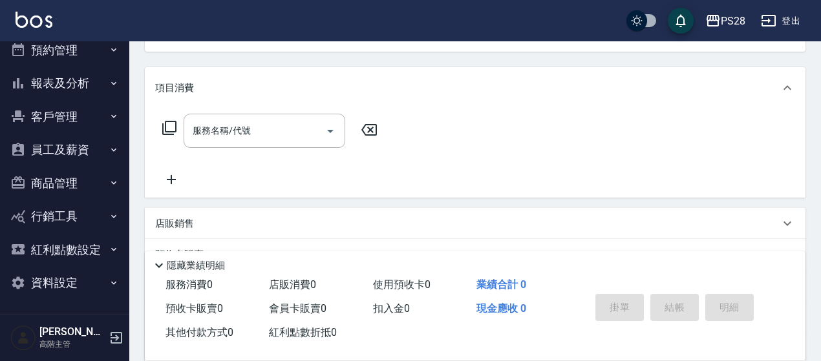
scroll to position [194, 0]
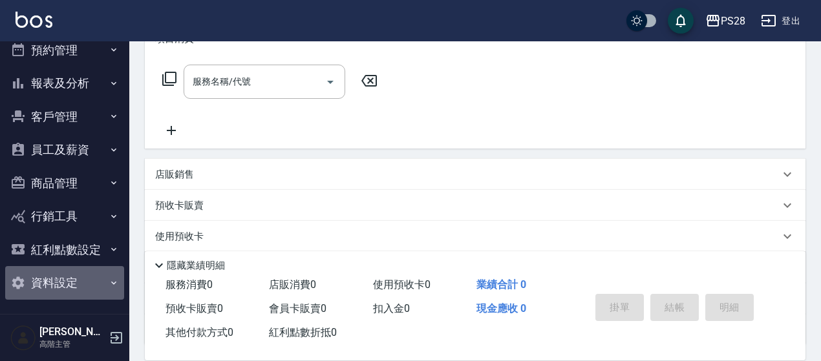
click at [65, 289] on button "資料設定" at bounding box center [64, 283] width 119 height 34
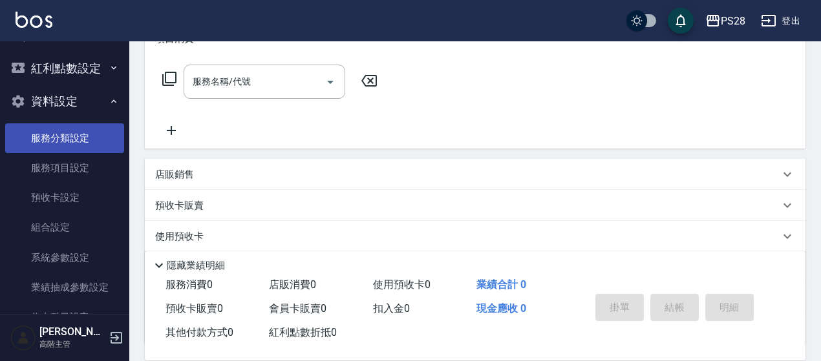
scroll to position [227, 0]
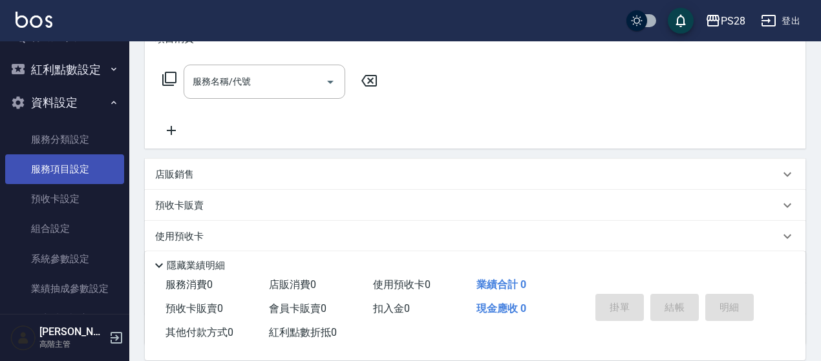
click at [66, 162] on link "服務項目設定" at bounding box center [64, 169] width 119 height 30
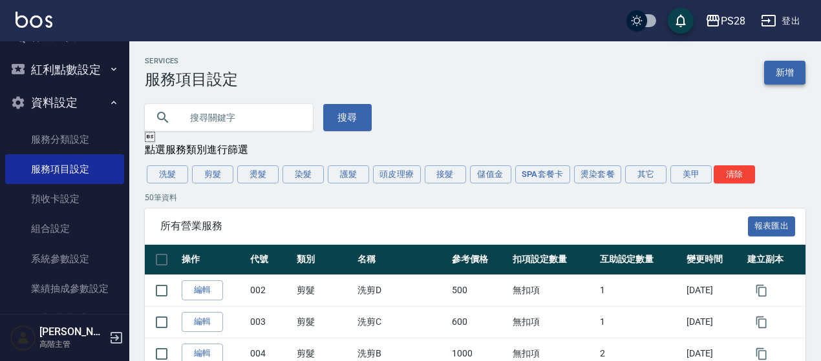
click at [788, 72] on link "新增" at bounding box center [784, 73] width 41 height 24
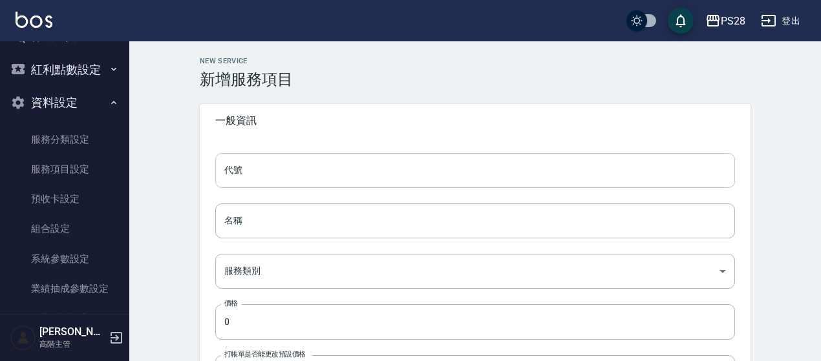
drag, startPoint x: 259, startPoint y: 176, endPoint x: 274, endPoint y: 169, distance: 16.8
click at [269, 175] on input "代號" at bounding box center [474, 170] width 519 height 35
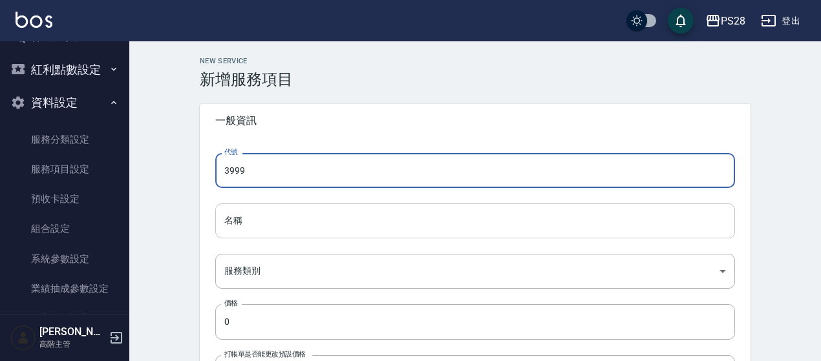
type input "3999"
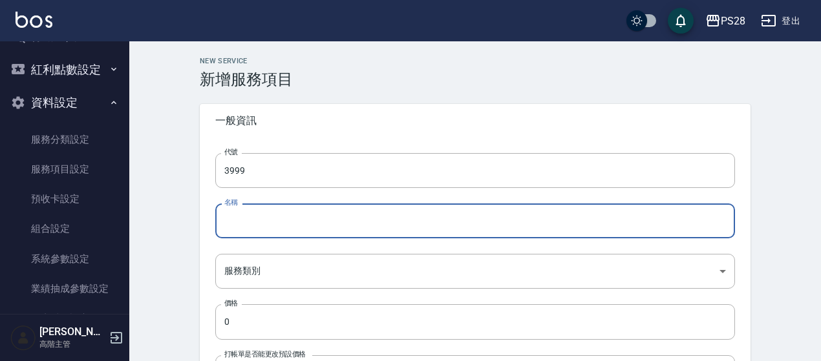
paste input "男士接髮"
type input "男士接髮"
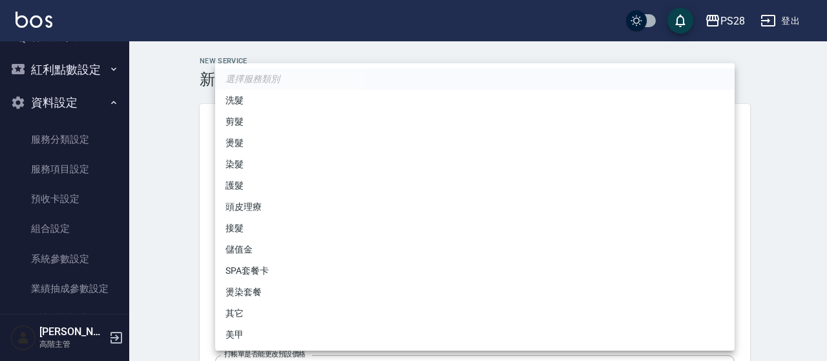
click at [248, 227] on li "接髮" at bounding box center [474, 228] width 519 height 21
type input "f20e053f-98da-421b-81cb-c81ac15ab3d6"
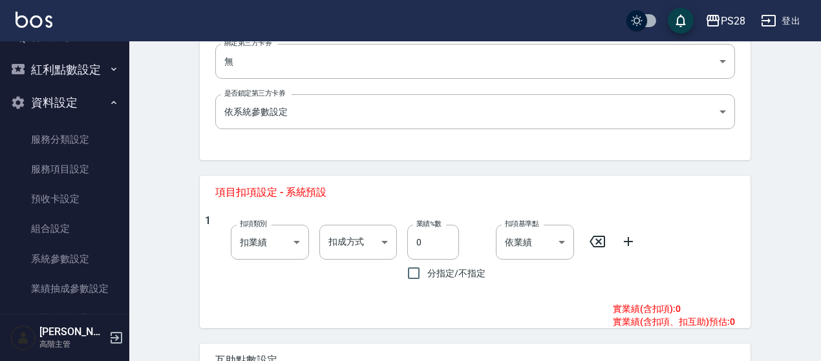
scroll to position [452, 0]
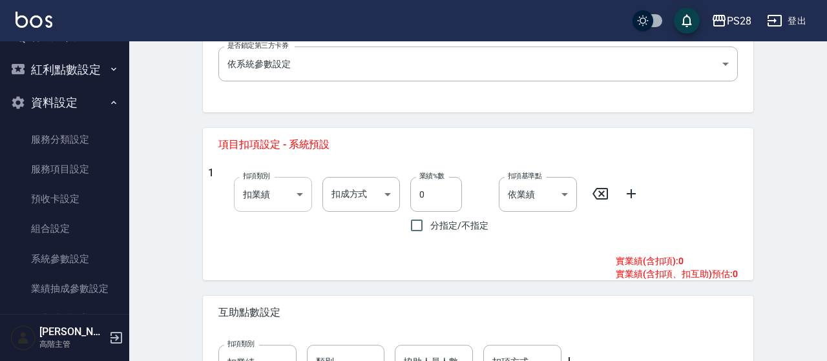
click at [260, 193] on body "PS28 登出 櫃檯作業 打帳單 帳單列表 掛單列表 座位開單 營業儀表板 現金收支登錄 高階收支登錄 材料自購登錄 每日結帳 排班表 現場電腦打卡 掃碼打卡…" at bounding box center [413, 2] width 827 height 909
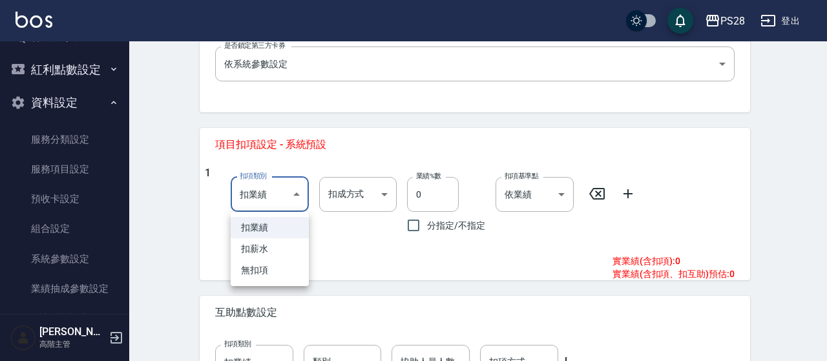
click at [258, 275] on li "無扣項" at bounding box center [270, 270] width 78 height 21
type input "none"
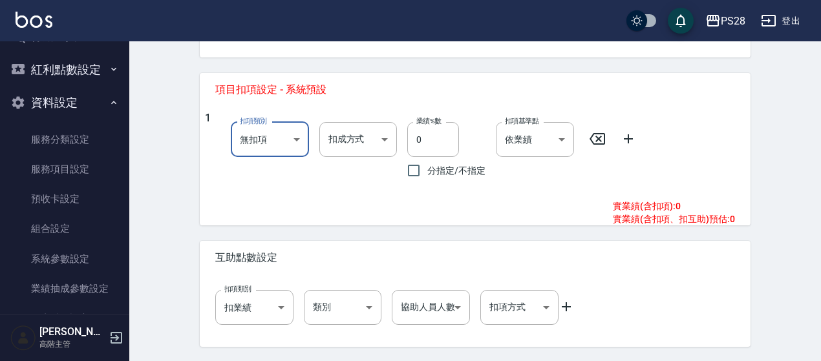
scroll to position [547, 0]
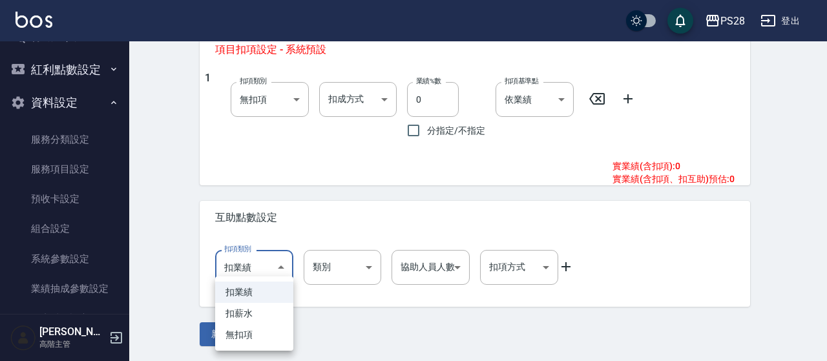
click at [242, 333] on li "無扣項" at bounding box center [254, 334] width 78 height 21
type input "none"
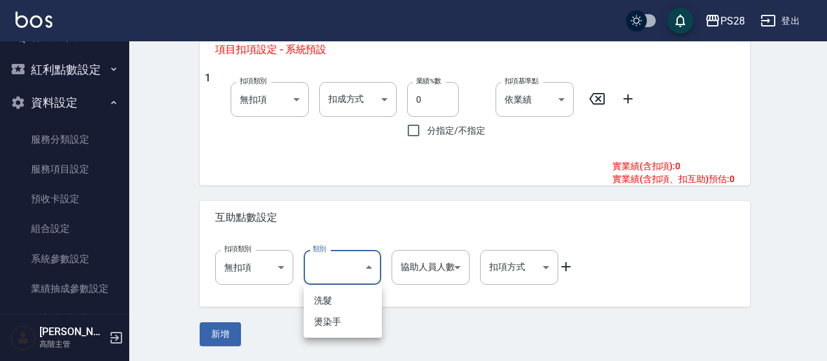
drag, startPoint x: 333, startPoint y: 300, endPoint x: 339, endPoint y: 292, distance: 9.3
click at [333, 298] on li "洗髮" at bounding box center [343, 300] width 78 height 21
type input "洗髮"
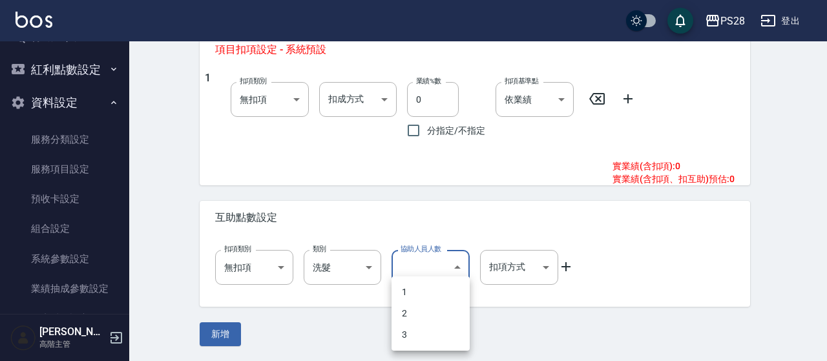
drag, startPoint x: 415, startPoint y: 290, endPoint x: 522, endPoint y: 260, distance: 110.8
click at [419, 289] on li "1" at bounding box center [431, 292] width 78 height 21
type input "1"
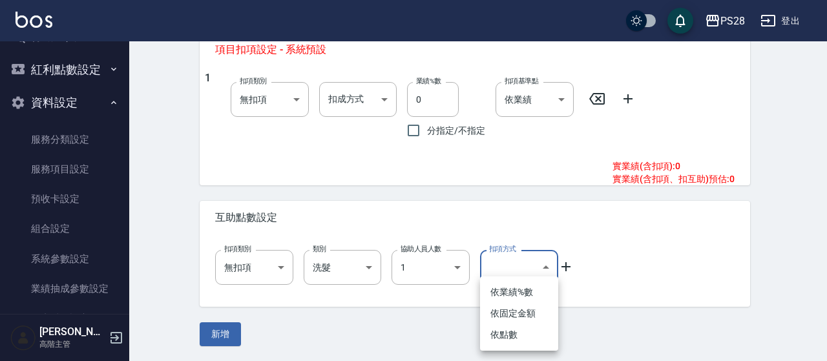
drag, startPoint x: 525, startPoint y: 259, endPoint x: 514, endPoint y: 266, distance: 13.1
click at [511, 336] on li "依點數" at bounding box center [519, 334] width 78 height 21
type input "點數"
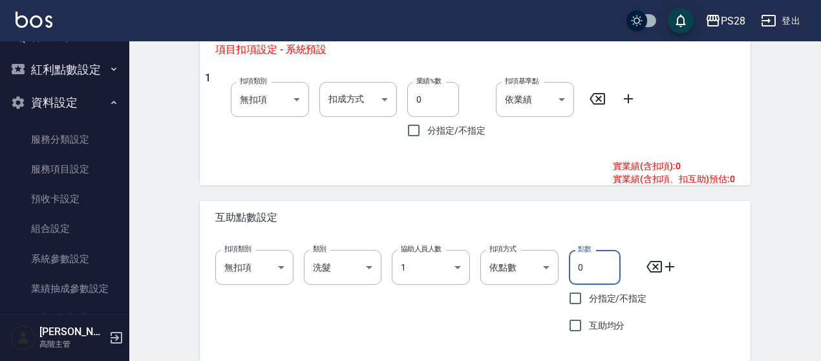
drag, startPoint x: 578, startPoint y: 271, endPoint x: 414, endPoint y: 207, distance: 175.9
click at [550, 271] on div "扣項類別 無扣項 none 扣項類別 類別 洗髮 洗髮 類別 協助人員人數 1 1 協助人員人數 扣項方式 依點數 點數 扣項方式 點數 0 點數 分指定/不…" at bounding box center [470, 289] width 530 height 99
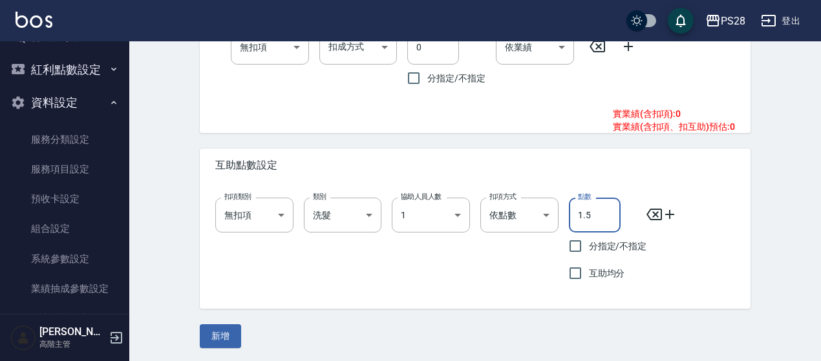
scroll to position [601, 0]
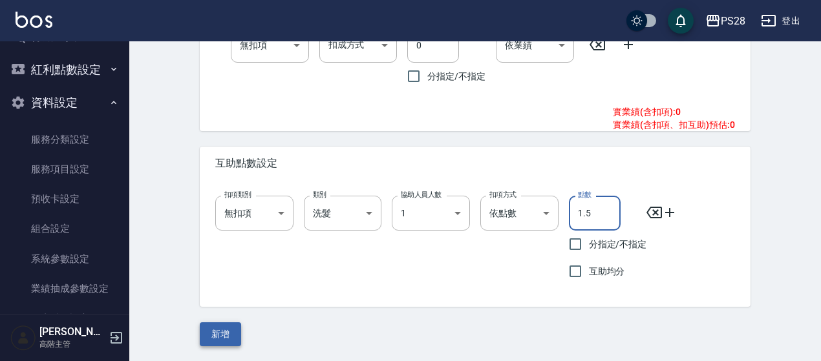
type input "1.5"
click at [205, 335] on button "新增" at bounding box center [220, 334] width 41 height 24
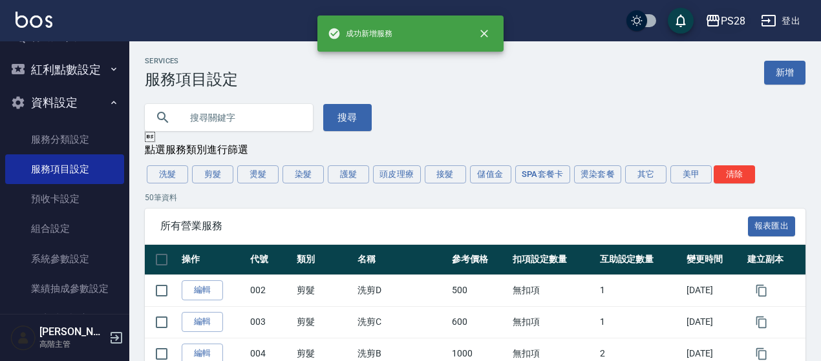
click at [739, 14] on div "PS28" at bounding box center [732, 21] width 25 height 16
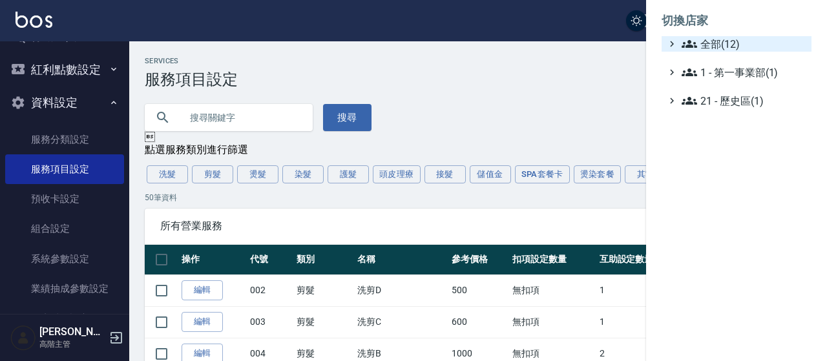
click at [696, 43] on icon at bounding box center [690, 44] width 16 height 16
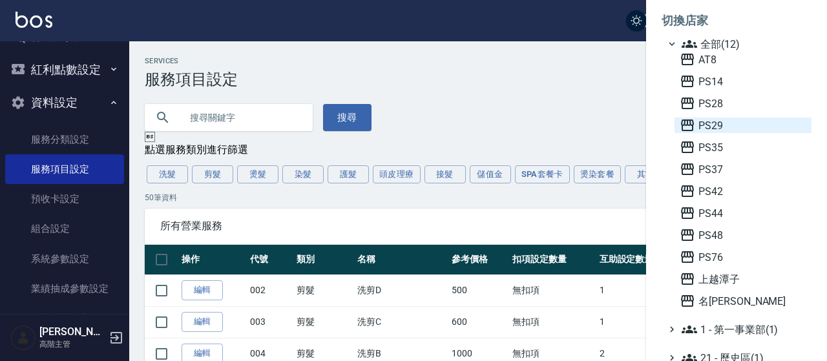
click at [704, 126] on span "PS29" at bounding box center [743, 126] width 127 height 16
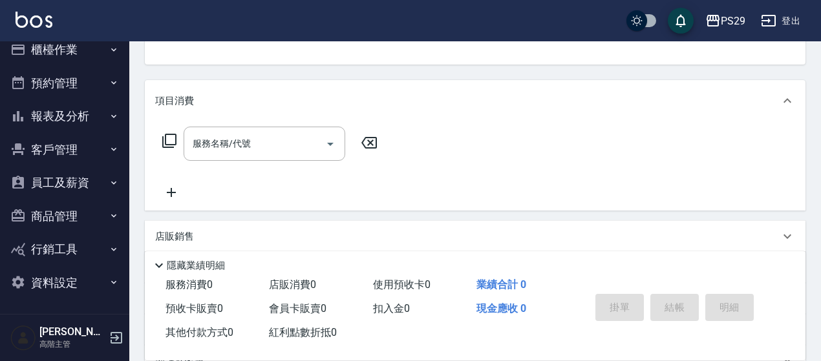
scroll to position [258, 0]
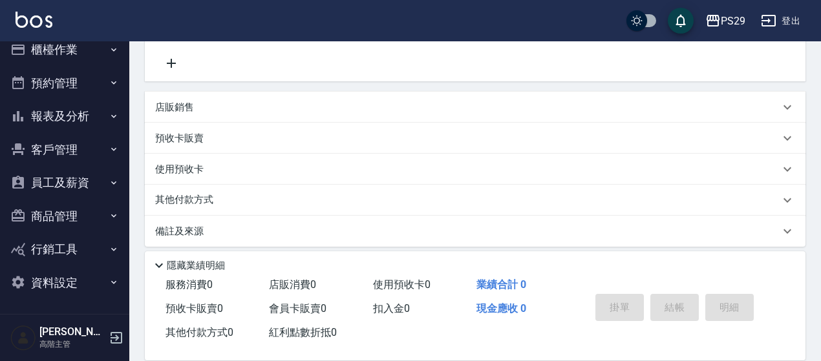
click at [61, 273] on button "資料設定" at bounding box center [64, 283] width 119 height 34
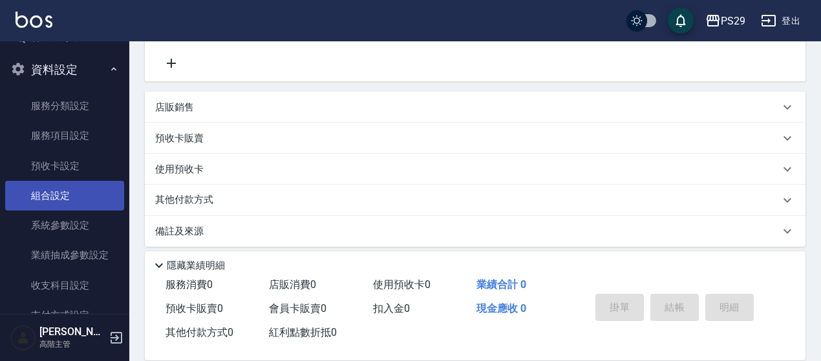
scroll to position [207, 0]
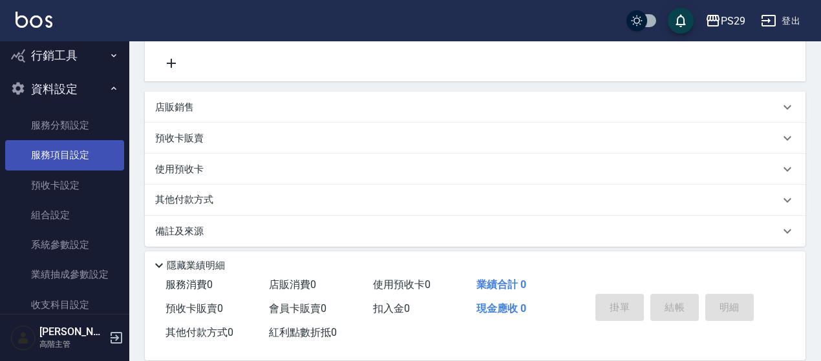
click at [65, 147] on link "服務項目設定" at bounding box center [64, 155] width 119 height 30
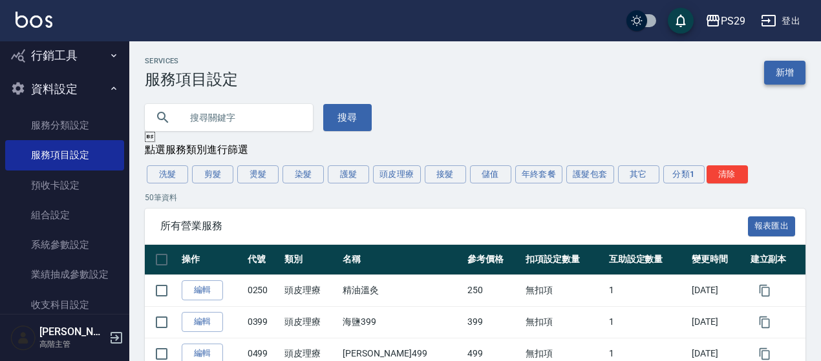
click at [787, 61] on div "Services 服務項目設定 新增" at bounding box center [475, 73] width 660 height 32
click at [784, 68] on link "新增" at bounding box center [784, 73] width 41 height 24
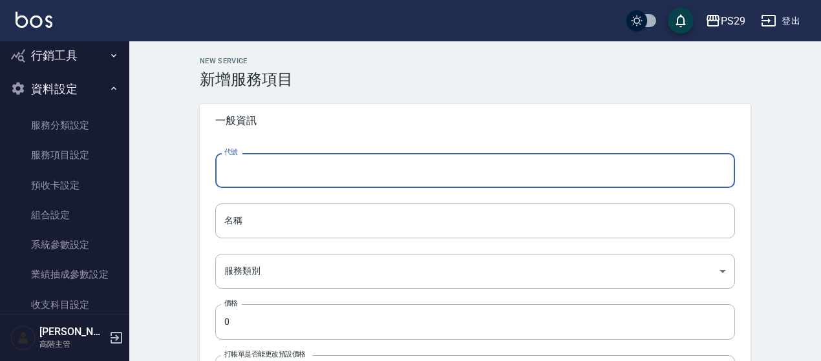
drag, startPoint x: 280, startPoint y: 162, endPoint x: 273, endPoint y: 165, distance: 8.2
click at [273, 165] on input "代號" at bounding box center [474, 170] width 519 height 35
type input "3999"
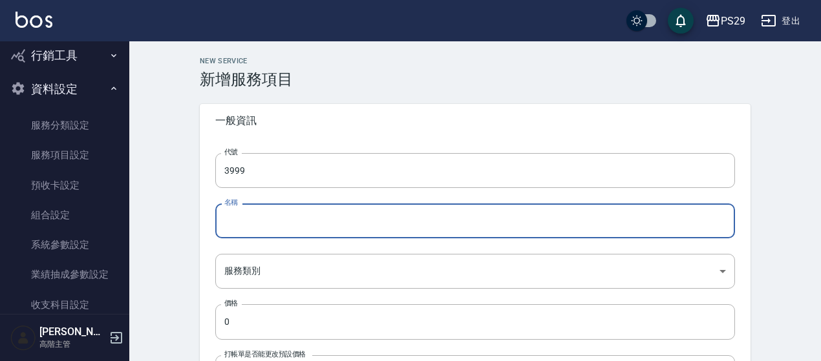
paste input "男士接髮"
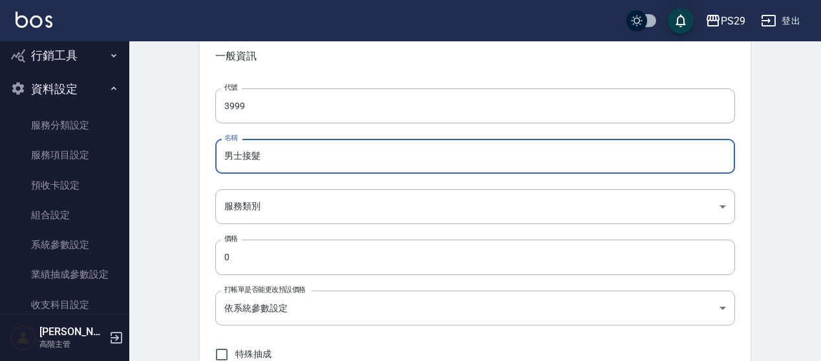
scroll to position [452, 0]
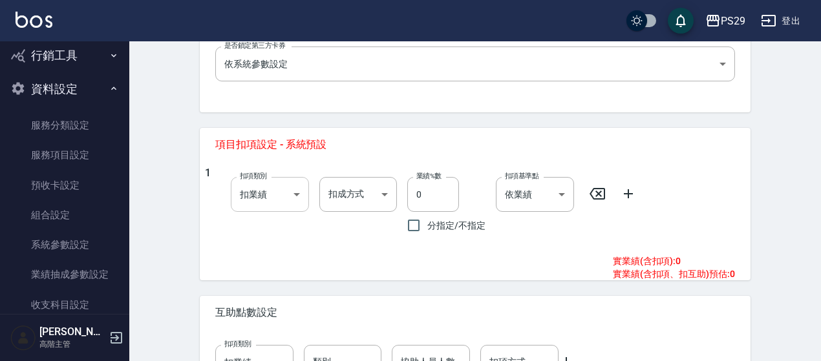
type input "男士接髮"
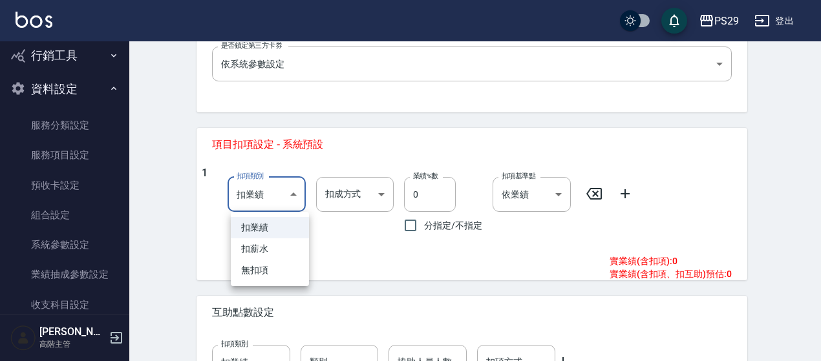
click at [275, 200] on body "PS29 登出 櫃檯作業 打帳單 帳單列表 掛單列表 座位開單 營業儀表板 現金收支登錄 高階收支登錄 材料自購登錄 每日結帳 排班表 現場電腦打卡 掃碼打卡…" at bounding box center [410, 2] width 821 height 909
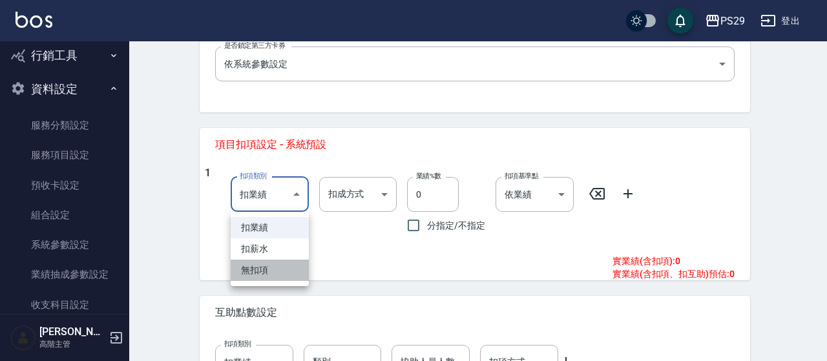
click at [264, 266] on li "無扣項" at bounding box center [270, 270] width 78 height 21
type input "none"
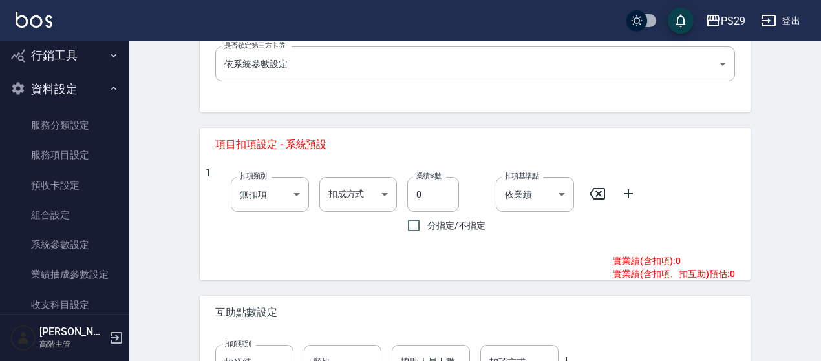
drag, startPoint x: 164, startPoint y: 253, endPoint x: 174, endPoint y: 226, distance: 28.8
click at [164, 253] on div "New Service 新增服務項目 一般資訊 代號 3999 代號 名稱 男士接髮 名稱 服務類別 ​ 服務類別 價格 0 價格 打帳單是否能更改預設價格 …" at bounding box center [474, 23] width 691 height 868
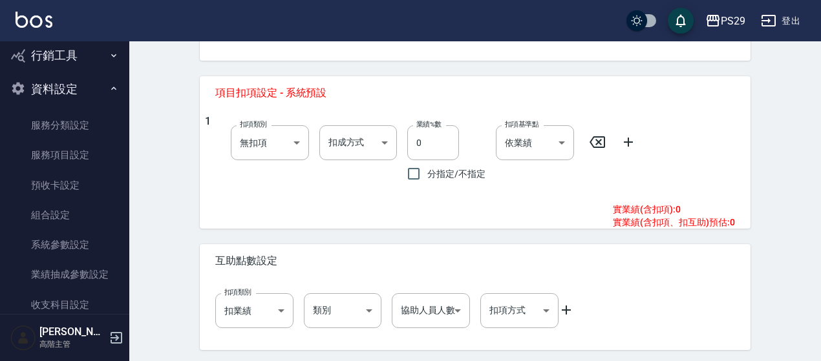
scroll to position [547, 0]
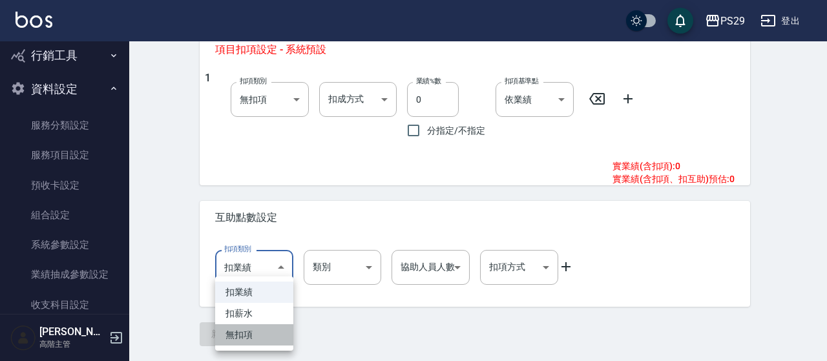
click at [264, 336] on li "無扣項" at bounding box center [254, 334] width 78 height 21
type input "none"
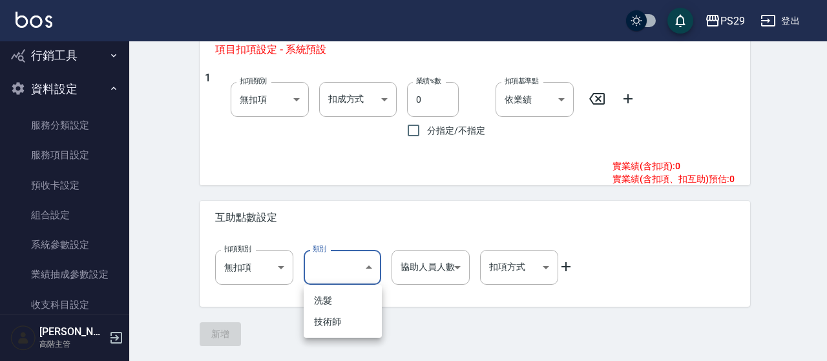
drag, startPoint x: 345, startPoint y: 304, endPoint x: 351, endPoint y: 301, distance: 7.2
click at [346, 304] on li "洗髮" at bounding box center [343, 300] width 78 height 21
type input "洗髮"
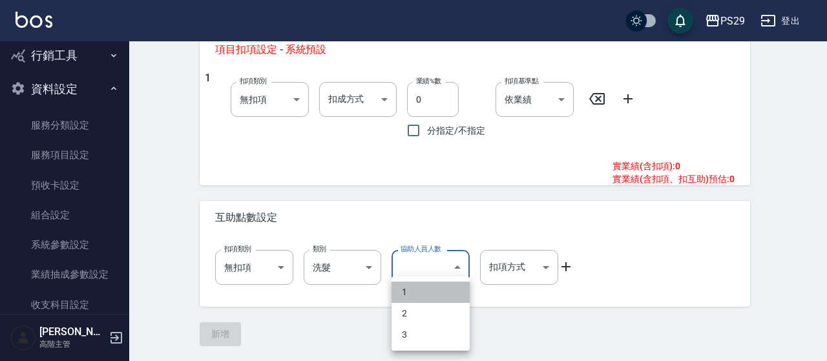
drag, startPoint x: 421, startPoint y: 293, endPoint x: 499, endPoint y: 282, distance: 78.4
click at [421, 293] on li "1" at bounding box center [431, 292] width 78 height 21
type input "1"
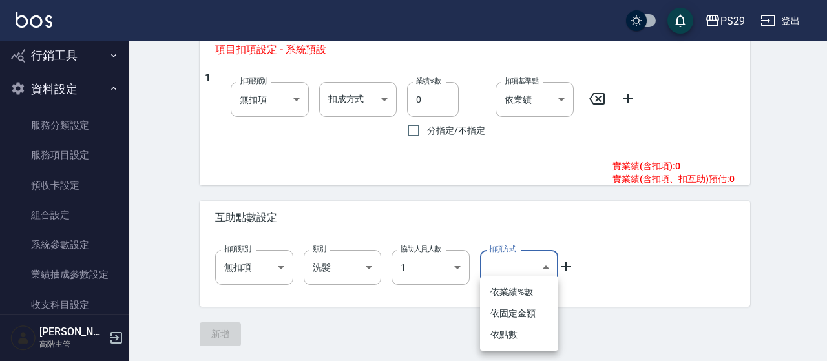
click at [503, 335] on li "依點數" at bounding box center [519, 334] width 78 height 21
type input "點數"
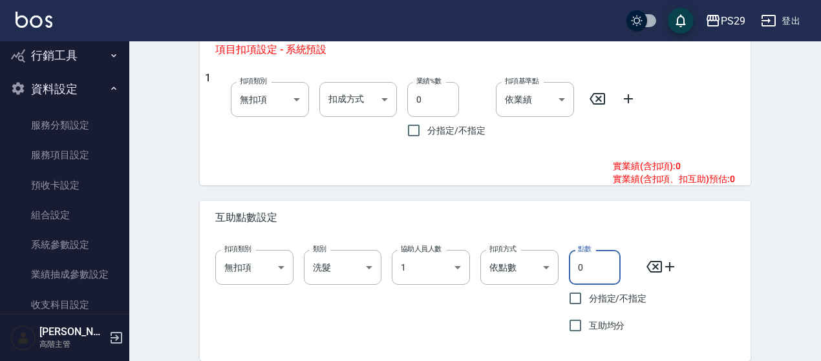
drag, startPoint x: 567, startPoint y: 273, endPoint x: 559, endPoint y: 255, distance: 19.7
click at [561, 275] on div "點數 0 點數 分指定/不指定 互助均分" at bounding box center [602, 289] width 89 height 99
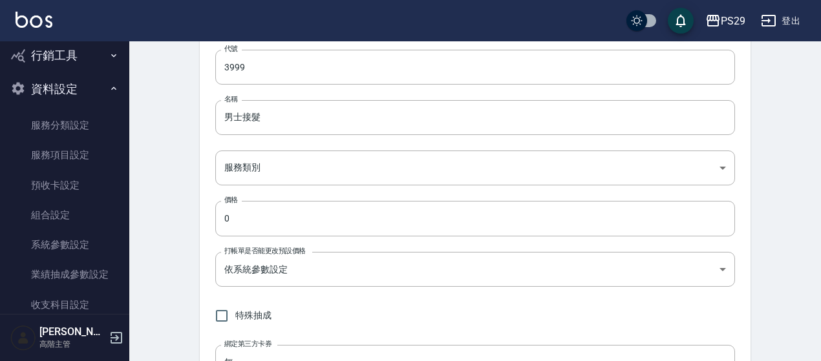
scroll to position [20, 0]
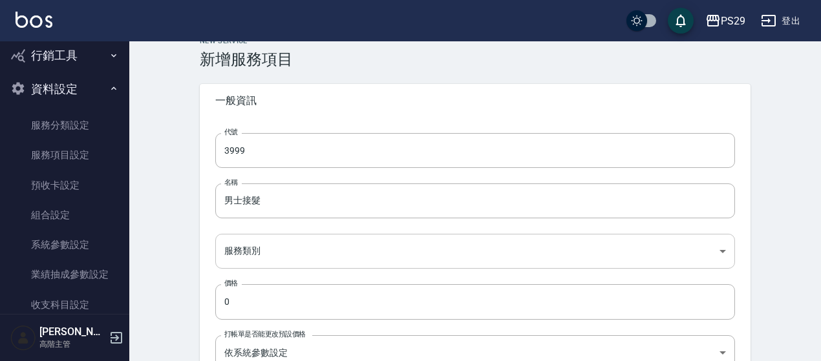
type input "1.5"
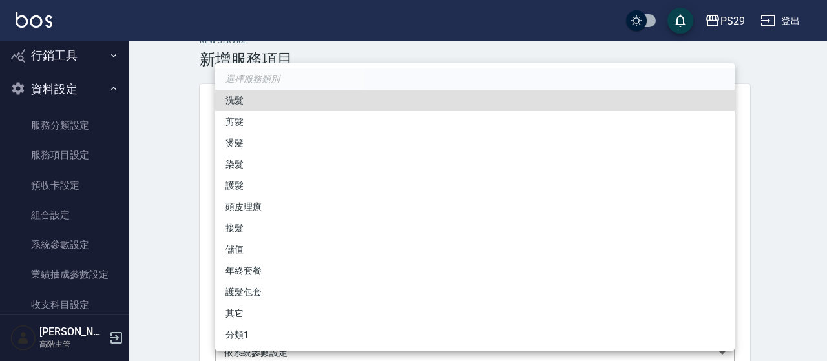
click at [238, 231] on li "接髮" at bounding box center [474, 228] width 519 height 21
type input "c92d19b3-1f82-468b-ba09-8f99a901eda3"
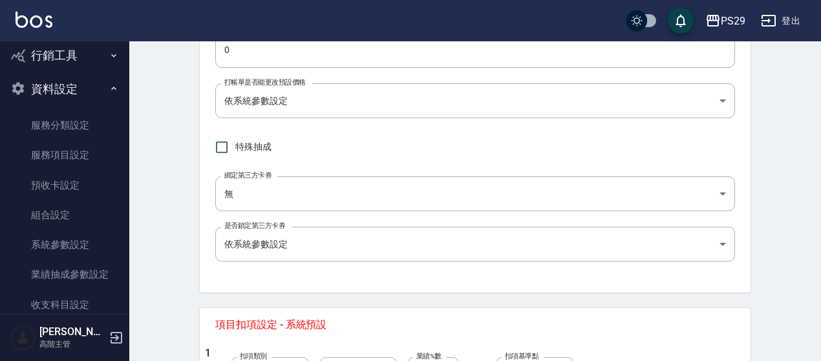
scroll to position [601, 0]
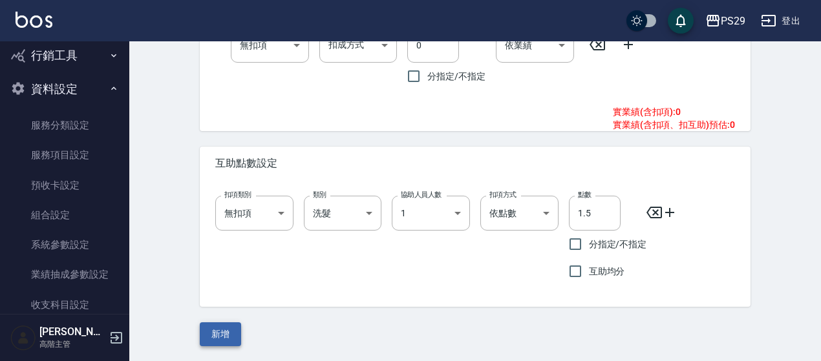
click at [231, 331] on button "新增" at bounding box center [220, 334] width 41 height 24
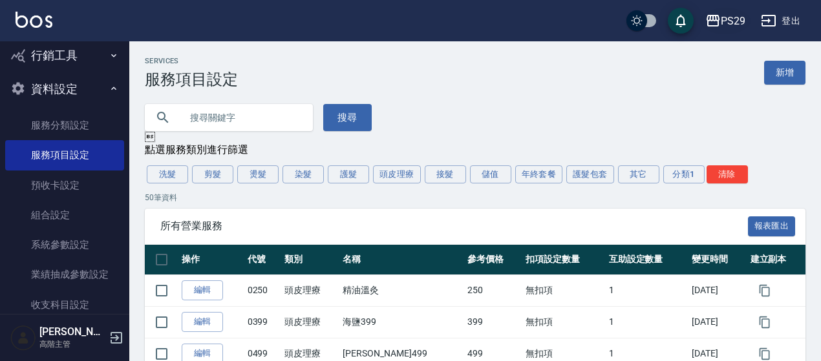
click at [738, 22] on div "PS29" at bounding box center [732, 21] width 25 height 16
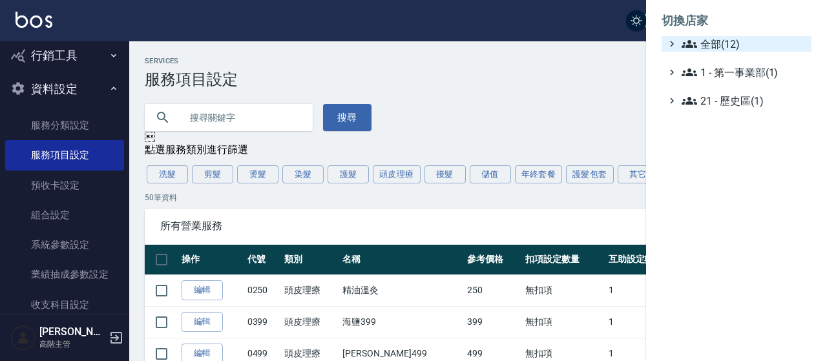
click at [706, 41] on span "全部(12)" at bounding box center [744, 44] width 125 height 16
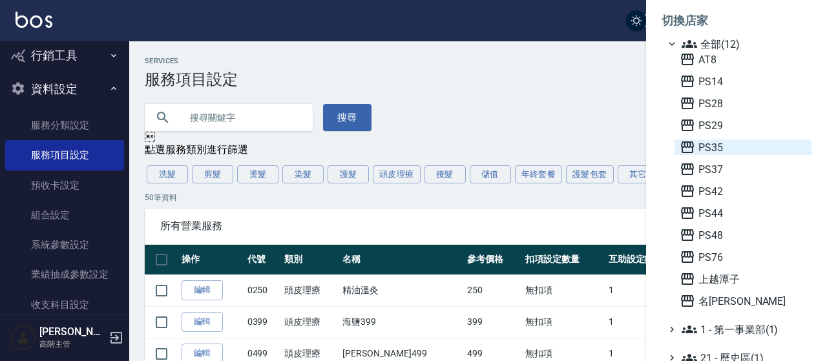
click at [714, 153] on span "PS35" at bounding box center [743, 148] width 127 height 16
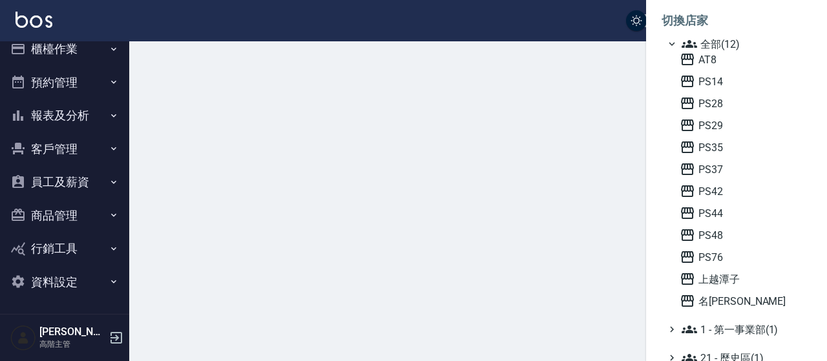
scroll to position [14, 0]
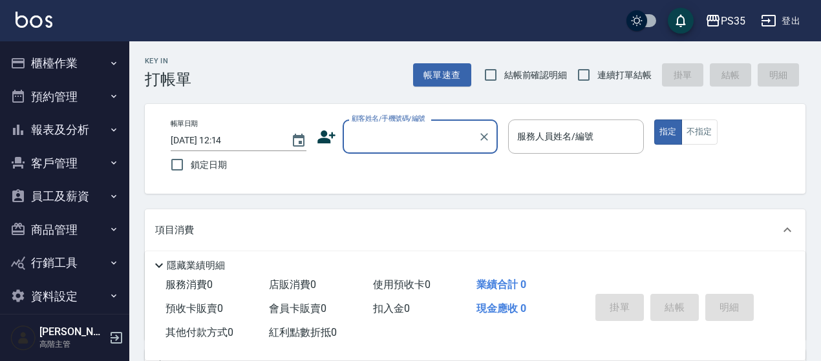
scroll to position [14, 0]
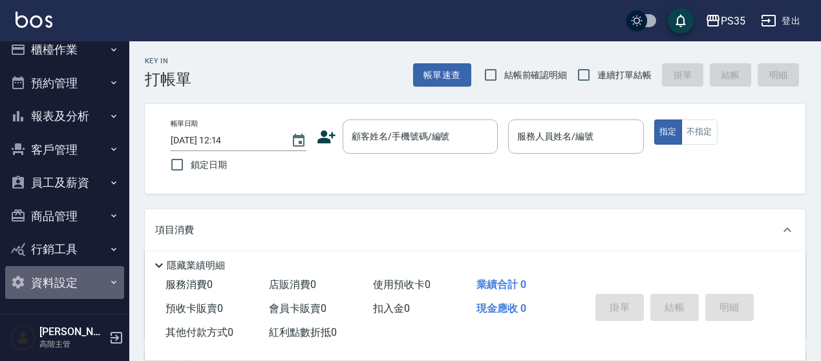
click at [78, 286] on button "資料設定" at bounding box center [64, 283] width 119 height 34
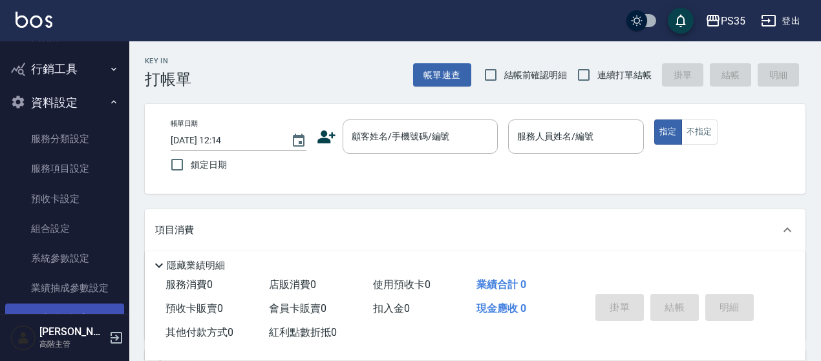
scroll to position [78, 0]
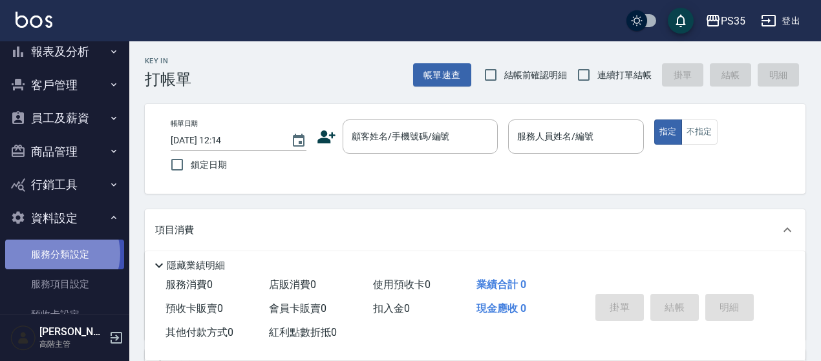
click at [59, 254] on link "服務分類設定" at bounding box center [64, 255] width 119 height 30
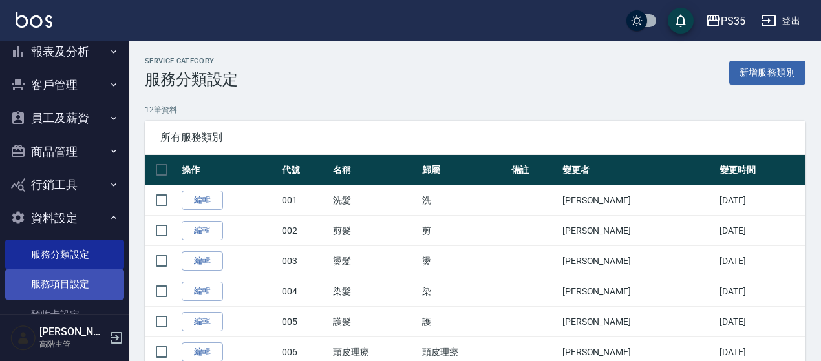
click at [49, 275] on link "服務項目設定" at bounding box center [64, 284] width 119 height 30
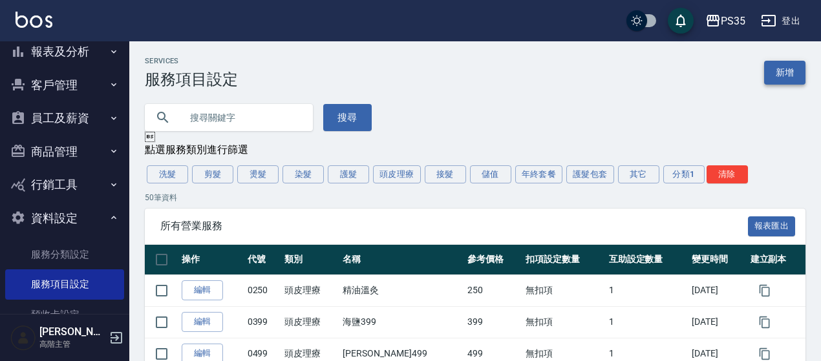
click at [792, 73] on link "新增" at bounding box center [784, 73] width 41 height 24
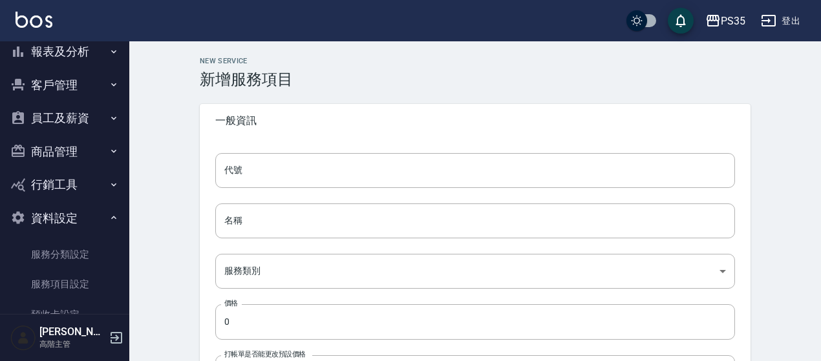
click at [239, 165] on input "代號" at bounding box center [474, 170] width 519 height 35
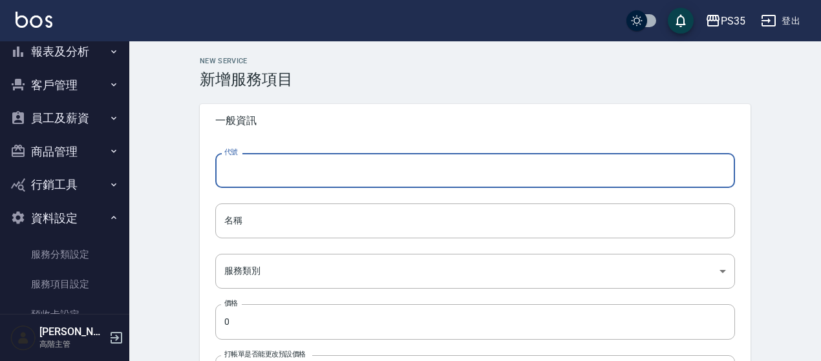
type input "3999"
click at [260, 227] on input "名稱" at bounding box center [474, 221] width 519 height 35
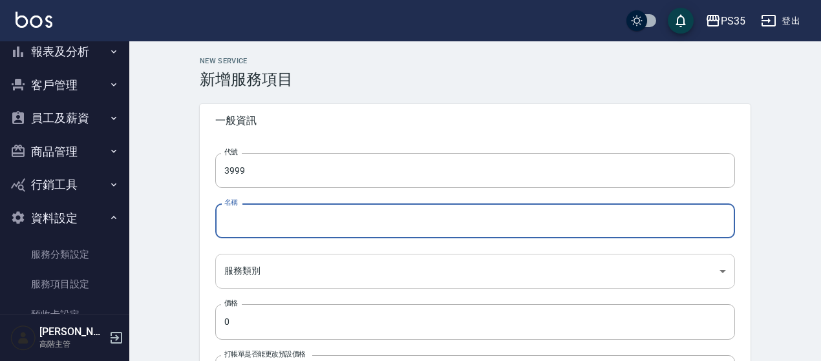
type input "男士接髮"
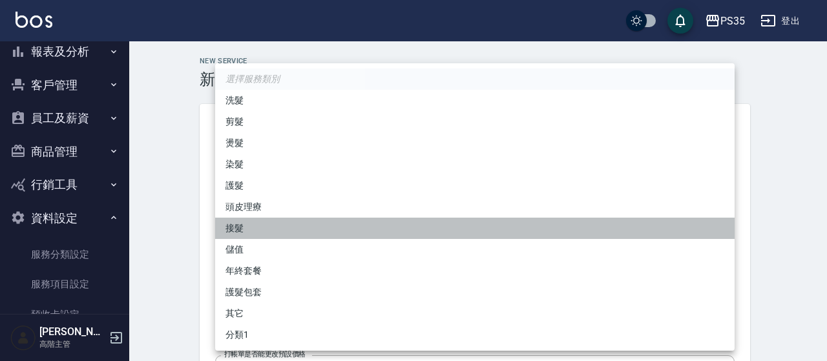
drag, startPoint x: 244, startPoint y: 228, endPoint x: 233, endPoint y: 225, distance: 10.8
click at [243, 225] on li "接髮" at bounding box center [474, 228] width 519 height 21
type input "fd142dbb-73d7-4592-83e0-29437c45b873"
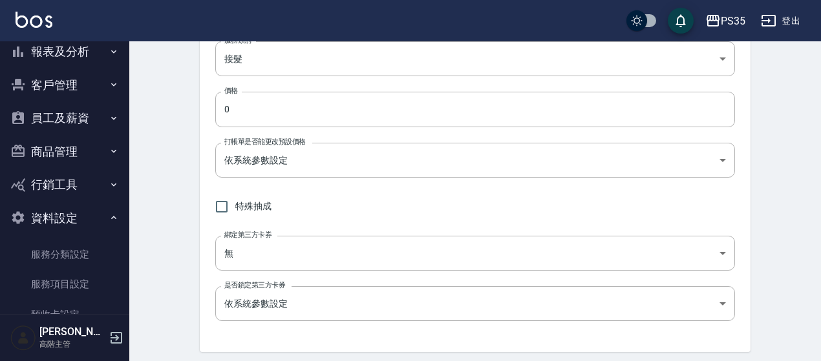
scroll to position [194, 0]
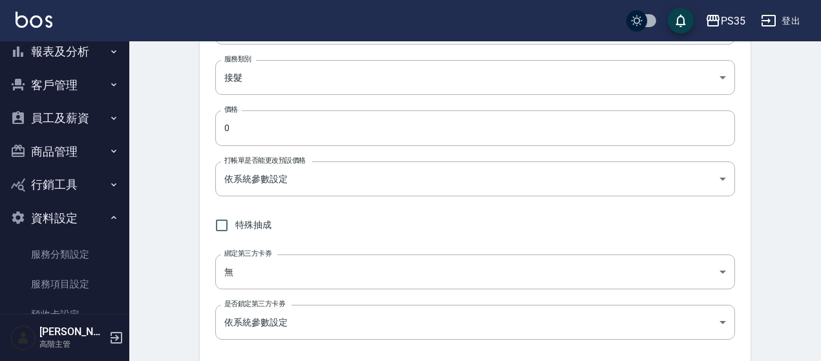
drag, startPoint x: 249, startPoint y: 125, endPoint x: 158, endPoint y: 114, distance: 91.0
click at [156, 125] on div "New Service 新增服務項目 一般資訊 代號 3999 代號 名稱 男士接髮 名稱 服務類別 接髮 fd142dbb-73d7-4592-83e0-2…" at bounding box center [474, 282] width 691 height 868
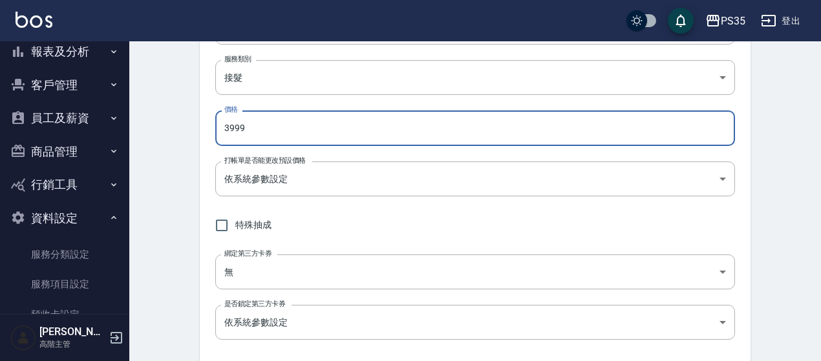
type input "3999"
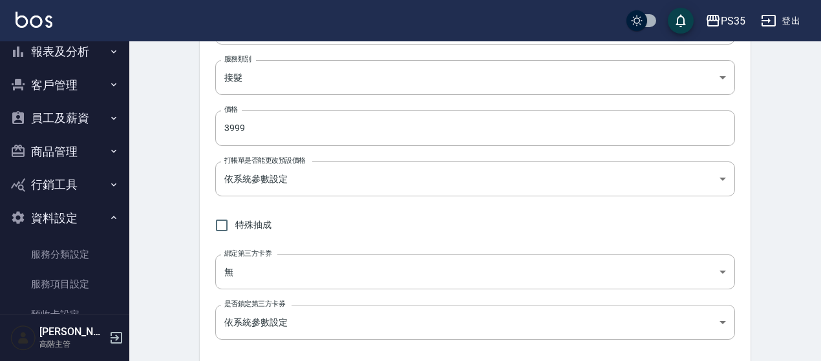
click at [158, 126] on div "New Service 新增服務項目 一般資訊 代號 3999 代號 名稱 男士接髮 名稱 服務類別 接髮 fd142dbb-73d7-4592-83e0-2…" at bounding box center [474, 282] width 691 height 868
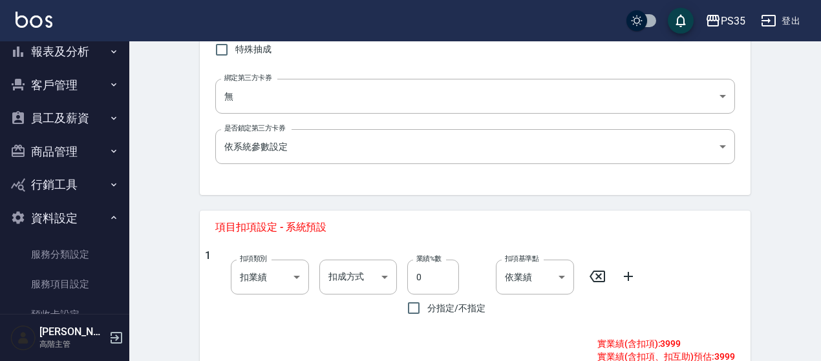
scroll to position [517, 0]
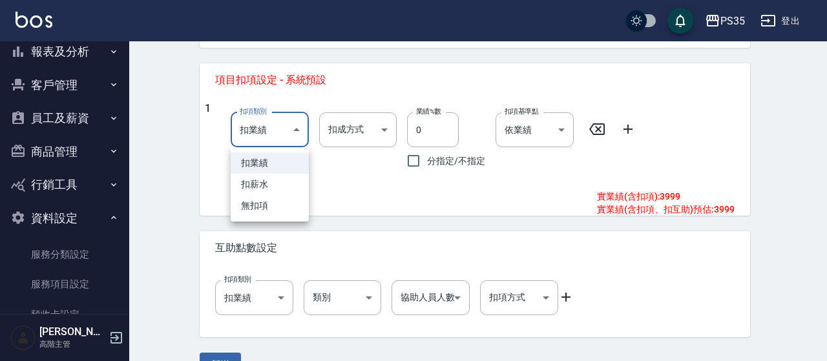
click at [271, 215] on li "無扣項" at bounding box center [270, 205] width 78 height 21
type input "none"
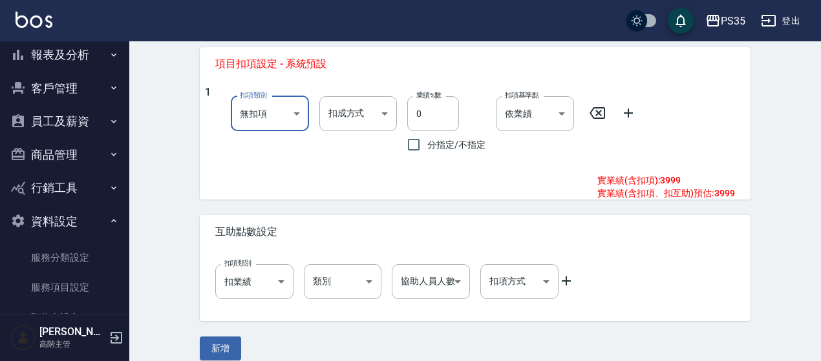
scroll to position [547, 0]
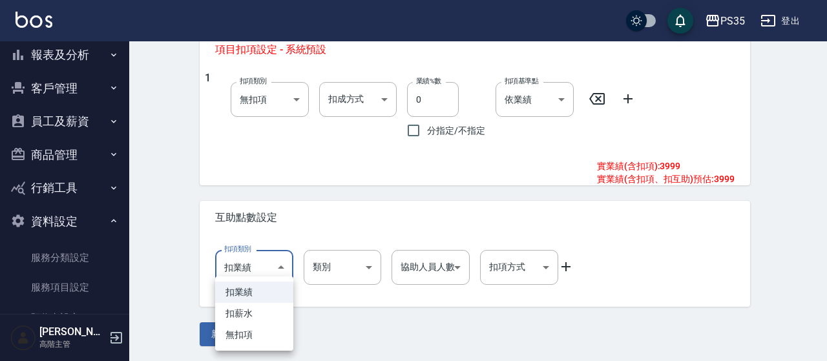
click at [249, 335] on li "無扣項" at bounding box center [254, 334] width 78 height 21
type input "none"
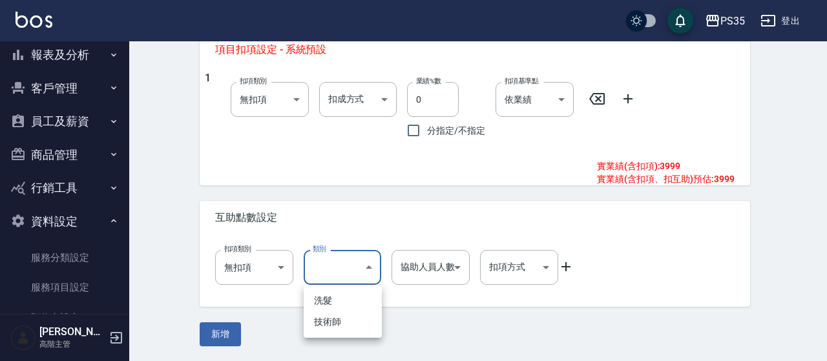
drag, startPoint x: 324, startPoint y: 302, endPoint x: 337, endPoint y: 295, distance: 15.1
click at [324, 303] on li "洗髮" at bounding box center [343, 300] width 78 height 21
type input "洗髮"
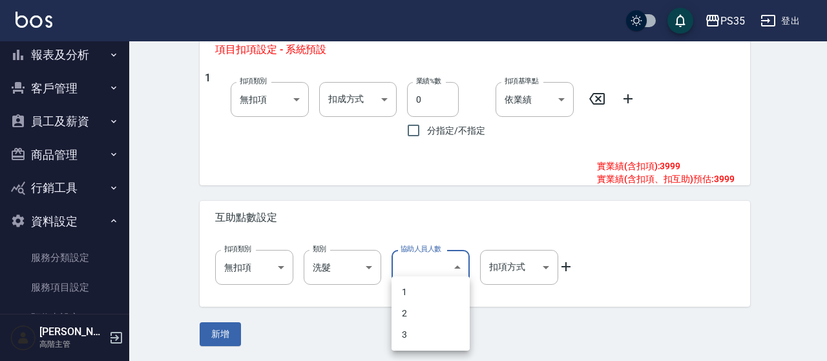
click at [402, 293] on li "1" at bounding box center [431, 292] width 78 height 21
type input "1"
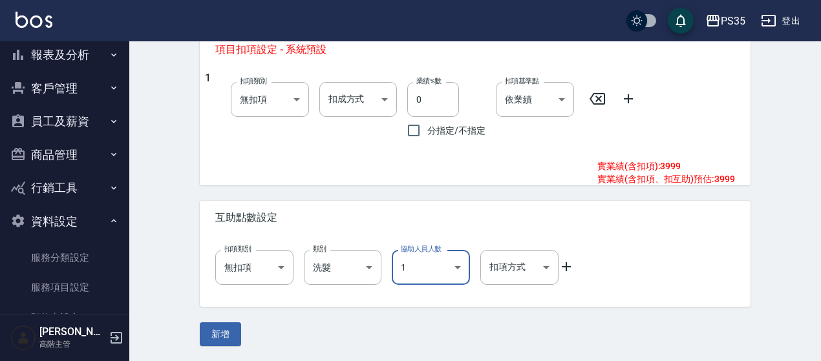
click at [568, 255] on div "扣項類別 無扣項 none 扣項類別 類別 洗髮 洗髮 類別 協助人員人數 1 1 協助人員人數 扣項方式 ​ 扣項方式" at bounding box center [470, 262] width 530 height 45
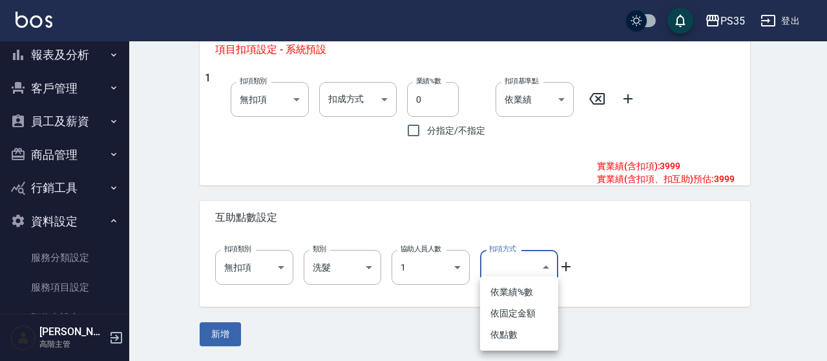
click at [518, 335] on li "依點數" at bounding box center [519, 334] width 78 height 21
type input "點數"
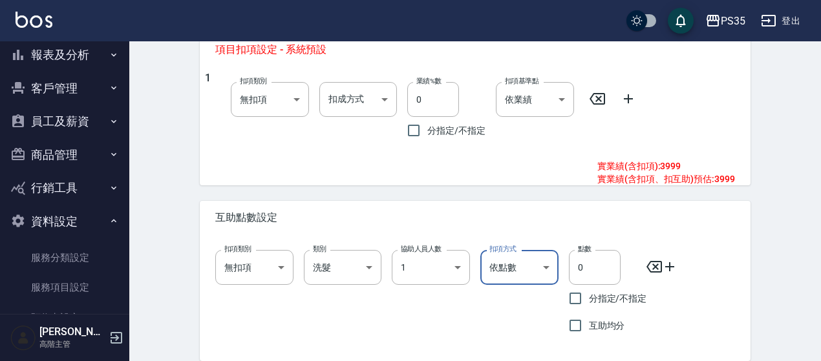
drag, startPoint x: 585, startPoint y: 271, endPoint x: 554, endPoint y: 273, distance: 31.1
click at [554, 273] on div "扣項類別 無扣項 none 扣項類別 類別 洗髮 洗髮 類別 協助人員人數 1 1 協助人員人數 扣項方式 依點數 點數 扣項方式 點數 0 點數 分指定/不…" at bounding box center [470, 289] width 530 height 99
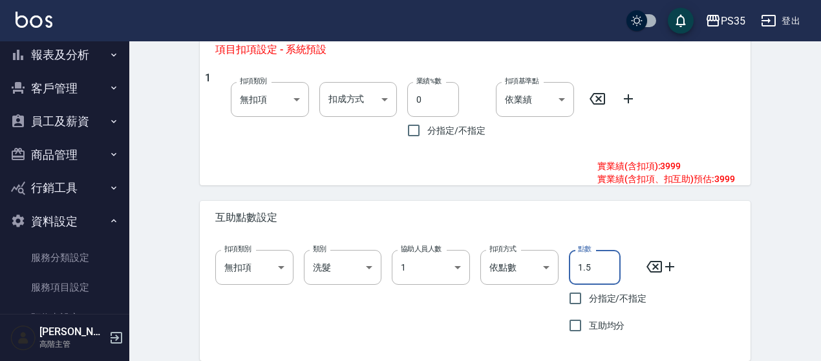
scroll to position [601, 0]
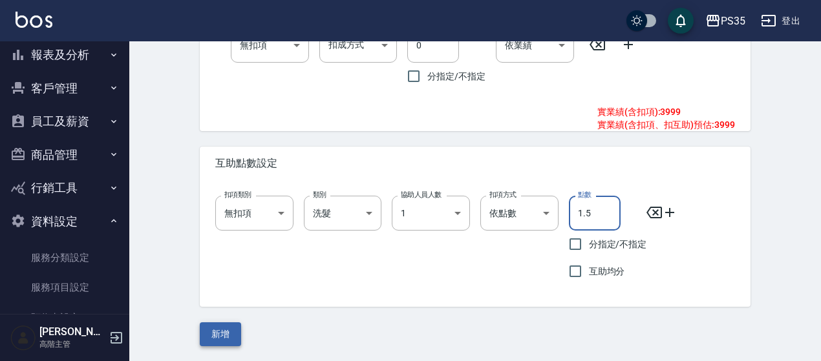
type input "1.5"
click at [225, 340] on button "新增" at bounding box center [220, 334] width 41 height 24
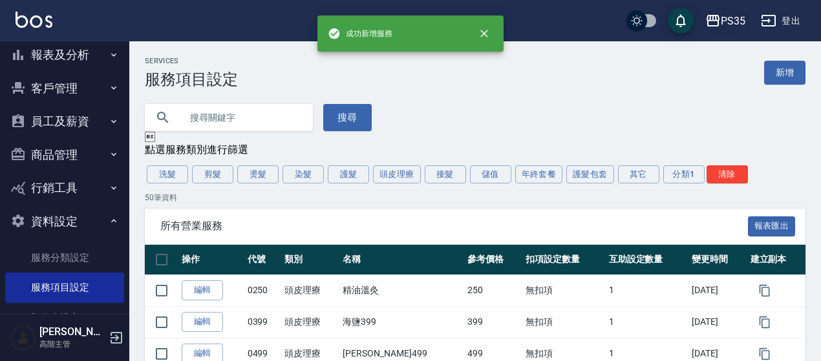
click at [739, 14] on div "PS35" at bounding box center [732, 21] width 25 height 16
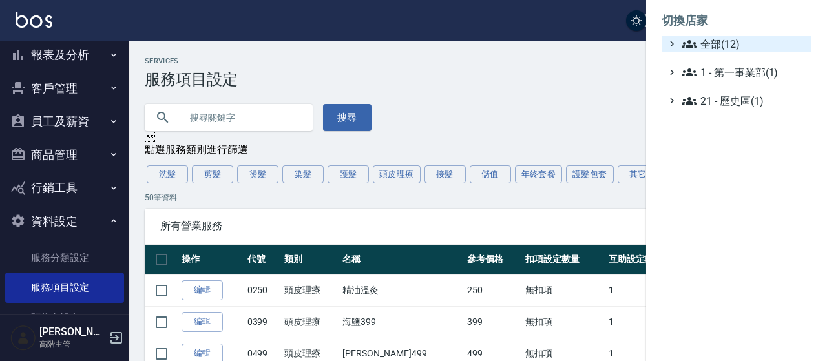
click at [717, 42] on span "全部(12)" at bounding box center [744, 44] width 125 height 16
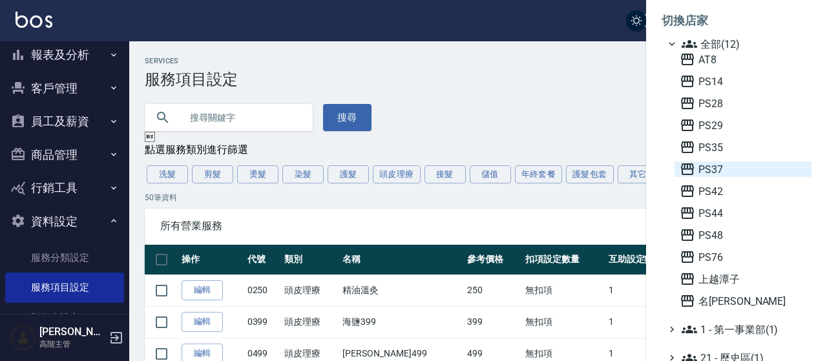
click at [698, 163] on span "PS37" at bounding box center [743, 170] width 127 height 16
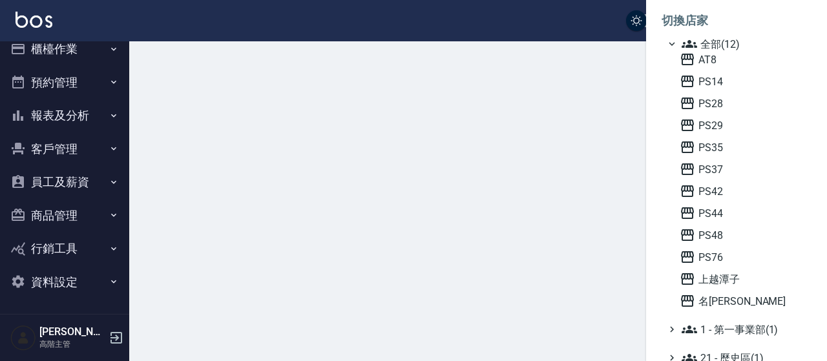
scroll to position [14, 0]
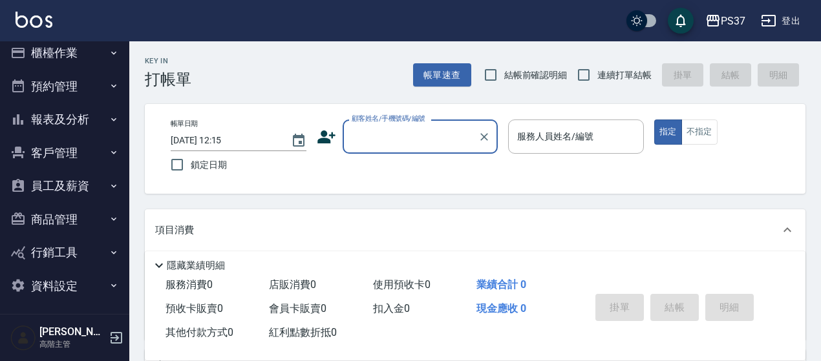
scroll to position [14, 0]
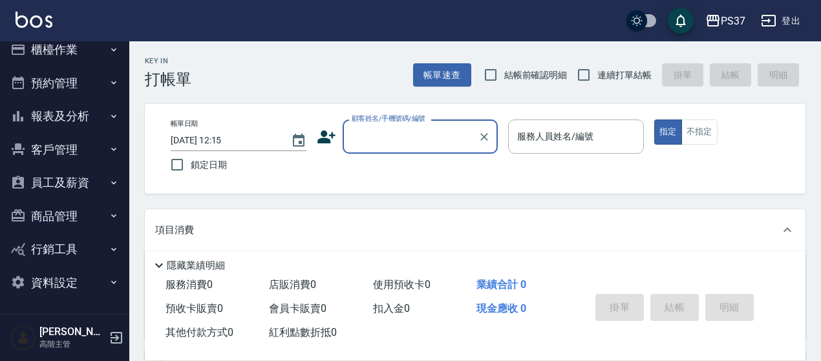
click at [76, 184] on button "員工及薪資" at bounding box center [64, 183] width 119 height 34
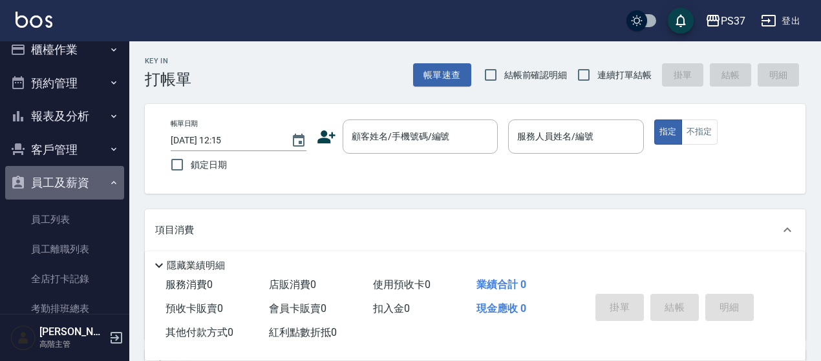
click at [73, 182] on button "員工及薪資" at bounding box center [64, 183] width 119 height 34
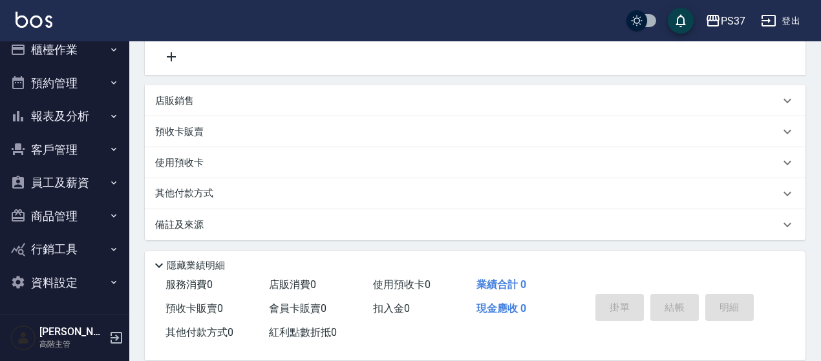
scroll to position [266, 0]
click at [81, 273] on button "資料設定" at bounding box center [64, 283] width 119 height 34
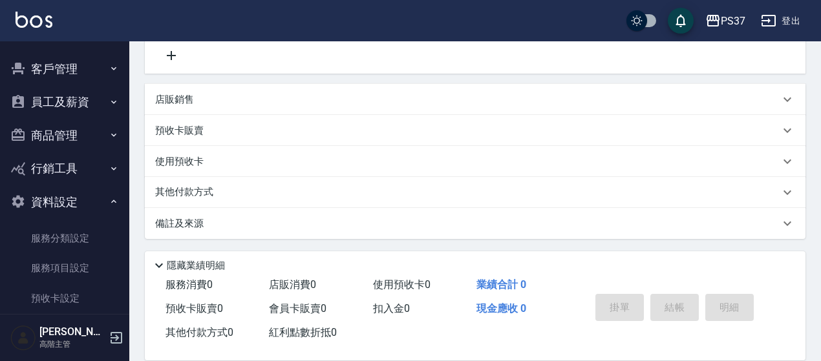
scroll to position [207, 0]
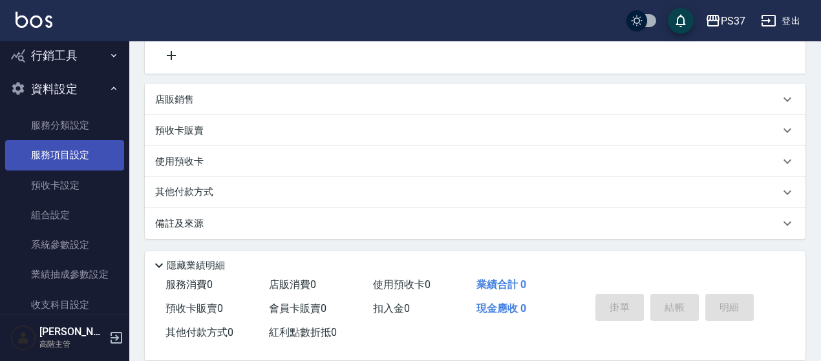
click at [68, 151] on link "服務項目設定" at bounding box center [64, 155] width 119 height 30
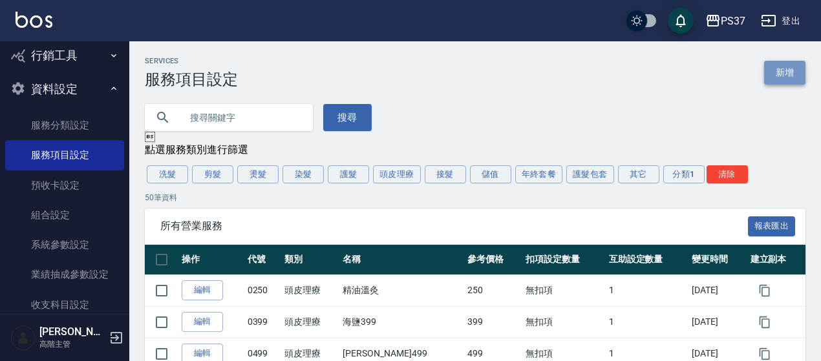
click at [782, 67] on link "新增" at bounding box center [784, 73] width 41 height 24
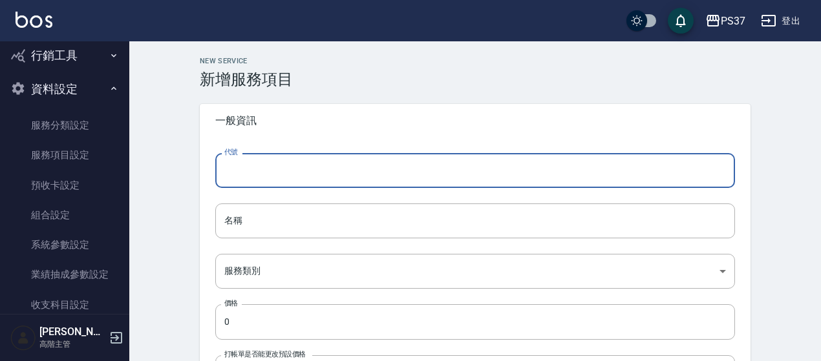
click at [244, 170] on input "代號" at bounding box center [474, 170] width 519 height 35
type input "3999"
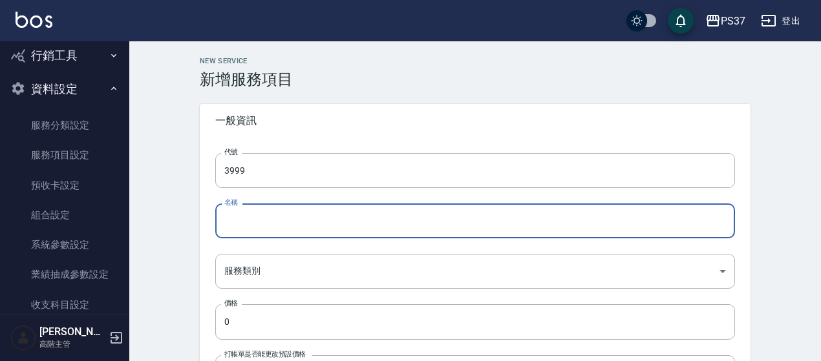
click at [233, 227] on input "名稱" at bounding box center [474, 221] width 519 height 35
type input "男士接髮"
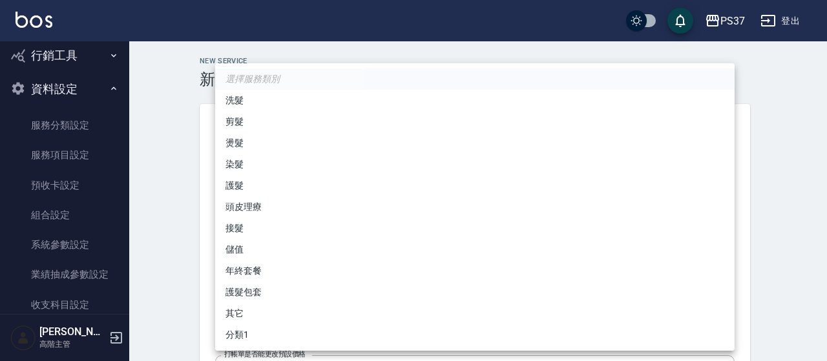
click at [236, 231] on li "接髮" at bounding box center [474, 228] width 519 height 21
type input "f5a897d0-54d7-499b-8d85-e1f1bb937824"
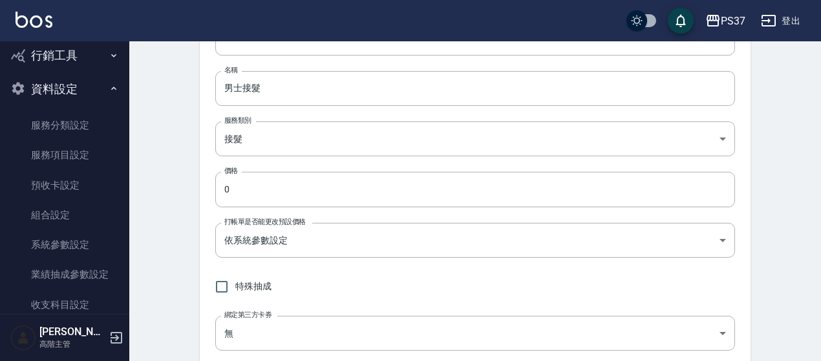
scroll to position [129, 0]
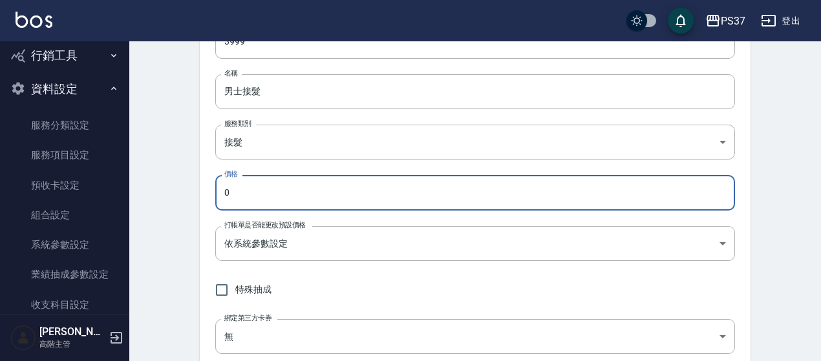
drag, startPoint x: 246, startPoint y: 187, endPoint x: 126, endPoint y: 179, distance: 119.8
click at [124, 187] on div "PS37 登出 櫃檯作業 打帳單 帳單列表 掛單列表 座位開單 營業儀表板 現金收支登錄 高階收支登錄 材料自購登錄 每日結帳 排班表 現場電腦打卡 掃碼打卡…" at bounding box center [410, 325] width 821 height 909
type input "3999"
click at [183, 180] on div "New Service 新增服務項目 一般資訊 代號 3999 代號 名稱 男士接髮 名稱 服務類別 接髮 f5a897d0-54d7-499b-8d85-e…" at bounding box center [474, 346] width 691 height 868
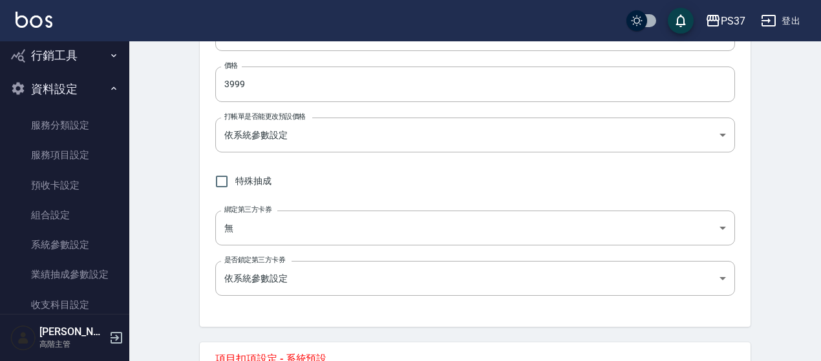
scroll to position [388, 0]
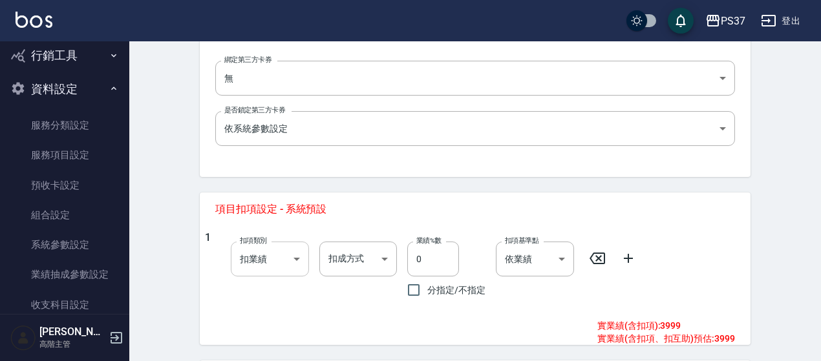
click at [262, 253] on body "PS37 登出 櫃檯作業 打帳單 帳單列表 掛單列表 座位開單 營業儀表板 現金收支登錄 高階收支登錄 材料自購登錄 每日結帳 排班表 現場電腦打卡 掃碼打卡…" at bounding box center [410, 66] width 821 height 909
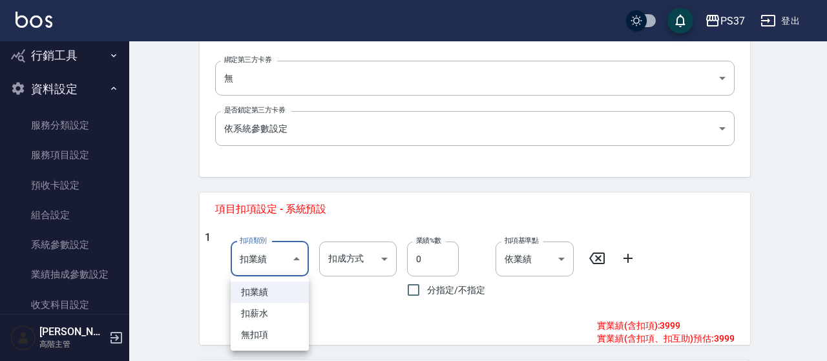
click at [258, 332] on li "無扣項" at bounding box center [270, 334] width 78 height 21
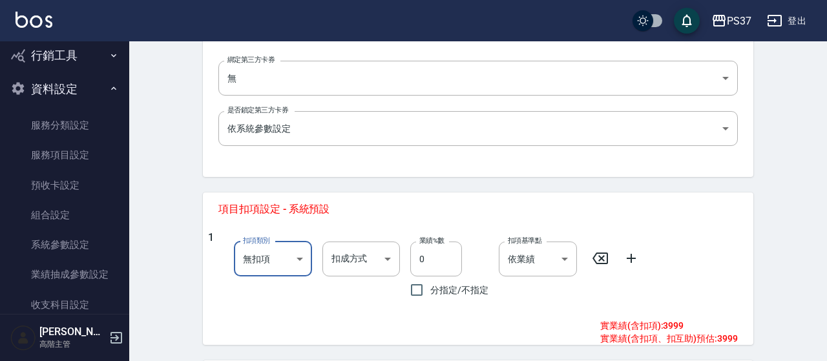
type input "none"
click at [166, 307] on div "New Service 新增服務項目 一般資訊 代號 3999 代號 名稱 男士接髮 名稱 服務類別 接髮 f5a897d0-54d7-499b-8d85-e…" at bounding box center [474, 88] width 691 height 868
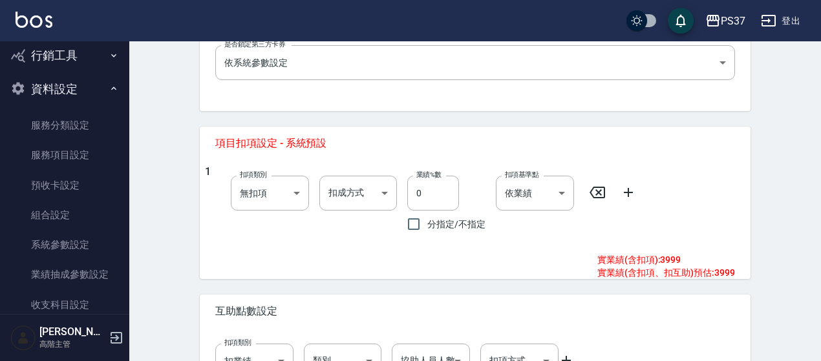
scroll to position [547, 0]
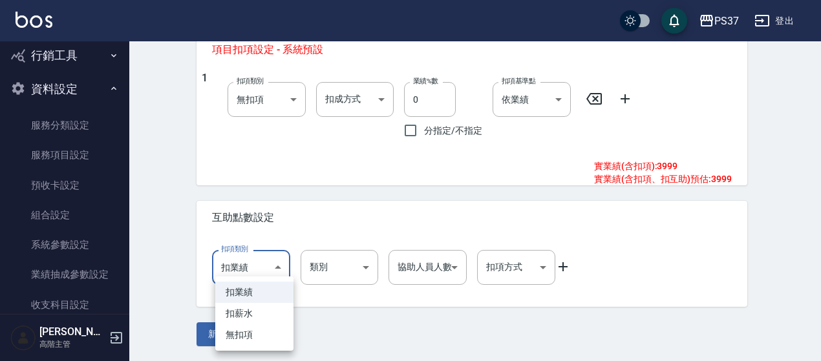
drag, startPoint x: 273, startPoint y: 276, endPoint x: 273, endPoint y: 293, distance: 17.5
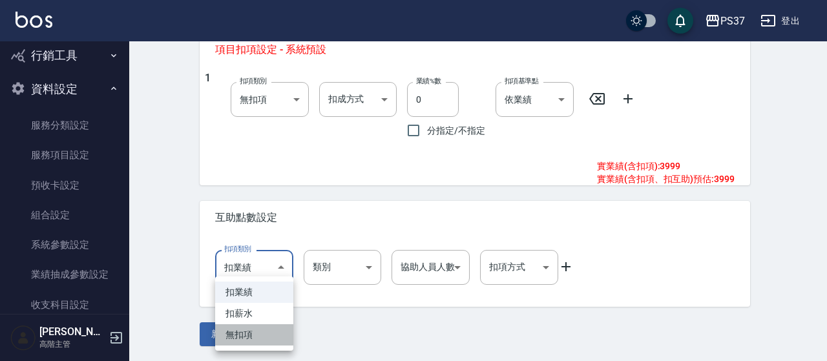
click at [274, 333] on li "無扣項" at bounding box center [254, 334] width 78 height 21
type input "none"
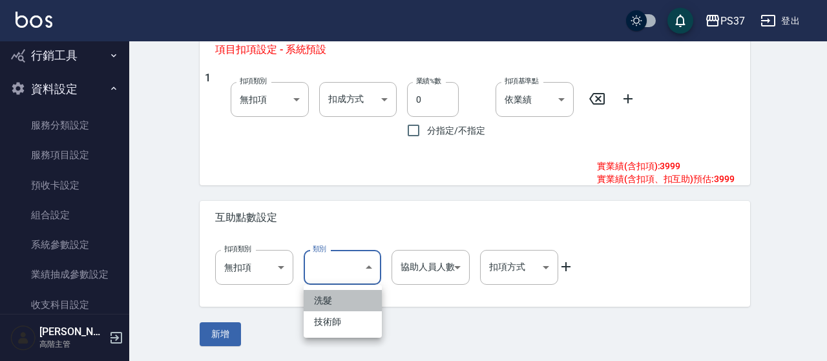
click at [331, 298] on li "洗髮" at bounding box center [343, 300] width 78 height 21
type input "洗髮"
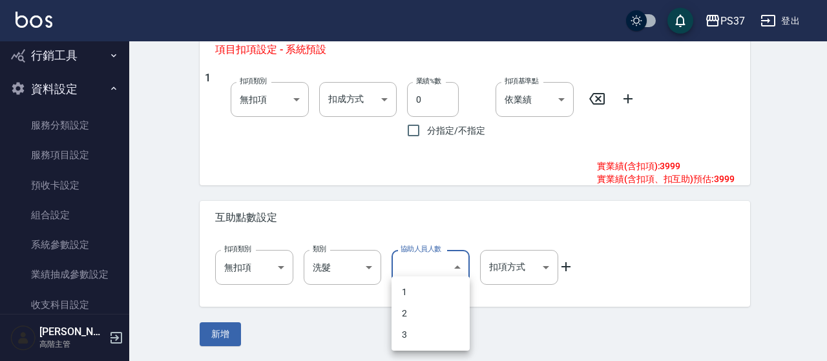
click at [429, 296] on li "1" at bounding box center [431, 292] width 78 height 21
type input "1"
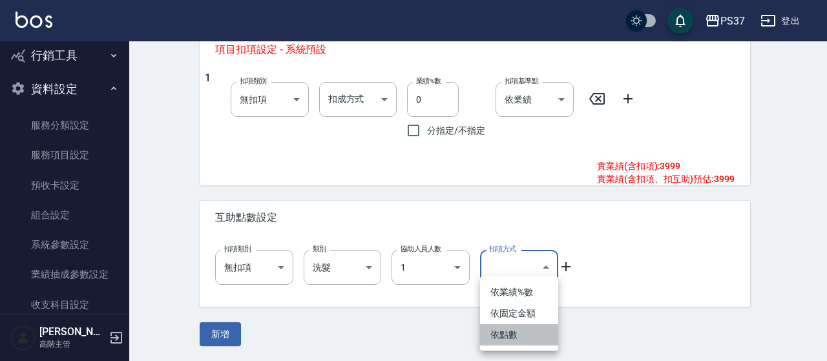
click at [510, 331] on li "依點數" at bounding box center [519, 334] width 78 height 21
type input "點數"
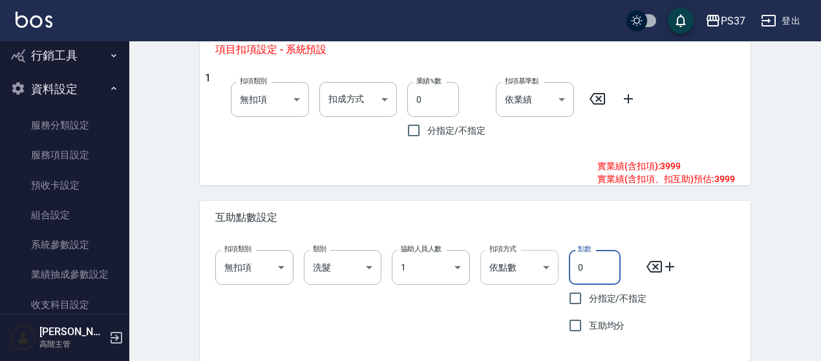
drag, startPoint x: 561, startPoint y: 271, endPoint x: 547, endPoint y: 271, distance: 14.2
click at [548, 272] on div "扣項類別 無扣項 none 扣項類別 類別 洗髮 洗髮 類別 協助人員人數 1 1 協助人員人數 扣項方式 依點數 點數 扣項方式 點數 0 點數 分指定/不…" at bounding box center [470, 289] width 530 height 99
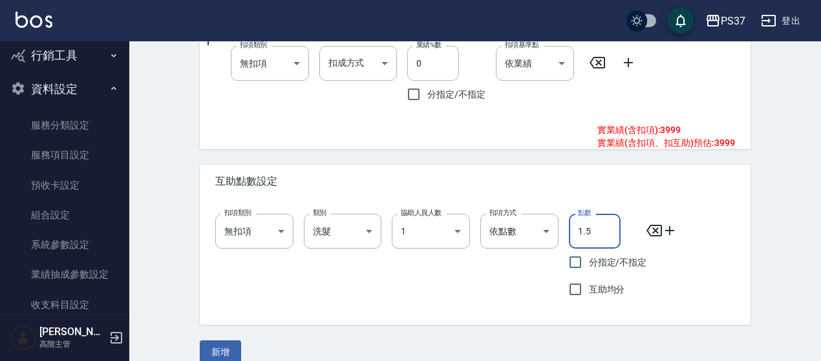
scroll to position [601, 0]
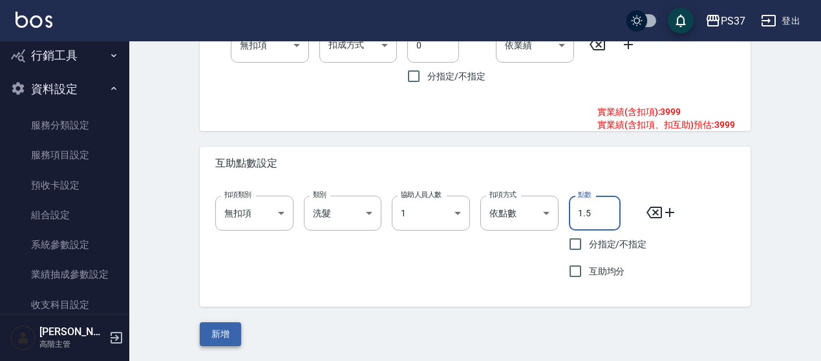
type input "1.5"
click at [224, 328] on button "新增" at bounding box center [220, 334] width 41 height 24
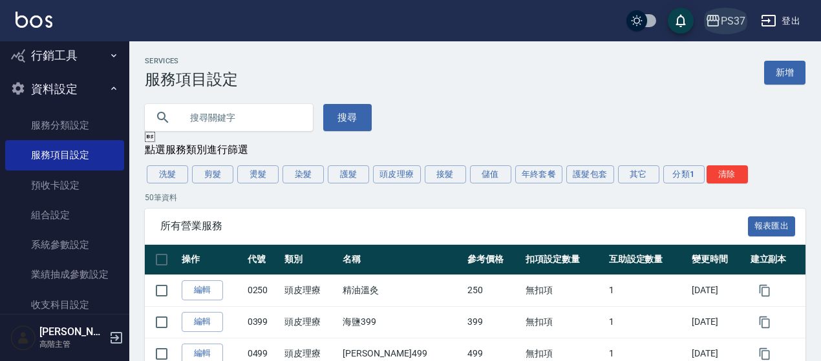
click at [743, 23] on div "PS37" at bounding box center [732, 21] width 25 height 16
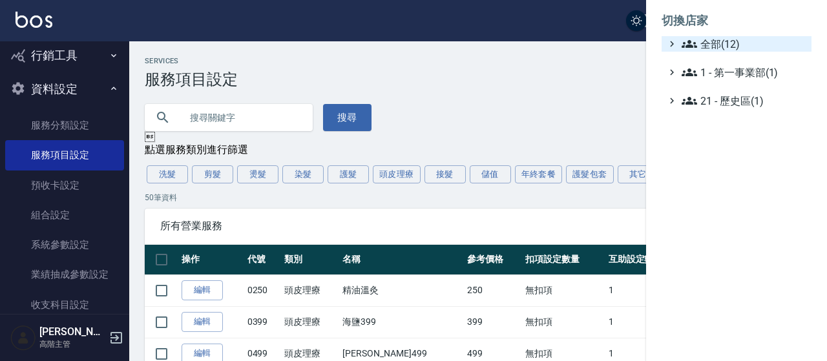
click at [709, 41] on span "全部(12)" at bounding box center [744, 44] width 125 height 16
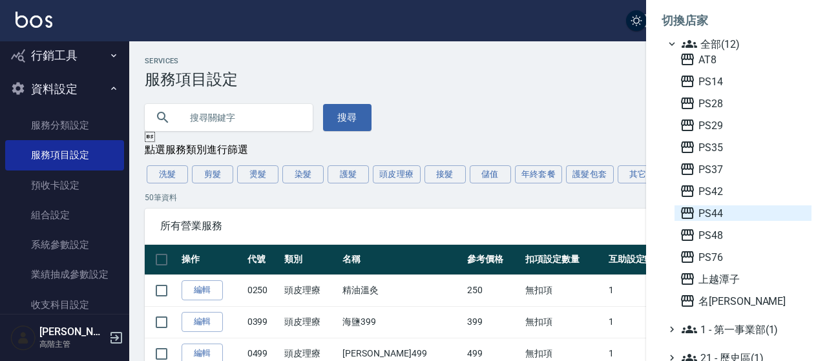
click at [706, 213] on span "PS44" at bounding box center [743, 213] width 127 height 16
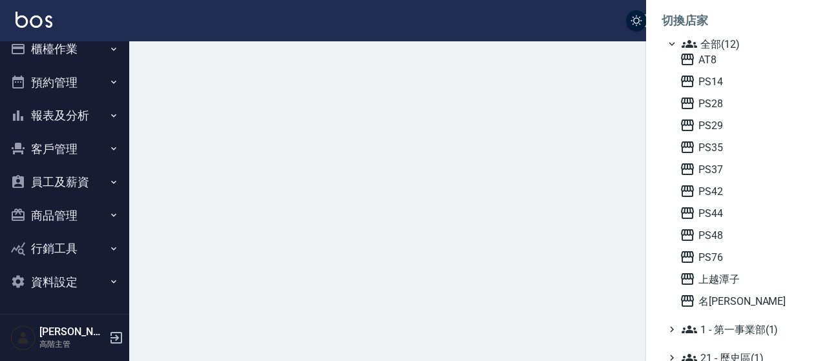
scroll to position [14, 0]
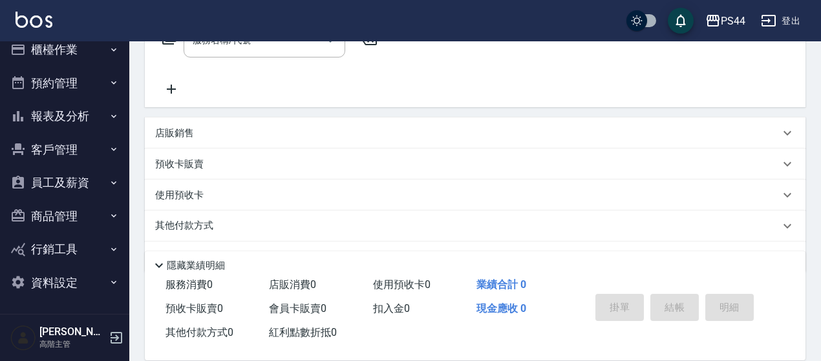
scroll to position [266, 0]
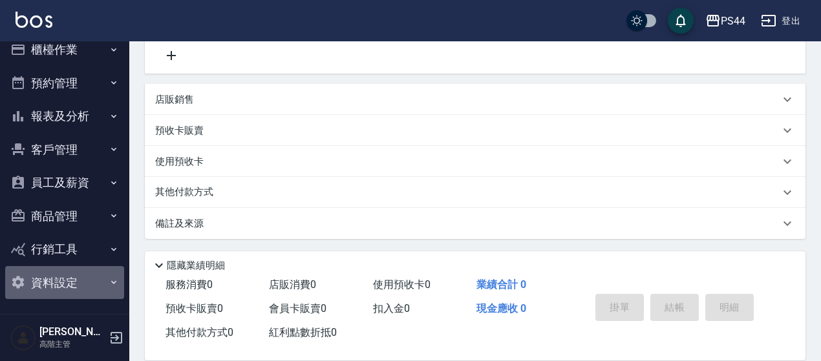
click at [72, 280] on button "資料設定" at bounding box center [64, 283] width 119 height 34
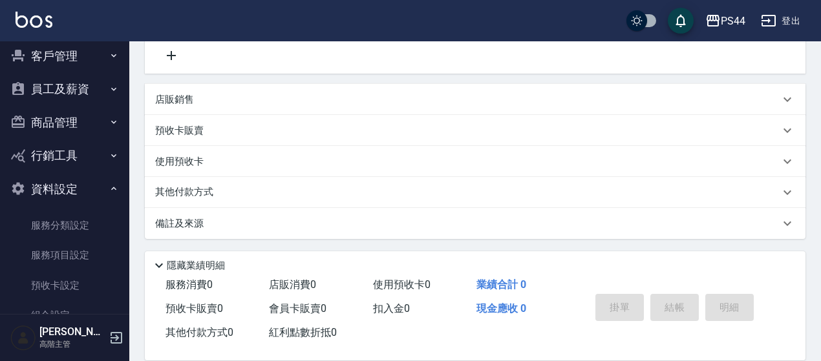
scroll to position [65, 0]
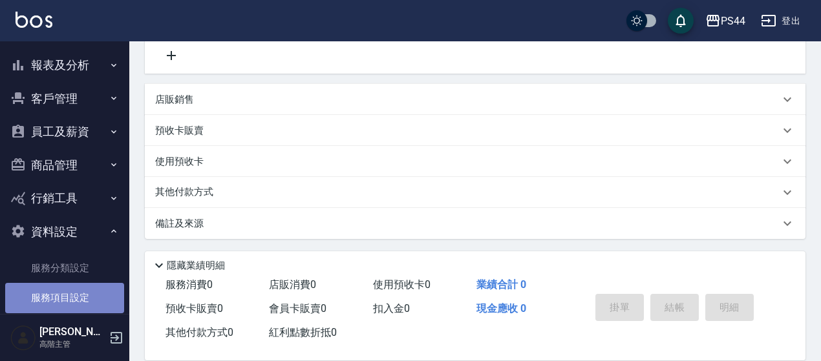
click at [65, 297] on link "服務項目設定" at bounding box center [64, 298] width 119 height 30
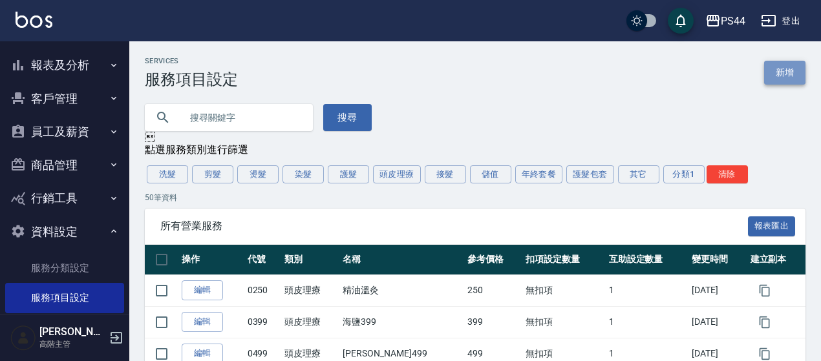
click at [779, 76] on link "新增" at bounding box center [784, 73] width 41 height 24
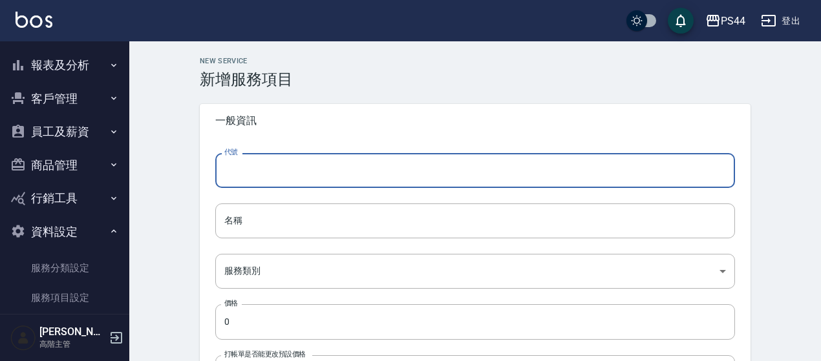
click at [225, 179] on input "代號" at bounding box center [474, 170] width 519 height 35
type input "3999"
click at [263, 215] on input "名稱" at bounding box center [474, 221] width 519 height 35
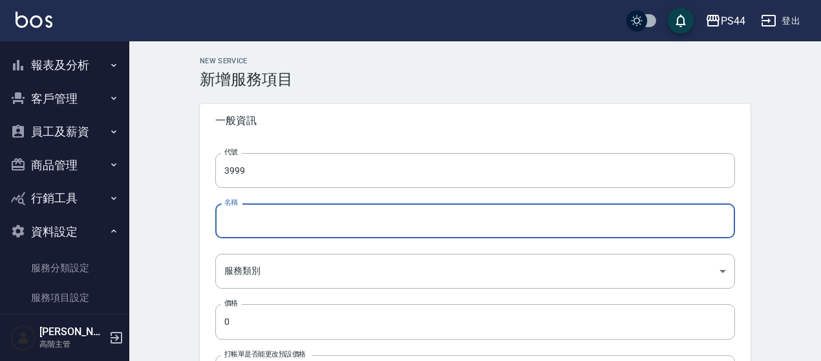
type input "男士接髮"
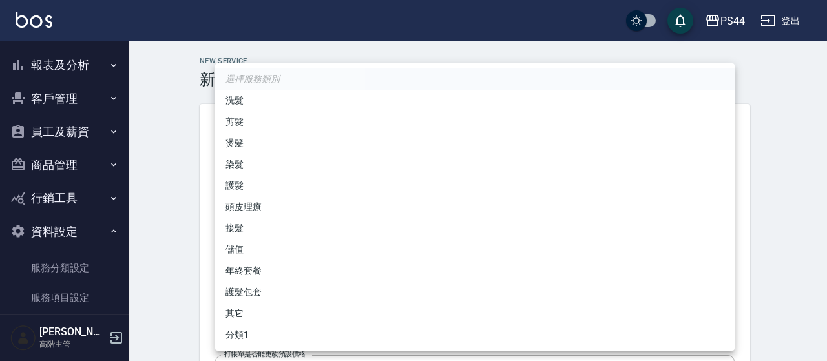
click at [243, 229] on li "接髮" at bounding box center [474, 228] width 519 height 21
type input "dc49db52-8d88-457e-9b5b-b568647c896b"
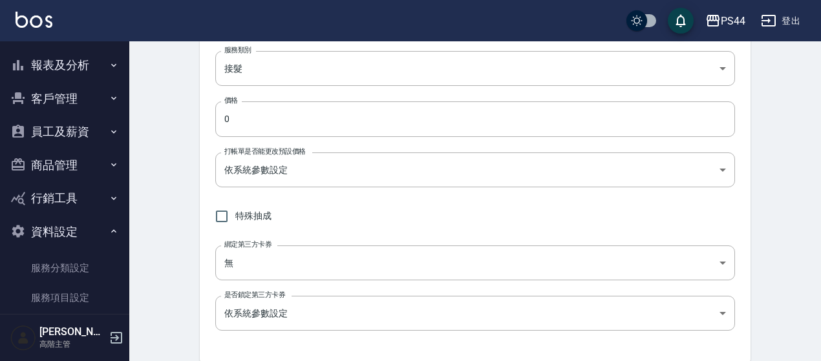
scroll to position [258, 0]
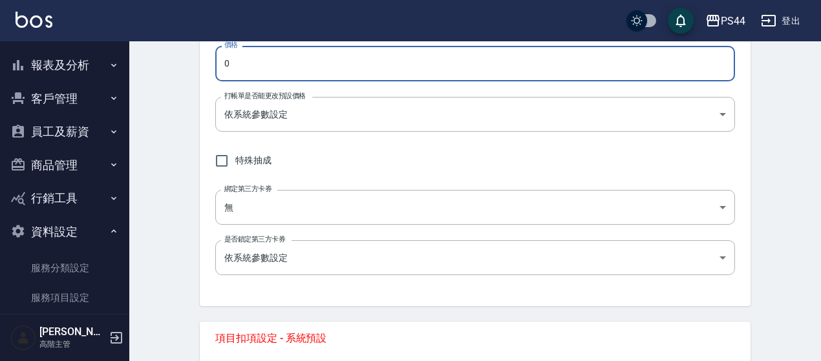
drag, startPoint x: 221, startPoint y: 63, endPoint x: 164, endPoint y: 58, distance: 57.2
click at [165, 59] on div "New Service 新增服務項目 一般資訊 代號 3999 代號 名稱 男士接髮 名稱 服務類別 接髮 dc49db52-8d88-457e-9b5b-b…" at bounding box center [474, 217] width 691 height 868
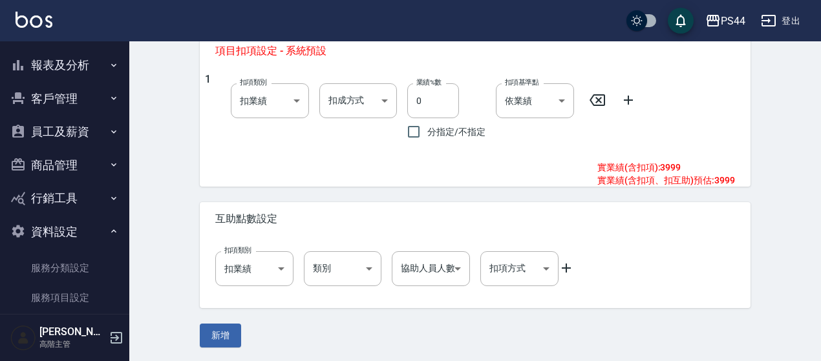
scroll to position [547, 0]
type input "3999"
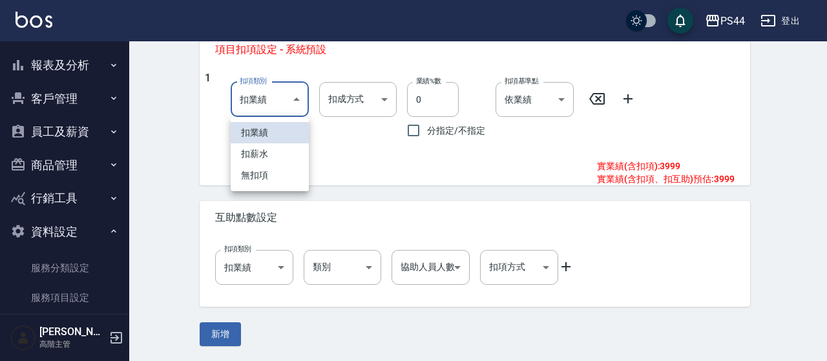
click at [246, 170] on li "無扣項" at bounding box center [270, 175] width 78 height 21
type input "none"
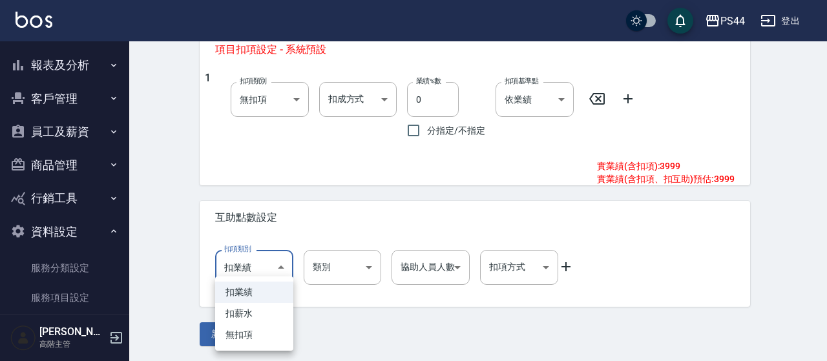
click at [240, 340] on li "無扣項" at bounding box center [254, 334] width 78 height 21
type input "none"
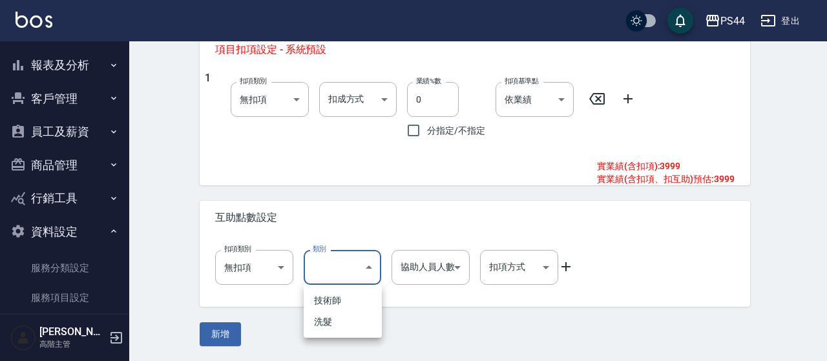
click at [322, 328] on li "洗髮" at bounding box center [343, 321] width 78 height 21
type input "洗髮"
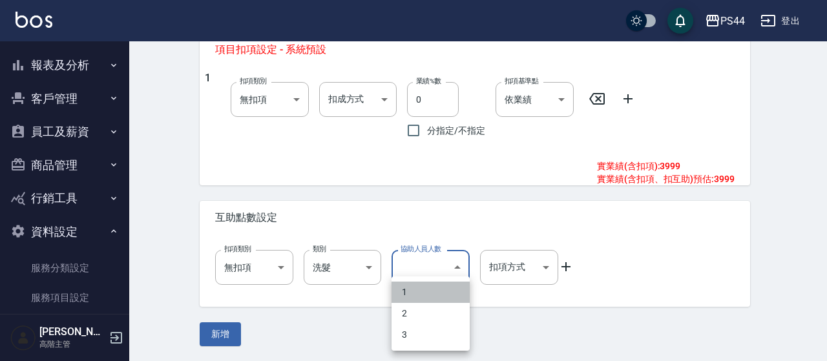
drag, startPoint x: 417, startPoint y: 288, endPoint x: 507, endPoint y: 277, distance: 89.9
click at [417, 289] on li "1" at bounding box center [431, 292] width 78 height 21
type input "1"
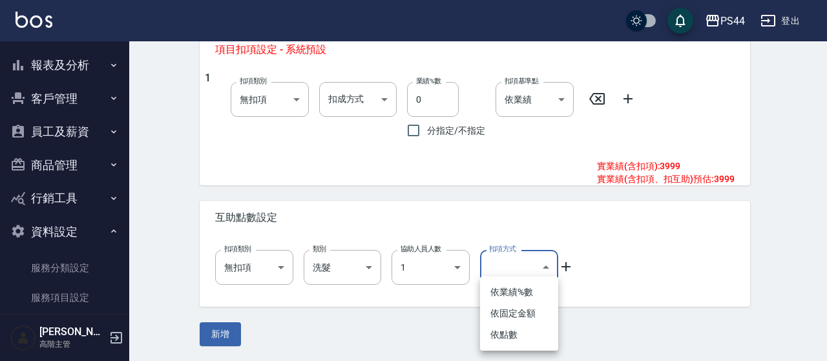
click at [512, 333] on li "依點數" at bounding box center [519, 334] width 78 height 21
type input "點數"
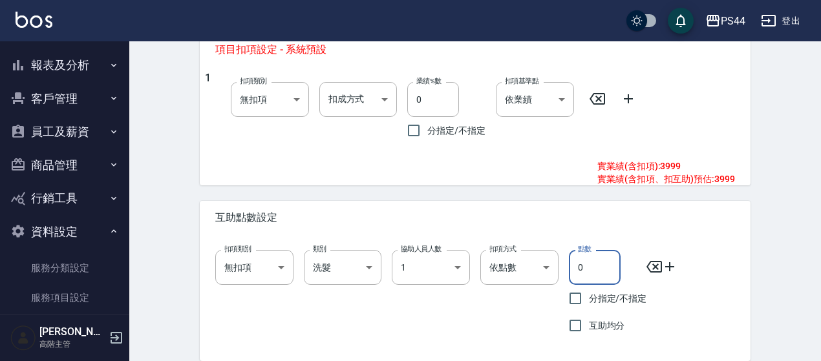
drag, startPoint x: 578, startPoint y: 265, endPoint x: 492, endPoint y: 250, distance: 86.6
click at [518, 269] on div "扣項類別 無扣項 none 扣項類別 類別 洗髮 洗髮 類別 協助人員人數 1 1 協助人員人數 扣項方式 依點數 點數 扣項方式 點數 0 點數 分指定/不…" at bounding box center [470, 289] width 530 height 99
type input "1.5"
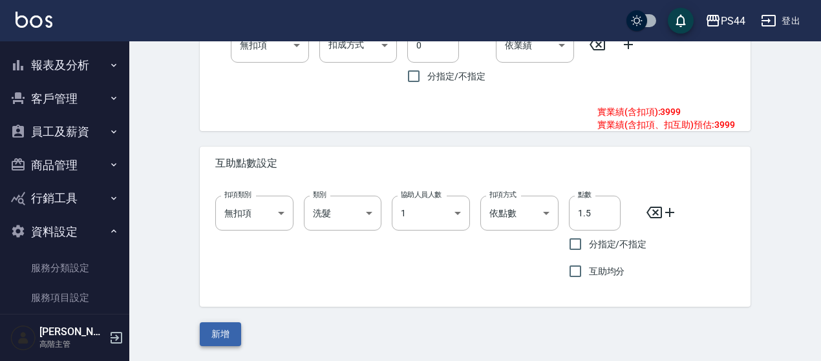
click at [211, 338] on button "新增" at bounding box center [220, 334] width 41 height 24
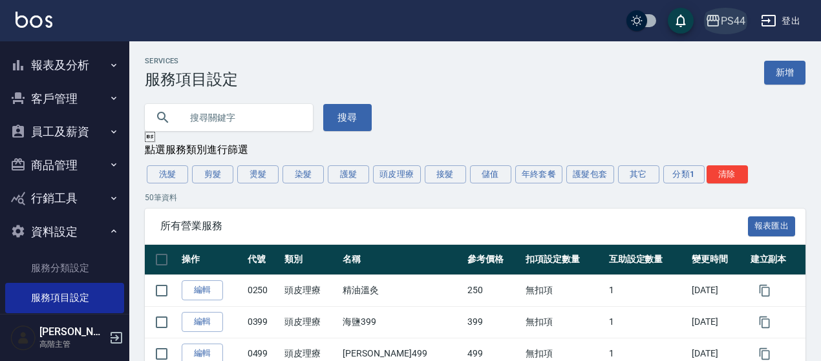
click at [727, 17] on div "PS44" at bounding box center [732, 21] width 25 height 16
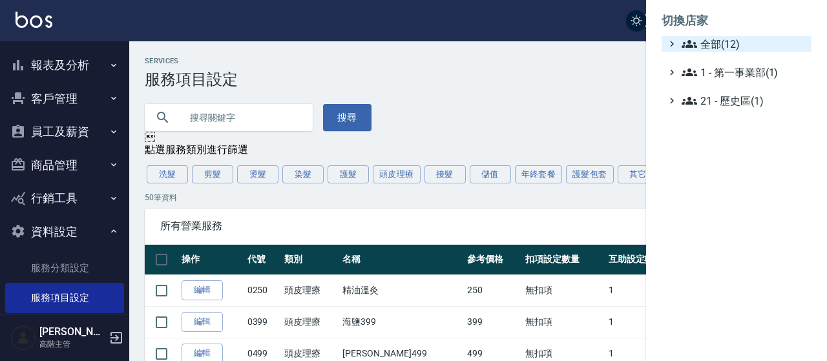
click at [704, 45] on span "全部(12)" at bounding box center [744, 44] width 125 height 16
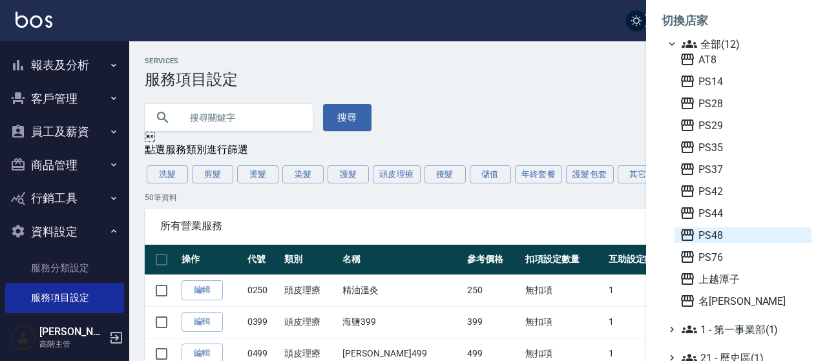
click at [707, 236] on span "PS48" at bounding box center [743, 235] width 127 height 16
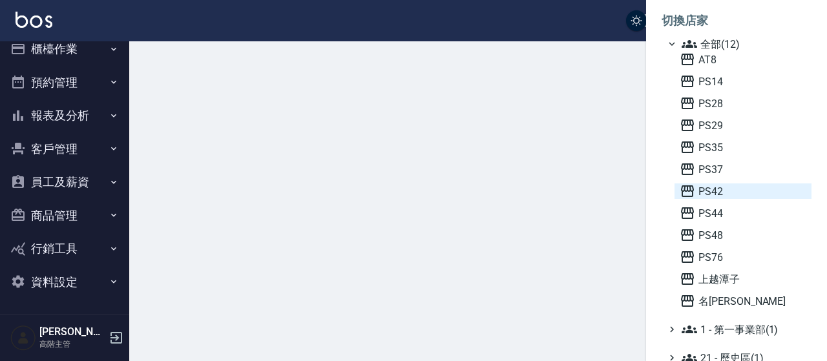
scroll to position [14, 0]
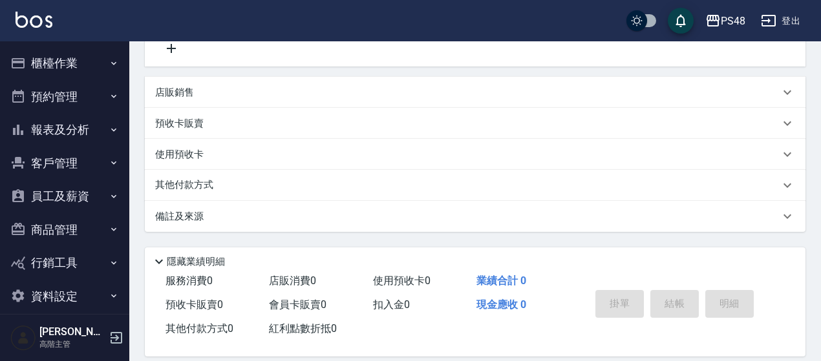
scroll to position [291, 0]
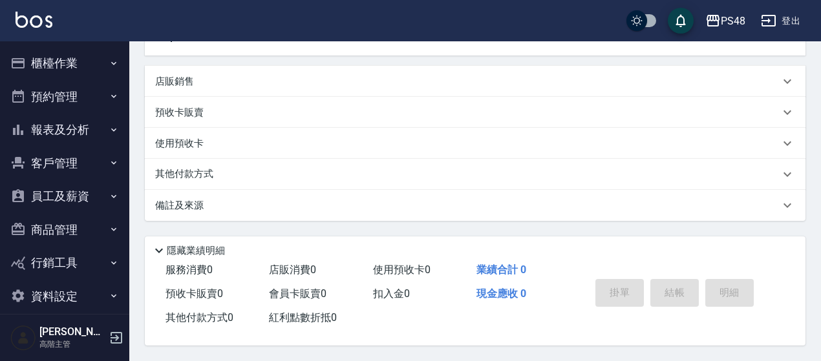
click at [86, 297] on button "資料設定" at bounding box center [64, 297] width 119 height 34
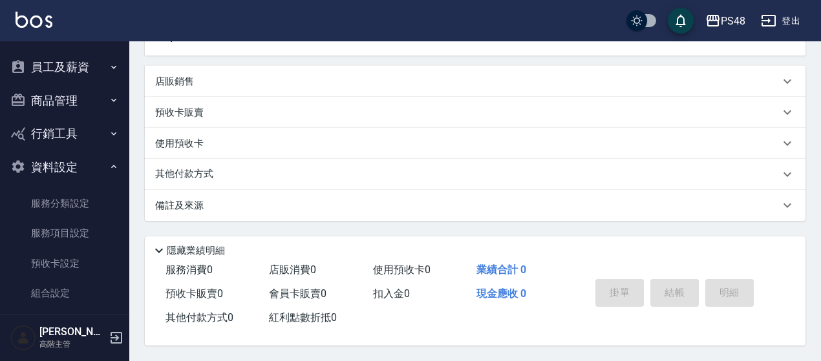
scroll to position [194, 0]
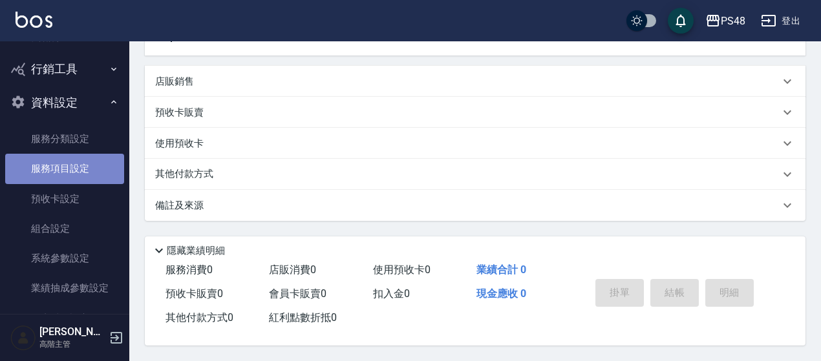
click at [78, 174] on link "服務項目設定" at bounding box center [64, 169] width 119 height 30
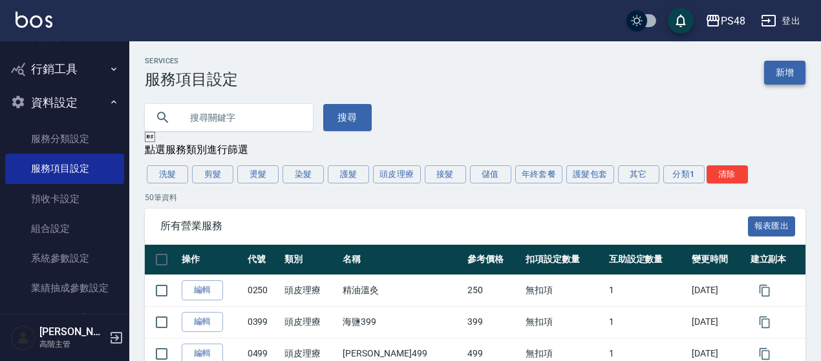
click at [780, 64] on link "新增" at bounding box center [784, 73] width 41 height 24
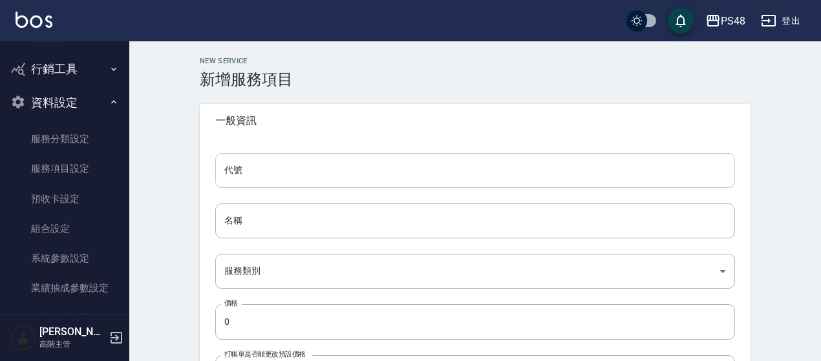
click at [279, 179] on input "代號" at bounding box center [474, 170] width 519 height 35
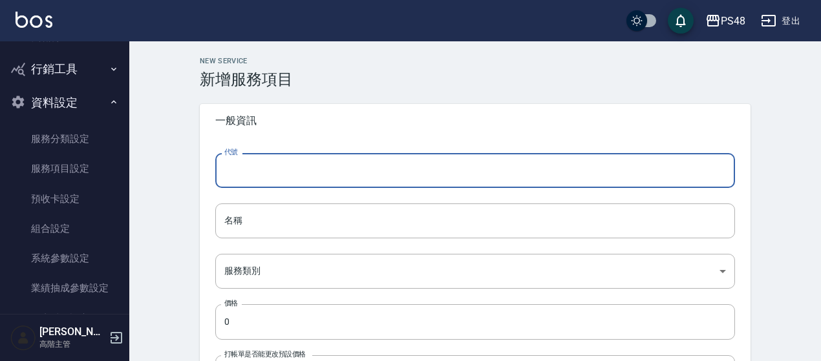
type input "3999"
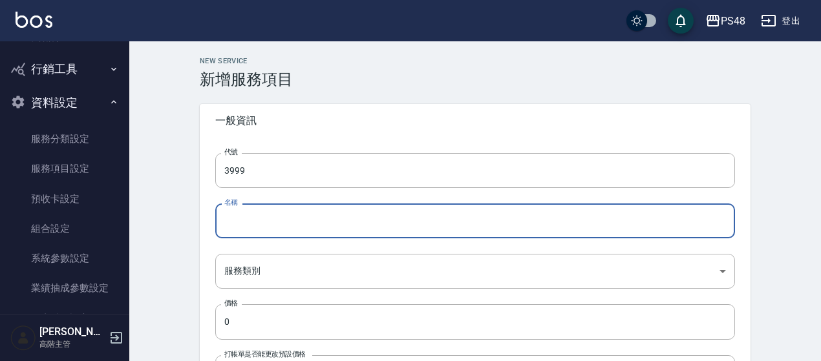
drag, startPoint x: 256, startPoint y: 216, endPoint x: 244, endPoint y: 216, distance: 11.6
click at [256, 216] on input "名稱" at bounding box center [474, 221] width 519 height 35
type input "男士接髮"
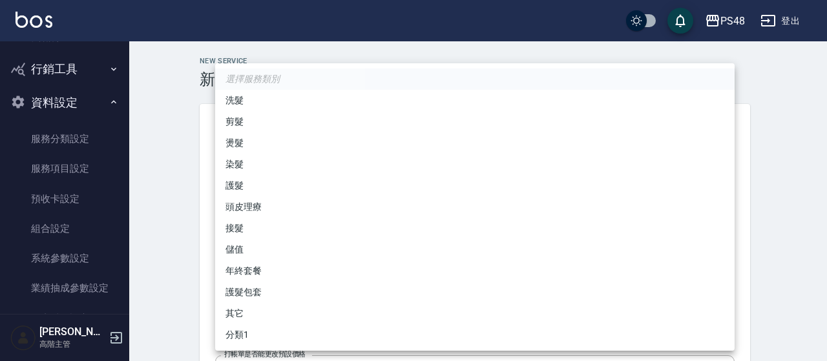
click at [249, 228] on li "接髮" at bounding box center [474, 228] width 519 height 21
type input "aaeeea9b-64b2-40d8-8b0b-193427f4c869"
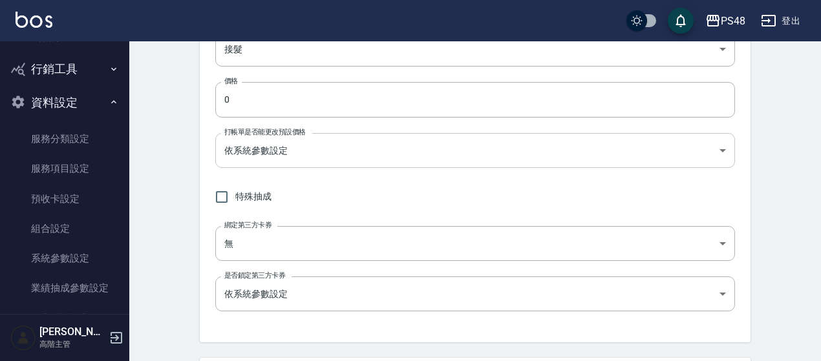
scroll to position [194, 0]
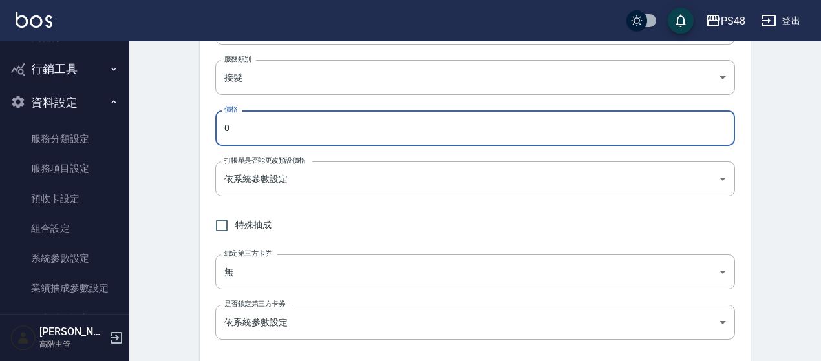
drag, startPoint x: 225, startPoint y: 134, endPoint x: 128, endPoint y: 131, distance: 97.6
click at [131, 134] on div "New Service 新增服務項目 一般資訊 代號 3999 代號 名稱 男士接髮 名稱 服務類別 接髮 aaeeea9b-64b2-40d8-8b0b-1…" at bounding box center [474, 282] width 691 height 868
type input "3999"
drag, startPoint x: 178, startPoint y: 156, endPoint x: 168, endPoint y: 153, distance: 10.8
click at [178, 157] on div "New Service 新增服務項目 一般資訊 代號 3999 代號 名稱 男士接髮 名稱 服務類別 接髮 aaeeea9b-64b2-40d8-8b0b-1…" at bounding box center [474, 282] width 691 height 868
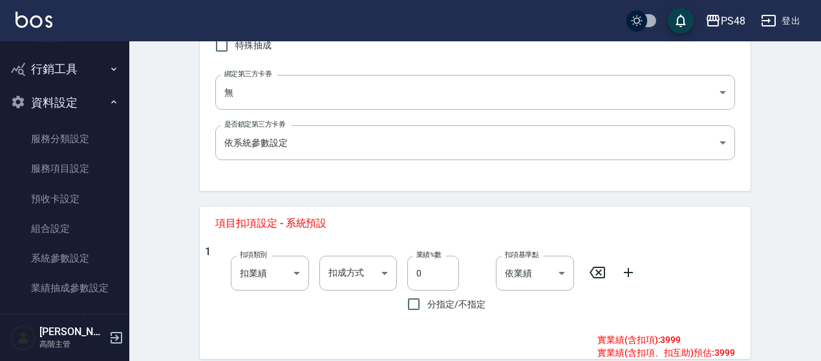
scroll to position [452, 0]
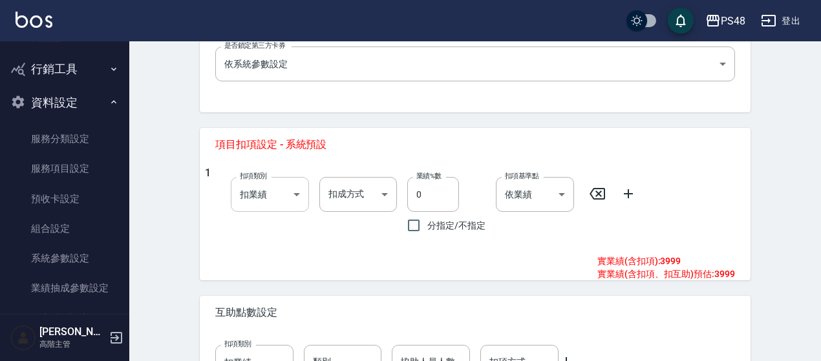
click at [253, 197] on body "PS48 登出 櫃檯作業 打帳單 帳單列表 掛單列表 座位開單 營業儀表板 現金收支登錄 高階收支登錄 材料自購登錄 每日結帳 排班表 現場電腦打卡 掃碼打卡…" at bounding box center [410, 2] width 821 height 909
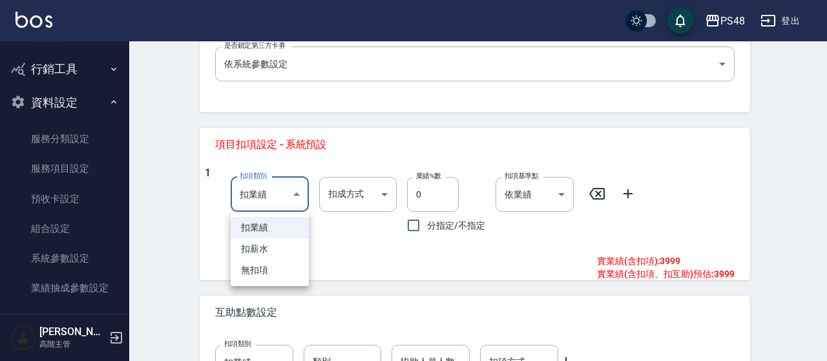
drag, startPoint x: 270, startPoint y: 268, endPoint x: 196, endPoint y: 251, distance: 75.5
click at [270, 268] on li "無扣項" at bounding box center [270, 270] width 78 height 21
type input "none"
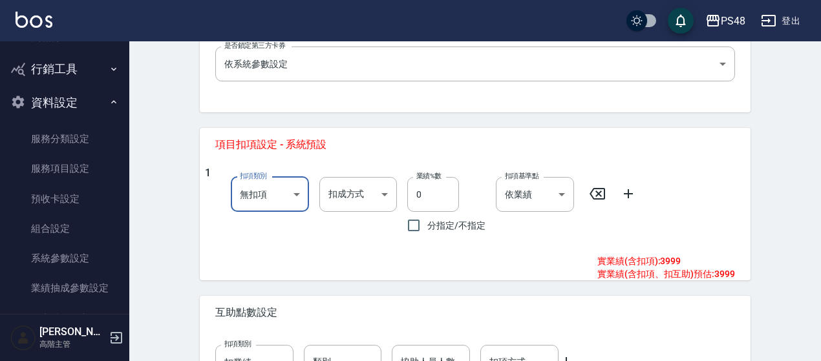
click at [161, 218] on div "New Service 新增服務項目 一般資訊 代號 3999 代號 名稱 男士接髮 名稱 服務類別 接髮 aaeeea9b-64b2-40d8-8b0b-1…" at bounding box center [474, 23] width 691 height 868
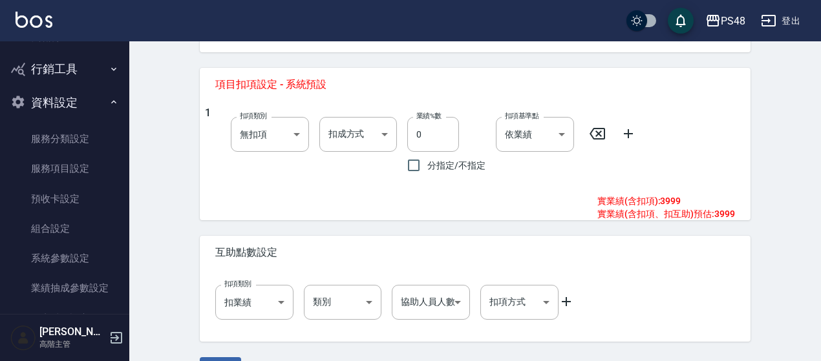
scroll to position [547, 0]
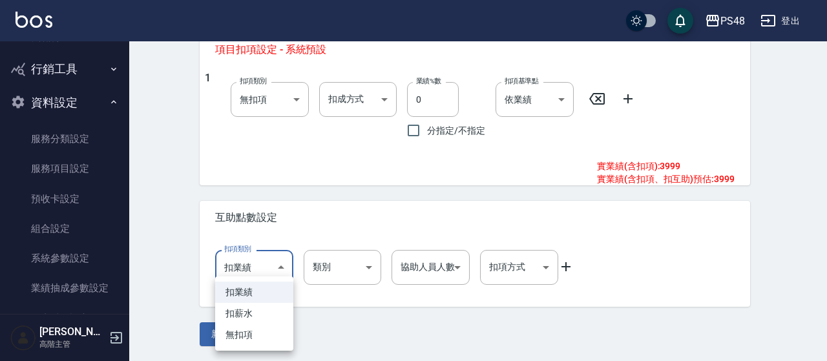
click at [256, 337] on li "無扣項" at bounding box center [254, 334] width 78 height 21
type input "none"
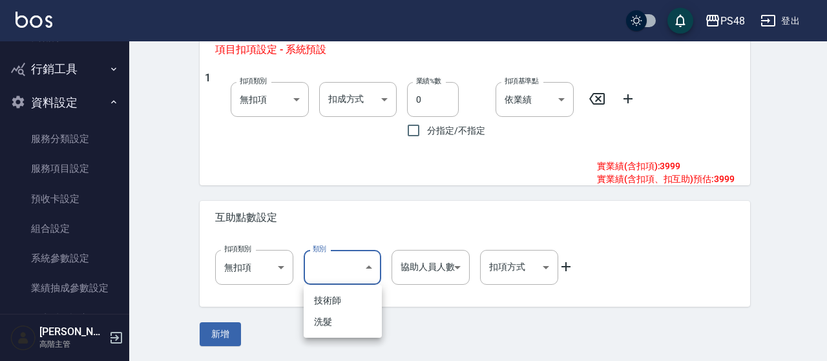
click at [339, 325] on li "洗髮" at bounding box center [343, 321] width 78 height 21
type input "洗髮"
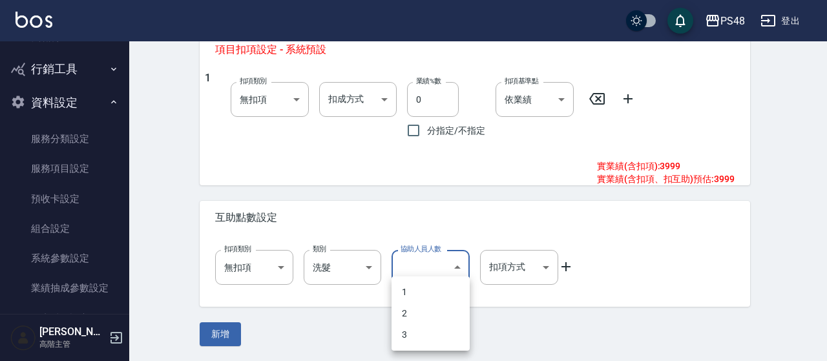
click at [430, 297] on li "1" at bounding box center [431, 292] width 78 height 21
type input "1"
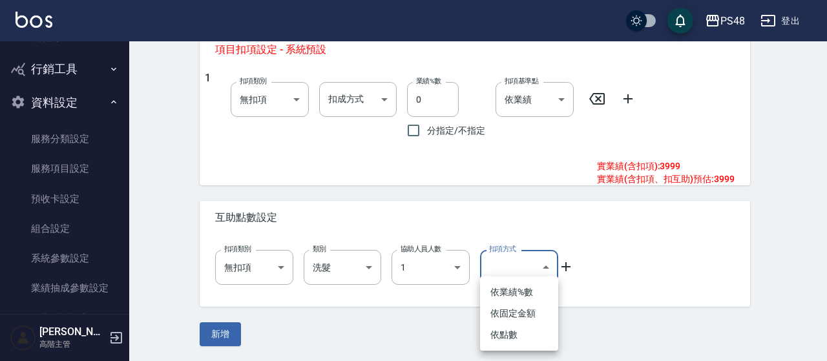
drag, startPoint x: 510, startPoint y: 331, endPoint x: 519, endPoint y: 314, distance: 19.6
click at [510, 332] on li "依點數" at bounding box center [519, 334] width 78 height 21
type input "點數"
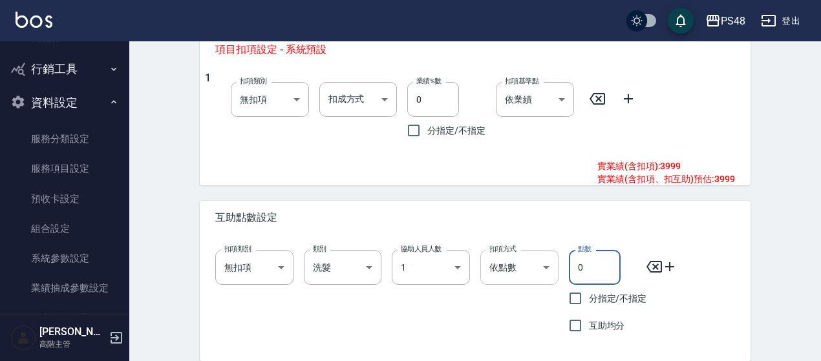
drag, startPoint x: 583, startPoint y: 273, endPoint x: 525, endPoint y: 273, distance: 58.1
click at [537, 276] on div "扣項類別 無扣項 none 扣項類別 類別 洗髮 洗髮 類別 協助人員人數 1 1 協助人員人數 扣項方式 依點數 點數 扣項方式 點數 0 點數 分指定/不…" at bounding box center [470, 289] width 530 height 99
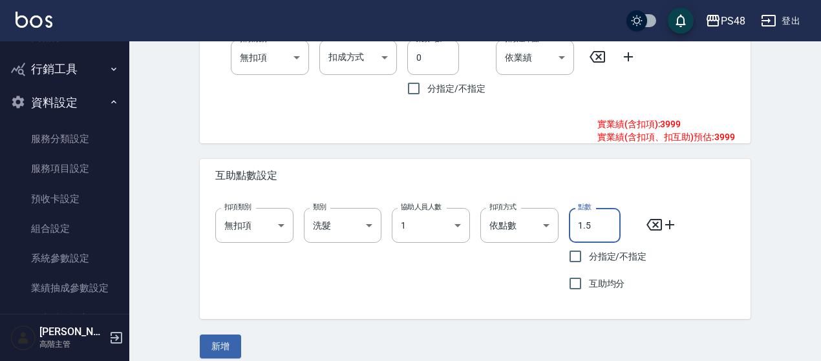
scroll to position [601, 0]
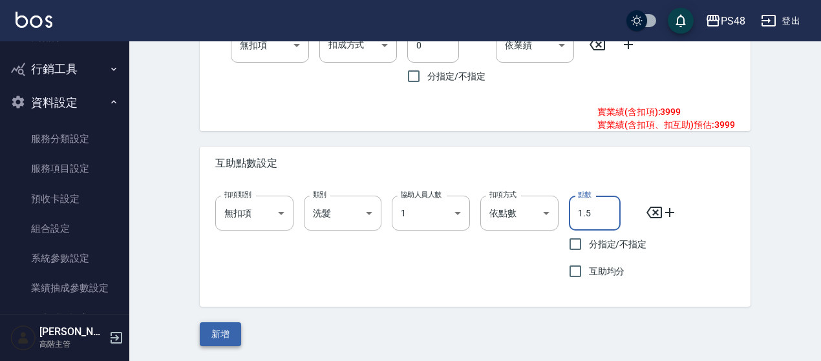
type input "1.5"
click at [229, 333] on button "新增" at bounding box center [220, 334] width 41 height 24
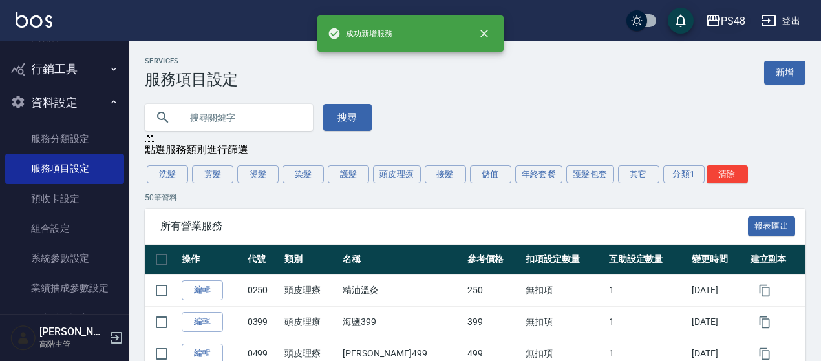
click at [733, 23] on div "PS48" at bounding box center [732, 21] width 25 height 16
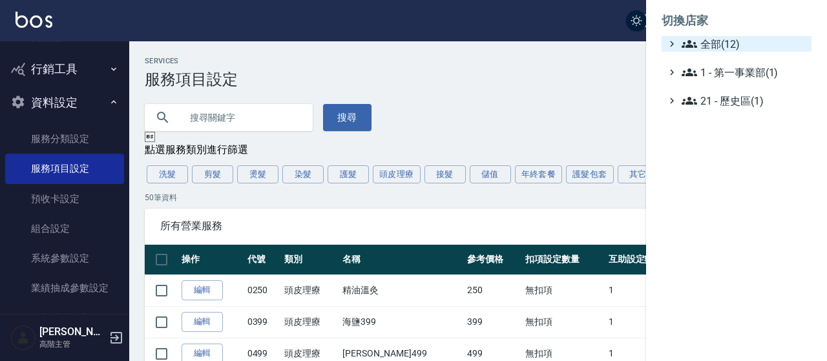
click at [706, 45] on span "全部(12)" at bounding box center [744, 44] width 125 height 16
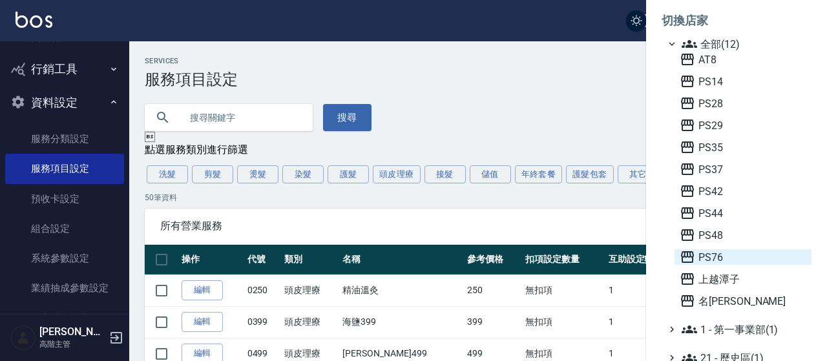
click at [710, 261] on span "PS76" at bounding box center [743, 257] width 127 height 16
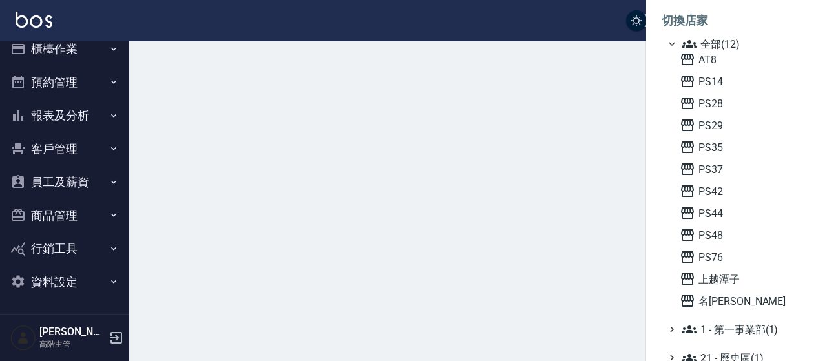
scroll to position [14, 0]
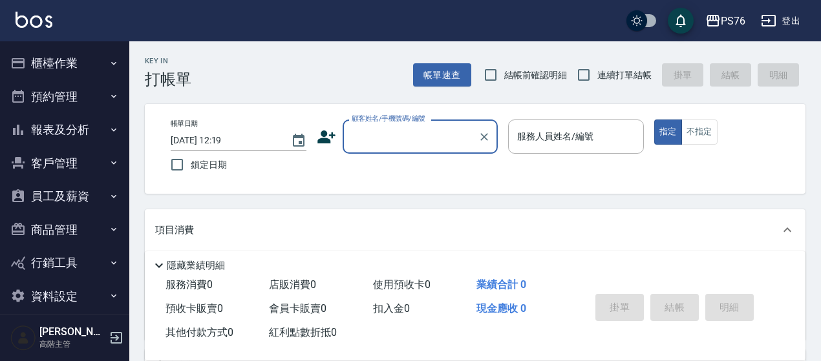
scroll to position [14, 0]
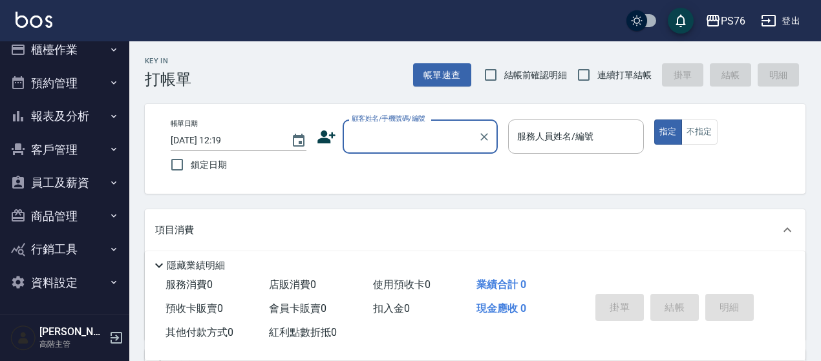
click at [63, 276] on button "資料設定" at bounding box center [64, 283] width 119 height 34
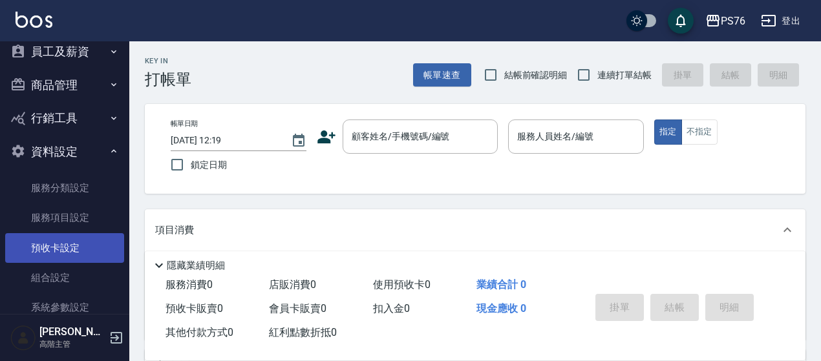
scroll to position [143, 0]
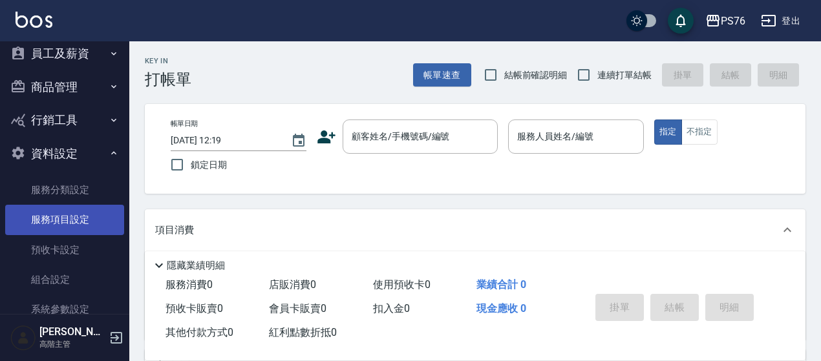
click at [68, 213] on link "服務項目設定" at bounding box center [64, 220] width 119 height 30
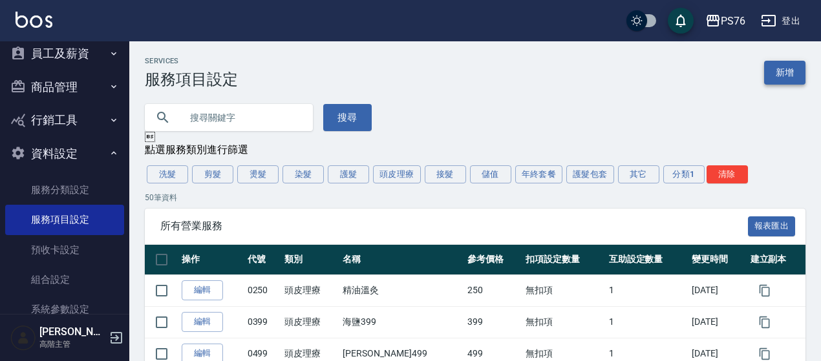
click at [783, 74] on link "新增" at bounding box center [784, 73] width 41 height 24
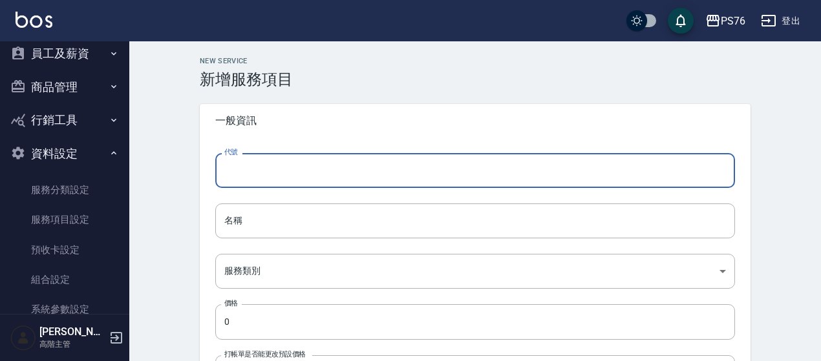
click at [235, 176] on input "代號" at bounding box center [474, 170] width 519 height 35
type input "3999"
click at [248, 219] on input "名稱" at bounding box center [474, 221] width 519 height 35
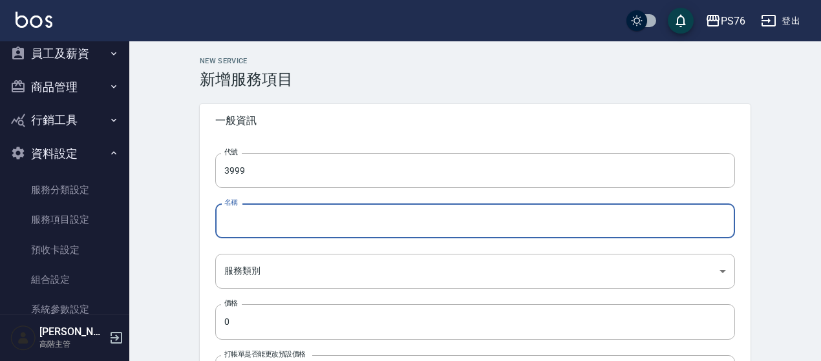
type input "男士接髮"
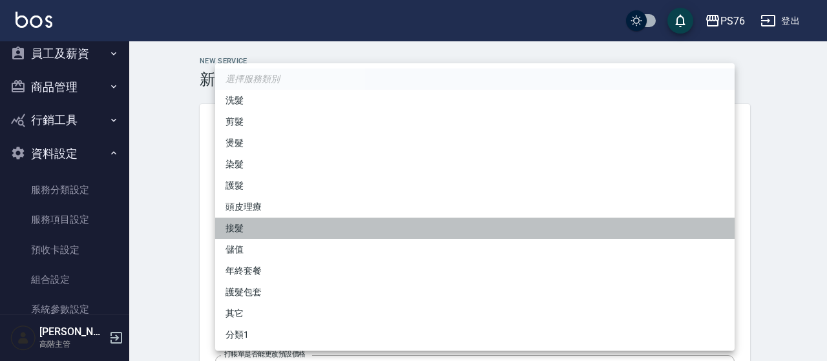
click at [236, 231] on li "接髮" at bounding box center [474, 228] width 519 height 21
type input "9c26d450-2347-4020-bf23-c6ead044344d"
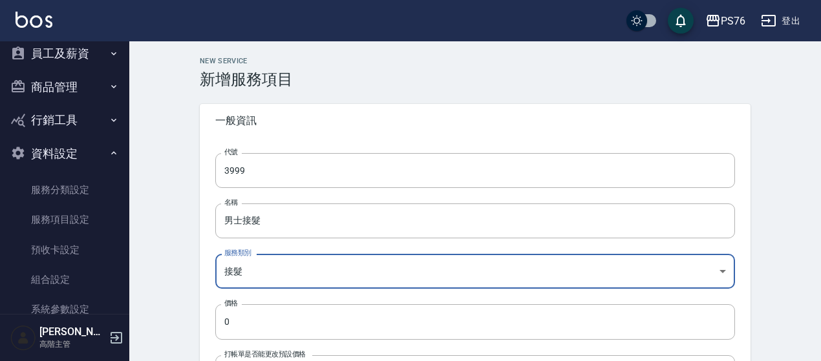
scroll to position [194, 0]
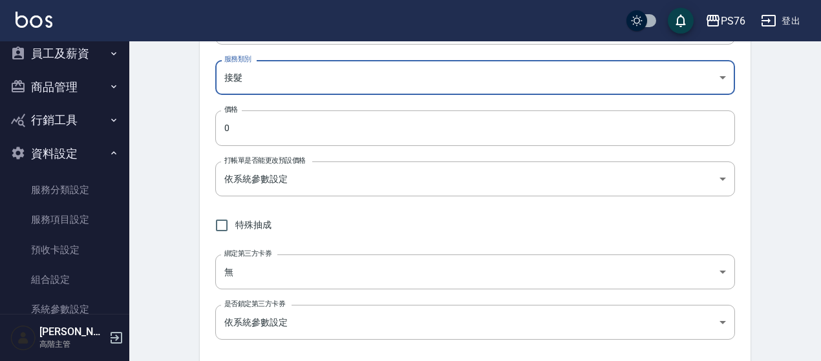
click at [167, 130] on div "New Service 新增服務項目 一般資訊 代號 3999 代號 名稱 男士接髮 名稱 服務類別 接髮 9c26d450-2347-4020-bf23-c…" at bounding box center [474, 282] width 691 height 868
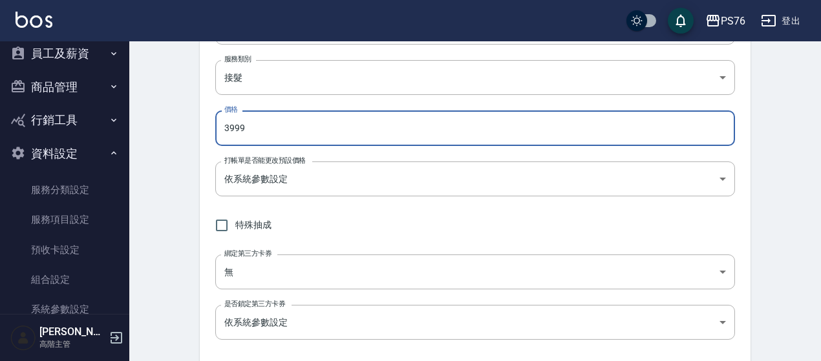
type input "3999"
click at [174, 171] on div "New Service 新增服務項目 一般資訊 代號 3999 代號 名稱 男士接髮 名稱 服務類別 接髮 9c26d450-2347-4020-bf23-c…" at bounding box center [474, 282] width 691 height 868
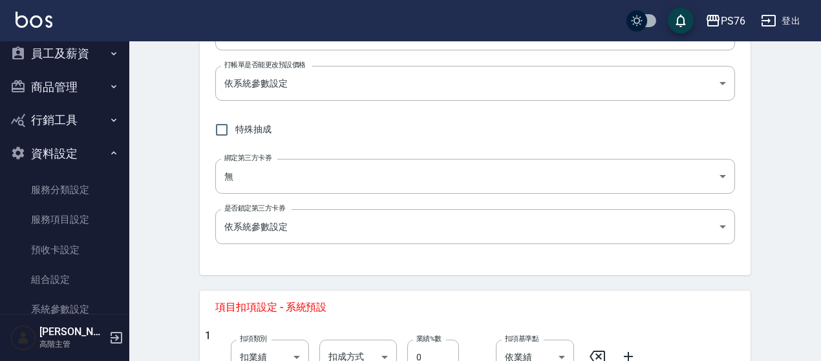
scroll to position [452, 0]
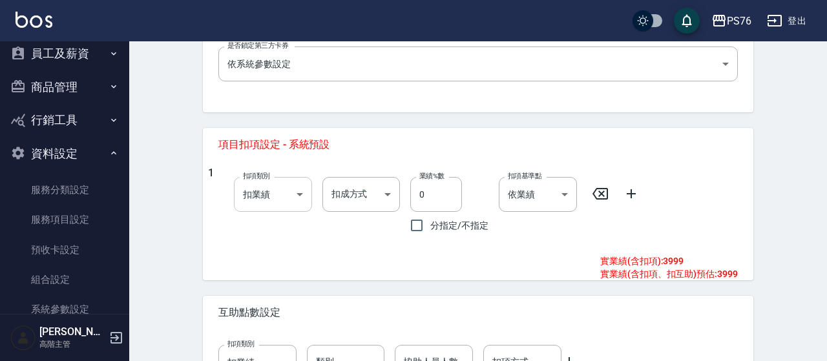
click at [278, 190] on body "PS76 登出 櫃檯作業 打帳單 帳單列表 掛單列表 座位開單 營業儀表板 現金收支登錄 高階收支登錄 材料自購登錄 每日結帳 排班表 現場電腦打卡 掃碼打卡…" at bounding box center [413, 2] width 827 height 909
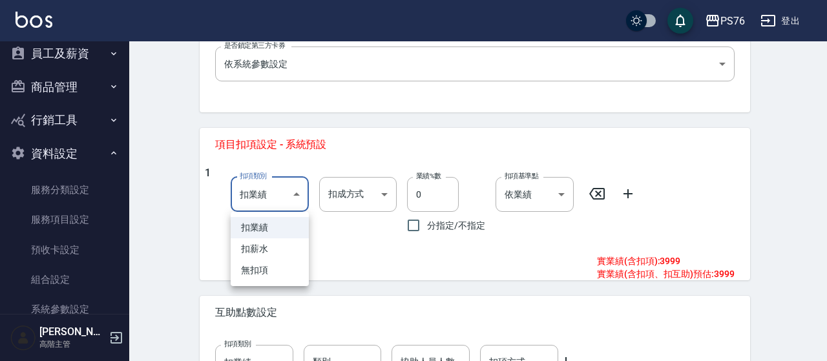
click at [284, 264] on li "無扣項" at bounding box center [270, 270] width 78 height 21
type input "none"
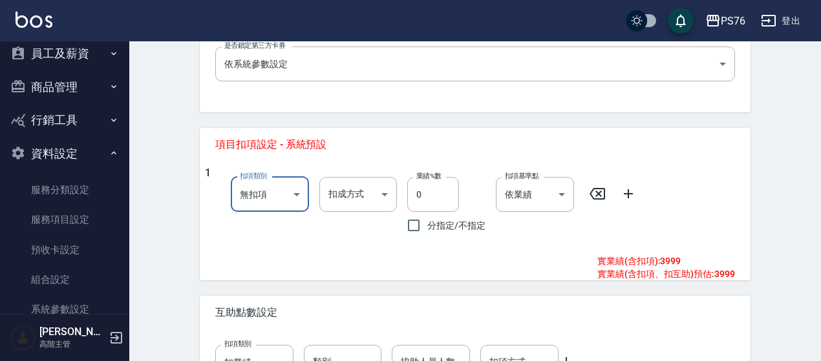
click at [156, 228] on div "New Service 新增服務項目 一般資訊 代號 3999 代號 名稱 男士接髮 名稱 服務類別 接髮 9c26d450-2347-4020-bf23-c…" at bounding box center [474, 23] width 691 height 868
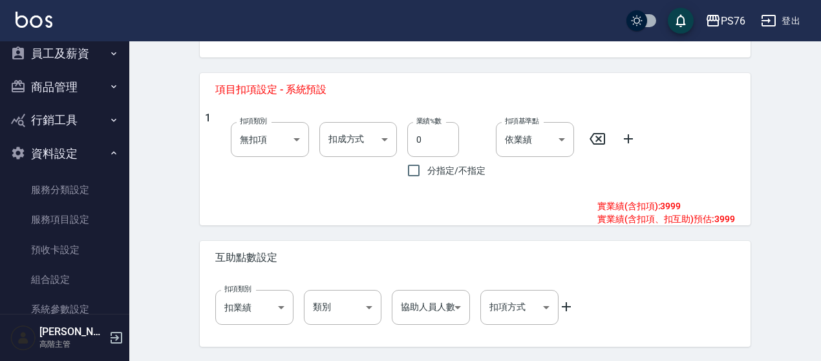
scroll to position [547, 0]
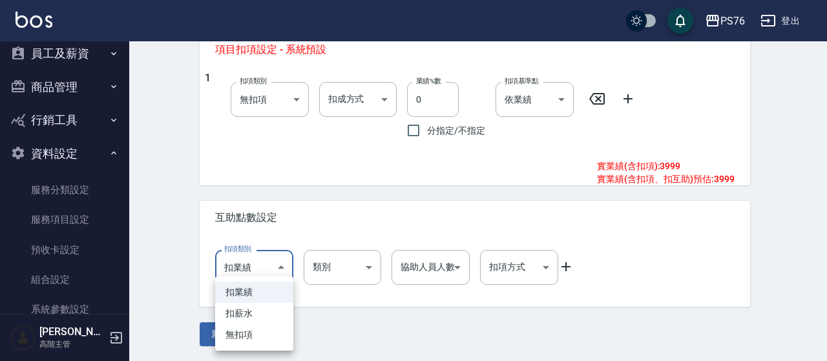
click at [261, 333] on li "無扣項" at bounding box center [254, 334] width 78 height 21
type input "none"
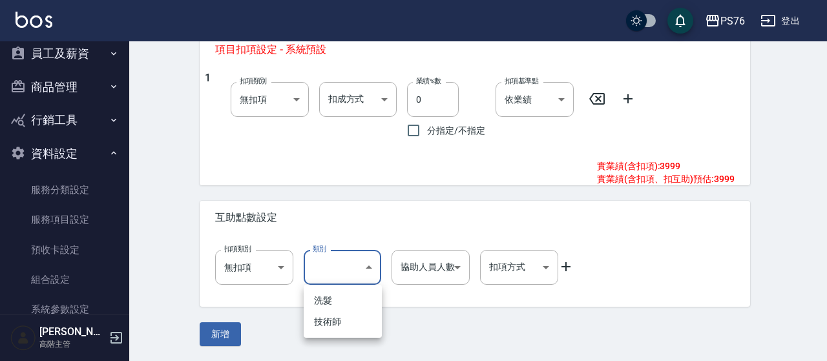
drag, startPoint x: 354, startPoint y: 311, endPoint x: 357, endPoint y: 300, distance: 10.8
click at [353, 309] on ul "洗髮 技術師" at bounding box center [343, 311] width 78 height 53
click at [351, 300] on li "洗髮" at bounding box center [343, 300] width 78 height 21
type input "洗髮"
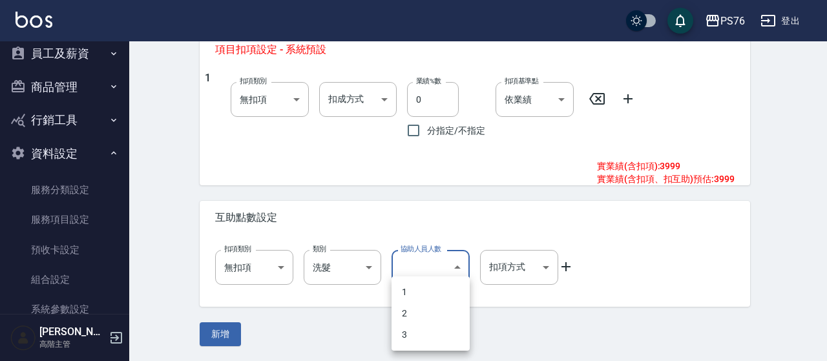
click at [406, 300] on li "1" at bounding box center [431, 292] width 78 height 21
type input "1"
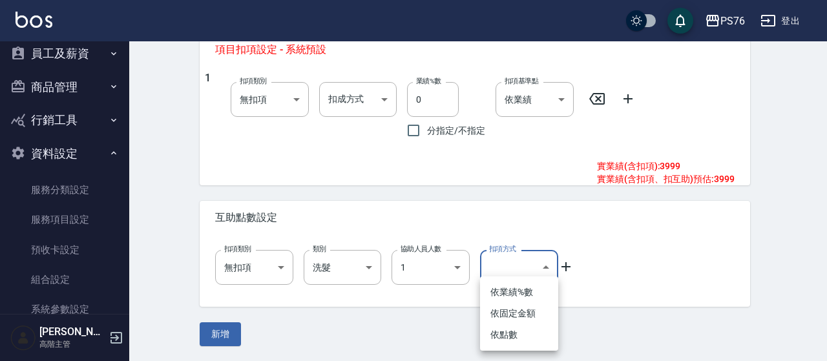
click at [530, 327] on li "依點數" at bounding box center [519, 334] width 78 height 21
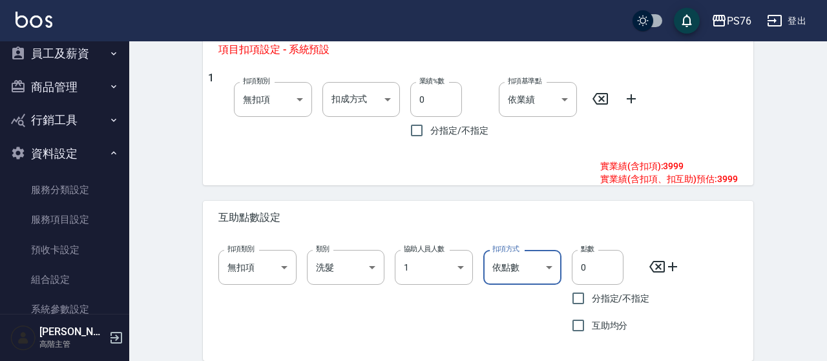
type input "點數"
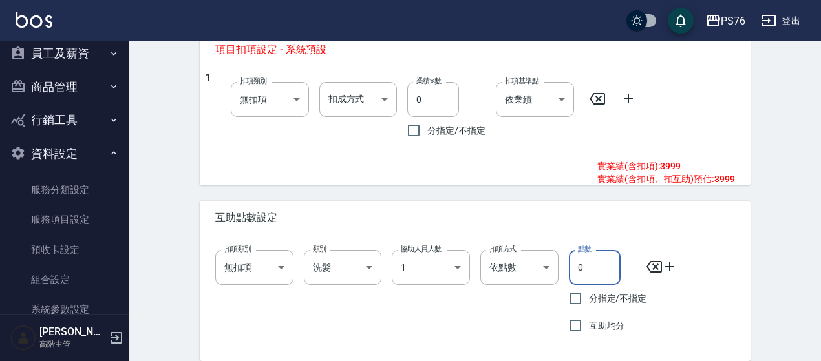
drag, startPoint x: 580, startPoint y: 262, endPoint x: 587, endPoint y: 258, distance: 8.4
click at [592, 264] on input "0" at bounding box center [595, 267] width 52 height 35
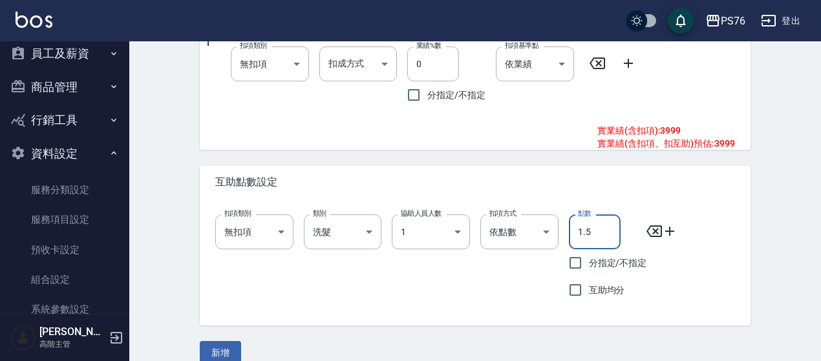
scroll to position [601, 0]
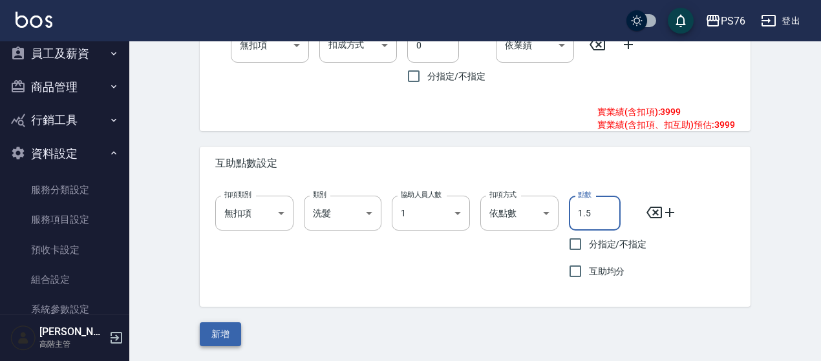
type input "1.5"
click at [234, 329] on button "新增" at bounding box center [220, 334] width 41 height 24
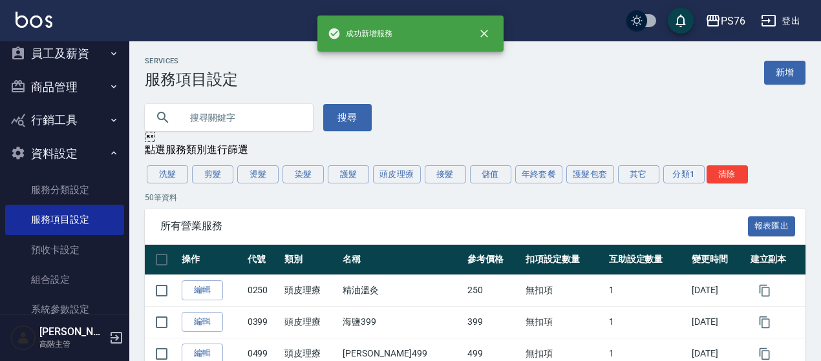
click at [727, 25] on div "PS76" at bounding box center [732, 21] width 25 height 16
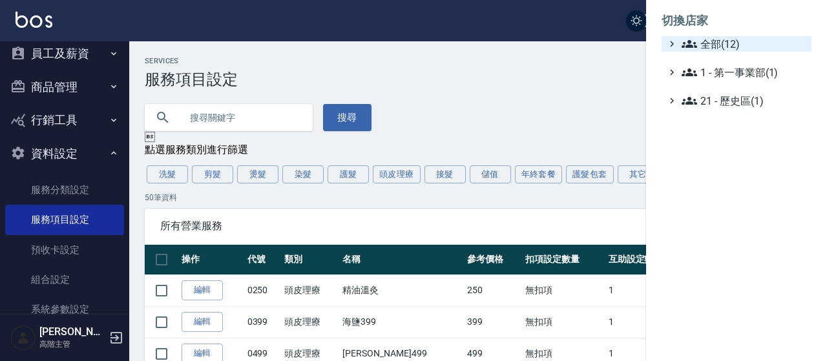
click at [706, 47] on span "全部(12)" at bounding box center [744, 44] width 125 height 16
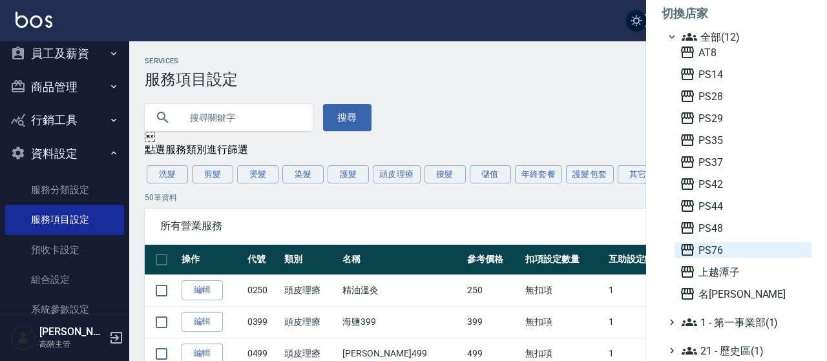
scroll to position [9, 0]
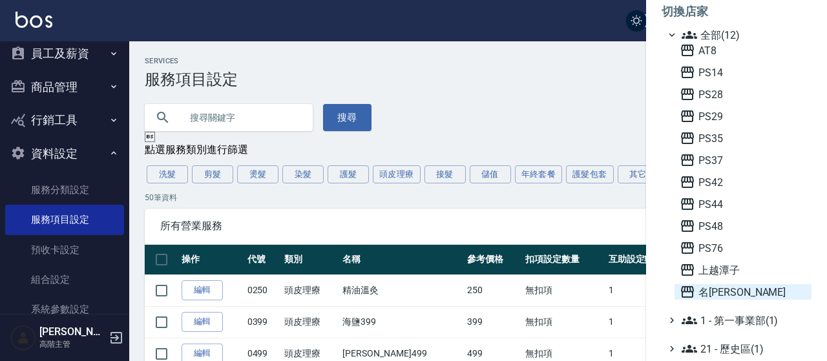
click at [717, 288] on span "名留沙鹿" at bounding box center [743, 292] width 127 height 16
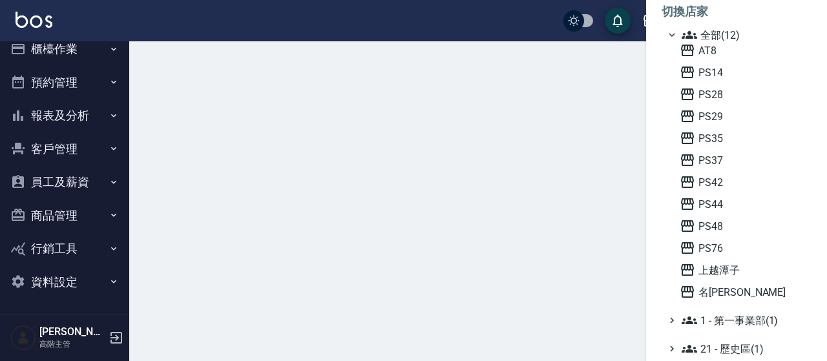
scroll to position [14, 0]
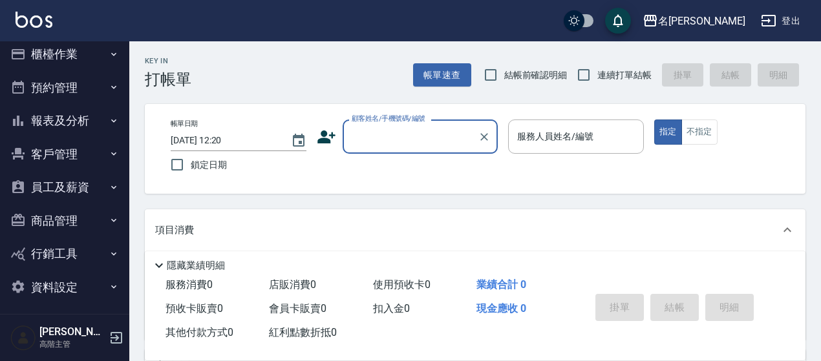
scroll to position [14, 0]
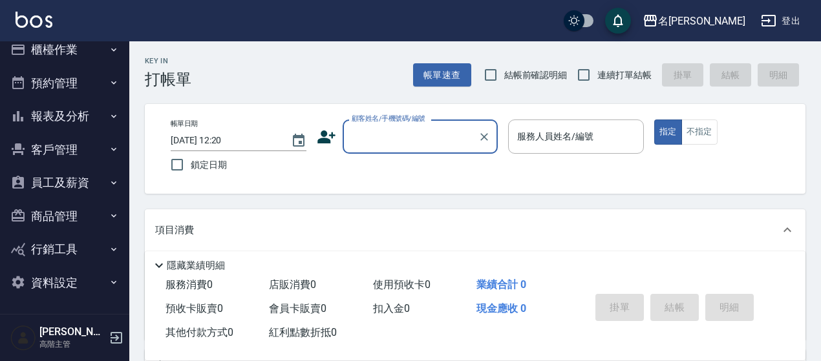
click at [67, 288] on button "資料設定" at bounding box center [64, 283] width 119 height 34
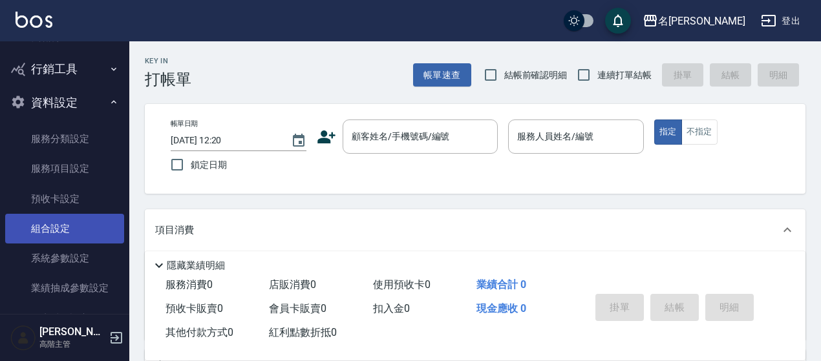
scroll to position [129, 0]
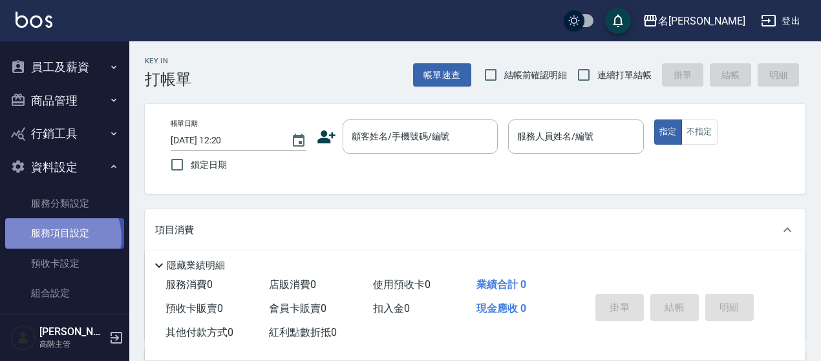
click at [59, 238] on link "服務項目設定" at bounding box center [64, 233] width 119 height 30
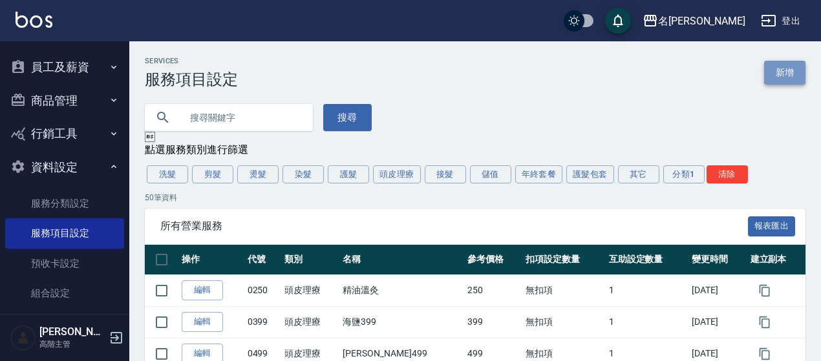
click at [781, 67] on link "新增" at bounding box center [784, 73] width 41 height 24
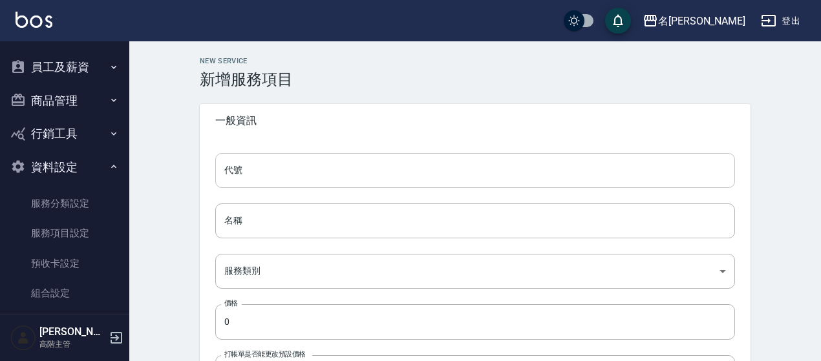
click at [292, 151] on div "代號 代號 名稱 名稱 服務類別 ​ 服務類別 價格 0 價格 打帳單是否能更改預設價格 依系統參數設定 UNSET 打帳單是否能更改預設價格 特殊抽成 綁定…" at bounding box center [475, 351] width 550 height 427
click at [289, 166] on input "代號" at bounding box center [474, 170] width 519 height 35
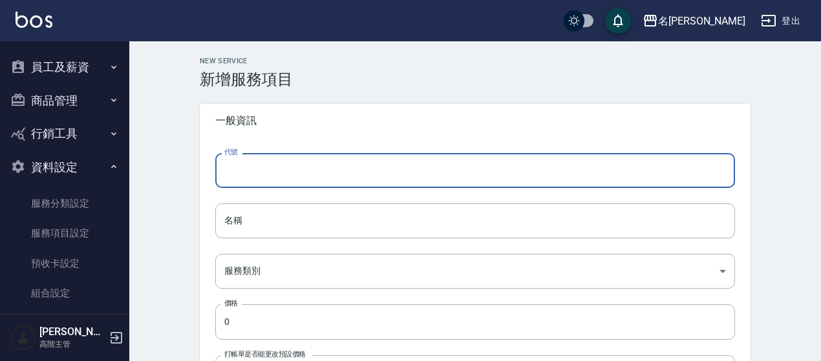
type input "3999"
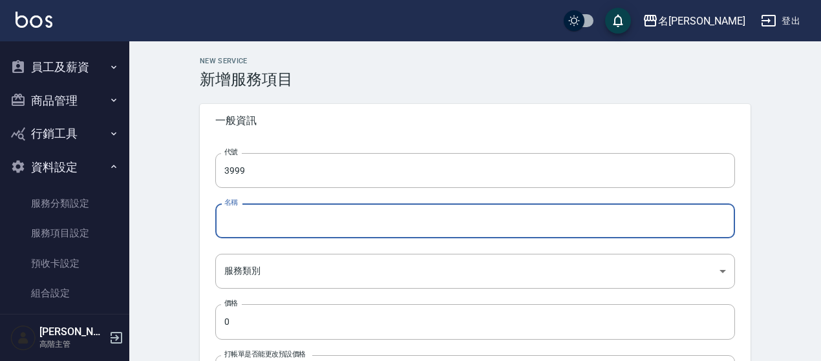
click at [264, 216] on input "名稱" at bounding box center [474, 221] width 519 height 35
type input "男士接髮"
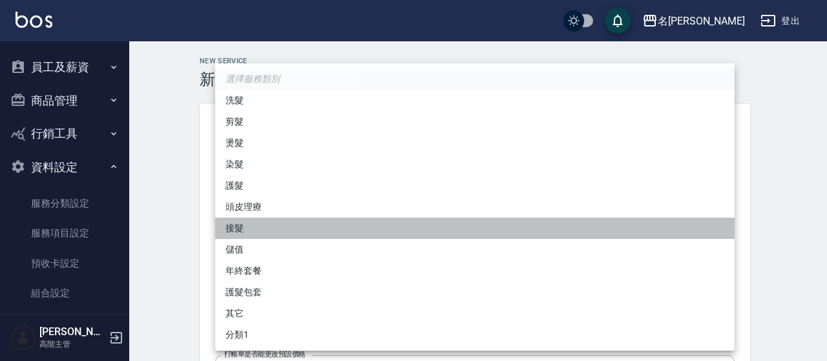
click at [242, 229] on li "接髮" at bounding box center [474, 228] width 519 height 21
type input "ff4010ad-b18f-43db-8556-af338105c4dc"
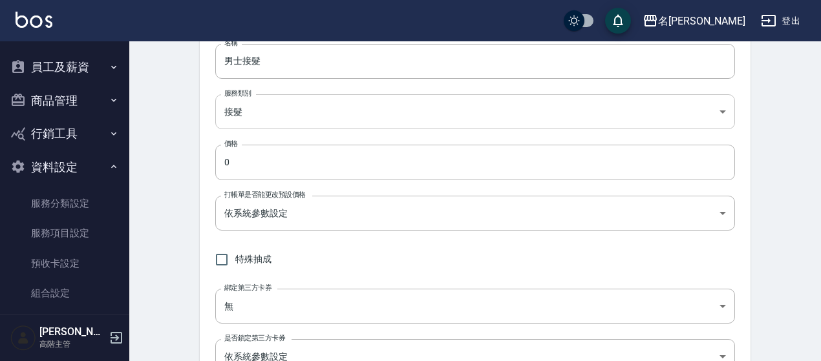
scroll to position [129, 0]
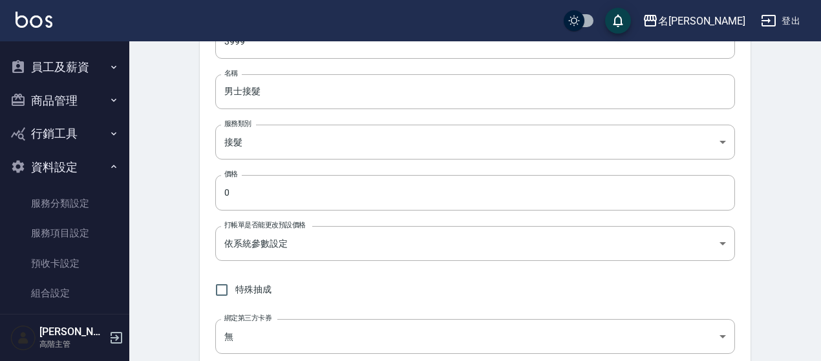
drag, startPoint x: 196, startPoint y: 183, endPoint x: 169, endPoint y: 175, distance: 28.2
click at [166, 184] on div "New Service 新增服務項目 一般資訊 代號 3999 代號 名稱 男士接髮 名稱 服務類別 接髮 ff4010ad-b18f-43db-8556-a…" at bounding box center [474, 346] width 691 height 868
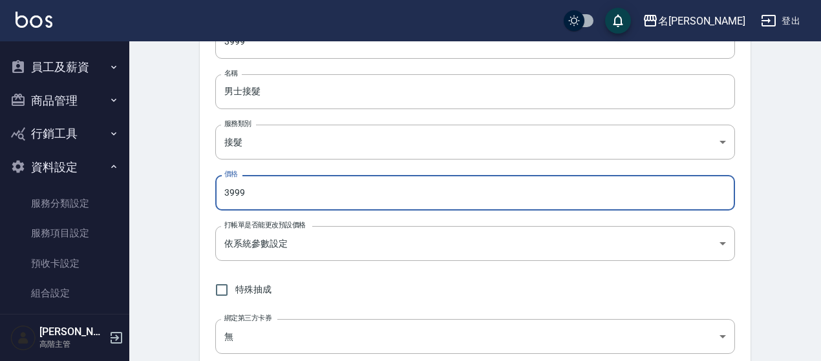
type input "3999"
drag, startPoint x: 189, startPoint y: 148, endPoint x: 156, endPoint y: 131, distance: 37.6
click at [189, 148] on div "New Service 新增服務項目 一般資訊 代號 3999 代號 名稱 男士接髮 名稱 服務類別 接髮 ff4010ad-b18f-43db-8556-a…" at bounding box center [474, 346] width 581 height 837
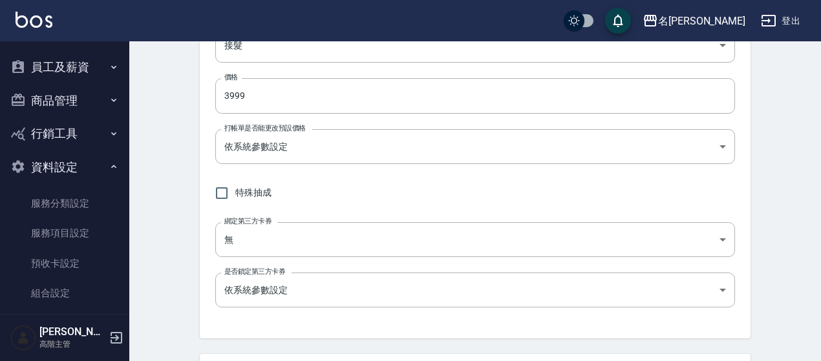
scroll to position [452, 0]
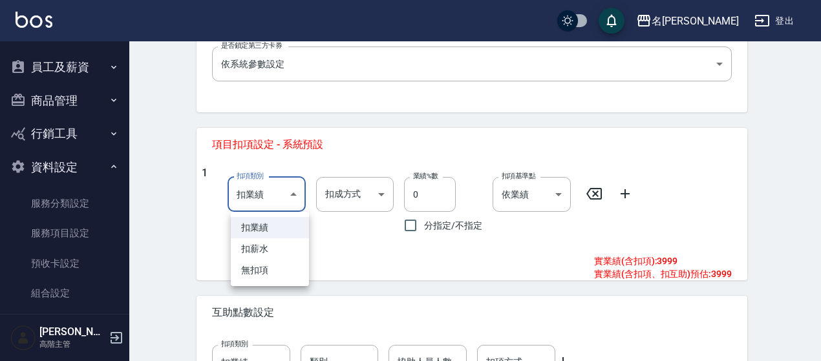
drag, startPoint x: 278, startPoint y: 195, endPoint x: 289, endPoint y: 226, distance: 33.1
click at [278, 196] on body "名留沙鹿 登出 櫃檯作業 打帳單 帳單列表 掛單列表 座位開單 營業儀表板 現金收支登錄 高階收支登錄 材料自購登錄 每日結帳 排班表 現場電腦打卡 掃碼打卡…" at bounding box center [410, 2] width 821 height 909
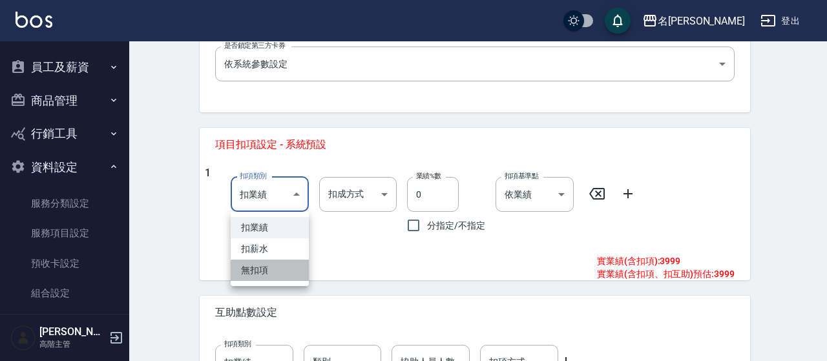
click at [277, 271] on li "無扣項" at bounding box center [270, 270] width 78 height 21
type input "none"
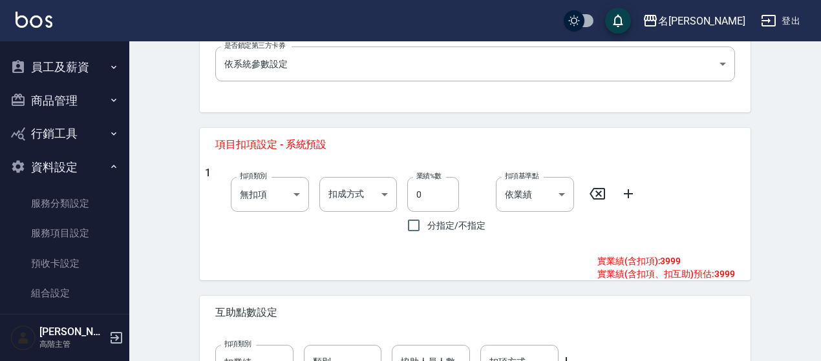
drag, startPoint x: 171, startPoint y: 227, endPoint x: 165, endPoint y: 222, distance: 8.3
click at [171, 226] on div "New Service 新增服務項目 一般資訊 代號 3999 代號 名稱 男士接髮 名稱 服務類別 接髮 ff4010ad-b18f-43db-8556-a…" at bounding box center [474, 23] width 691 height 868
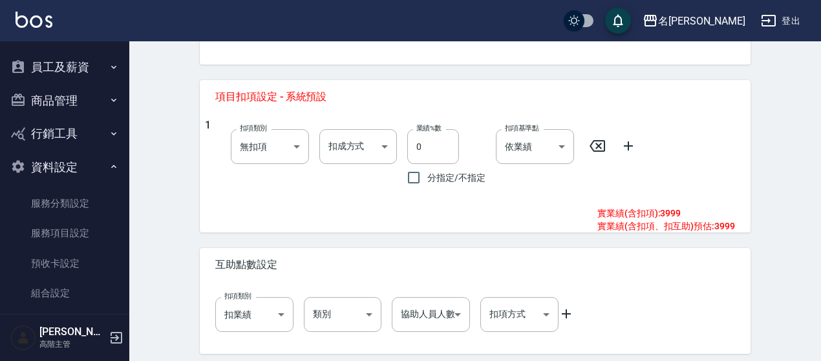
scroll to position [547, 0]
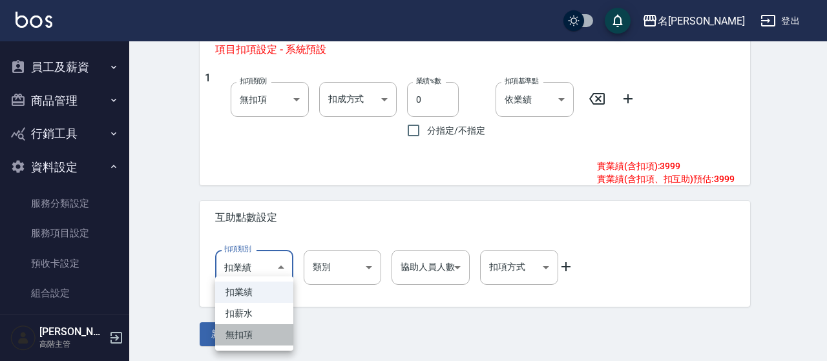
drag, startPoint x: 258, startPoint y: 339, endPoint x: 198, endPoint y: 286, distance: 80.1
click at [258, 340] on li "無扣項" at bounding box center [254, 334] width 78 height 21
type input "none"
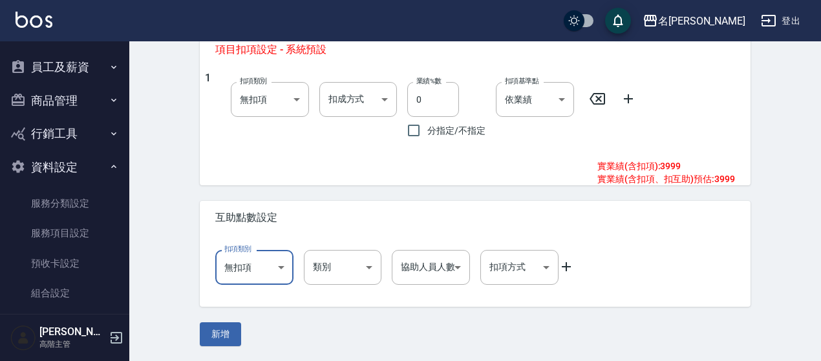
drag, startPoint x: 156, startPoint y: 254, endPoint x: 152, endPoint y: 240, distance: 14.9
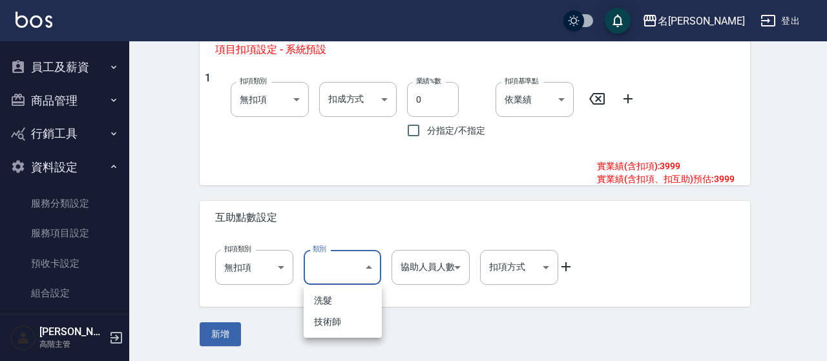
click at [359, 300] on li "洗髮" at bounding box center [343, 300] width 78 height 21
type input "洗髮"
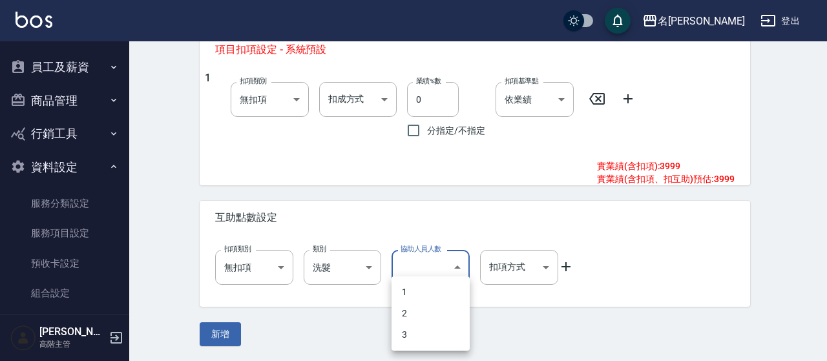
click at [409, 295] on li "1" at bounding box center [431, 292] width 78 height 21
type input "1"
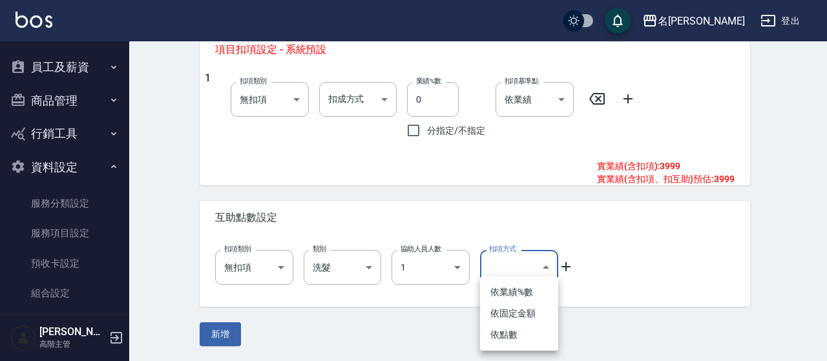
drag, startPoint x: 514, startPoint y: 335, endPoint x: 530, endPoint y: 316, distance: 25.2
click at [513, 335] on li "依點數" at bounding box center [519, 334] width 78 height 21
type input "點數"
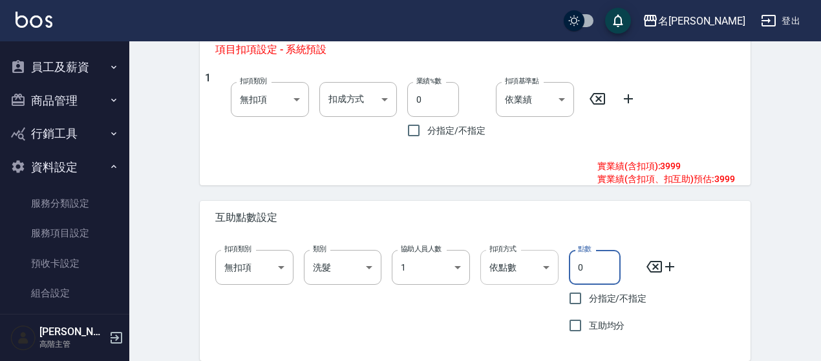
drag, startPoint x: 549, startPoint y: 269, endPoint x: 505, endPoint y: 233, distance: 56.4
click at [547, 270] on div "扣項類別 無扣項 none 扣項類別 類別 洗髮 洗髮 類別 協助人員人數 1 1 協助人員人數 扣項方式 依點數 點數 扣項方式 點數 0 點數 分指定/不…" at bounding box center [470, 289] width 530 height 99
type input "1.5"
click at [729, 242] on div "扣項類別 無扣項 none 扣項類別 類別 洗髮 洗髮 類別 協助人員人數 1 1 協助人員人數 扣項方式 依點數 點數 扣項方式 點數 1.5 點數 分指定…" at bounding box center [470, 289] width 530 height 99
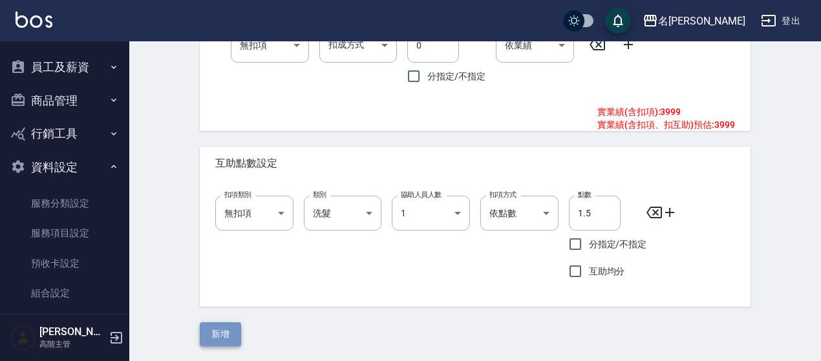
click at [217, 338] on button "新增" at bounding box center [220, 334] width 41 height 24
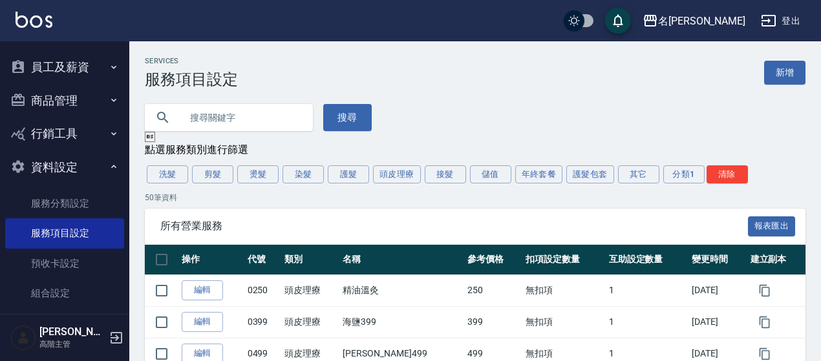
click at [791, 19] on button "登出" at bounding box center [780, 21] width 50 height 24
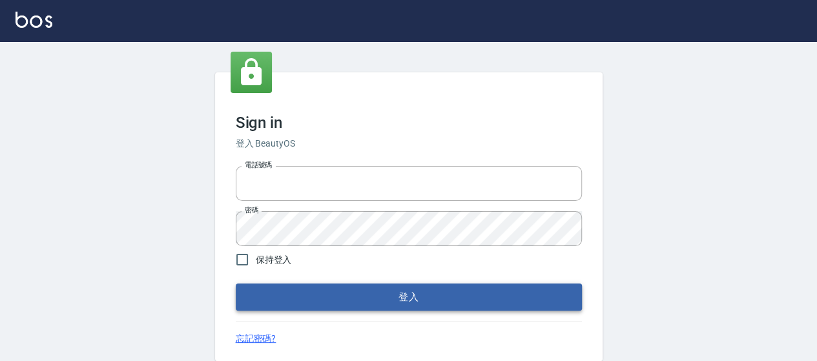
type input "0426657169"
click at [353, 303] on button "登入" at bounding box center [409, 297] width 346 height 27
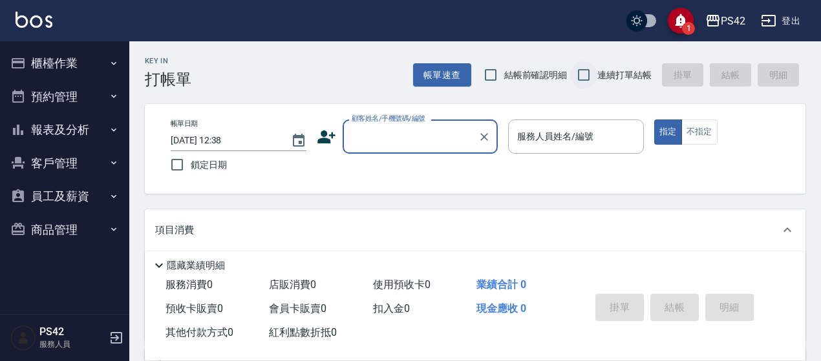
click at [591, 76] on input "連續打單結帳" at bounding box center [583, 74] width 27 height 27
checkbox input "true"
